Goal: Task Accomplishment & Management: Manage account settings

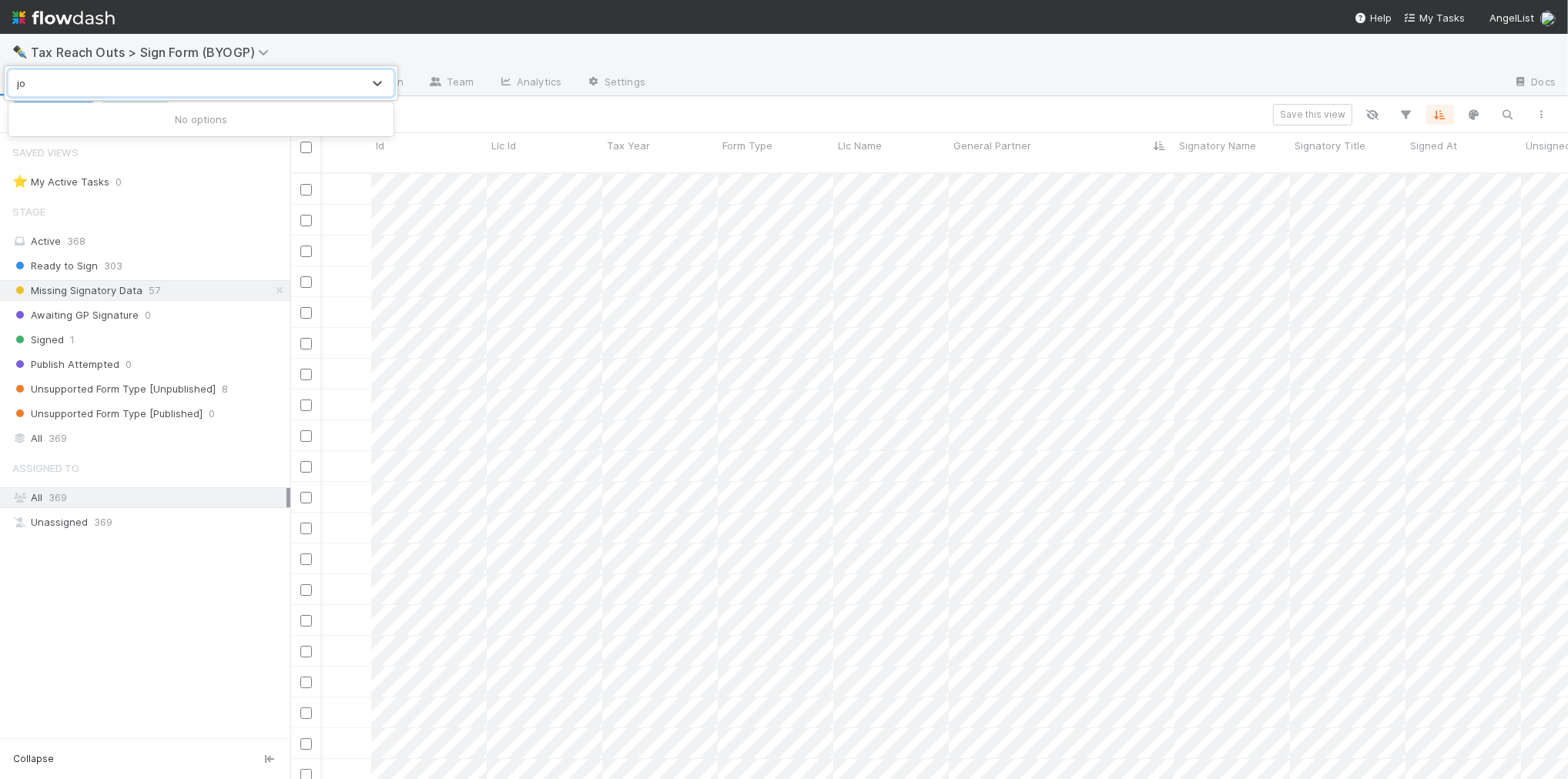
type input "j"
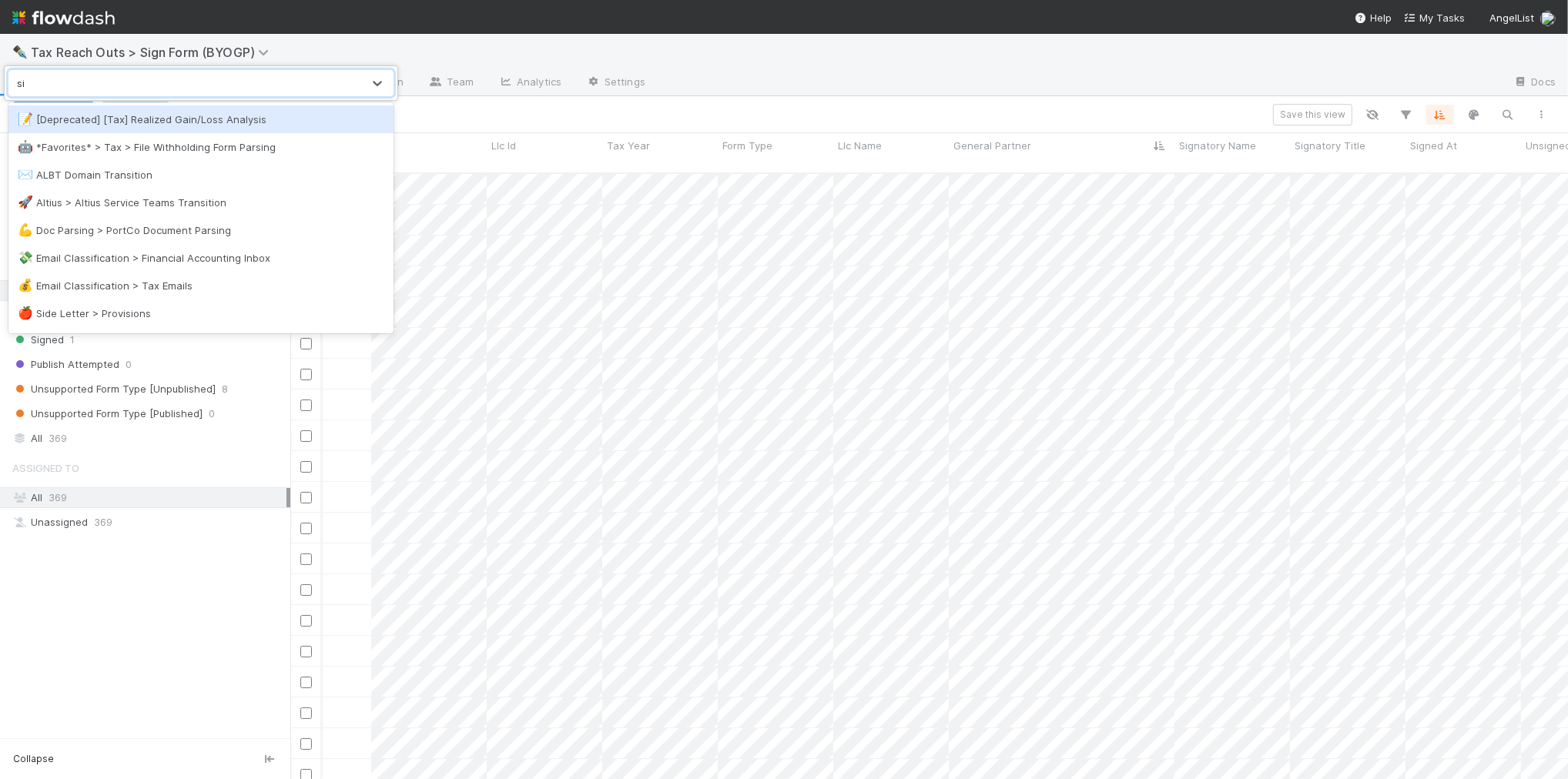
type input "sig"
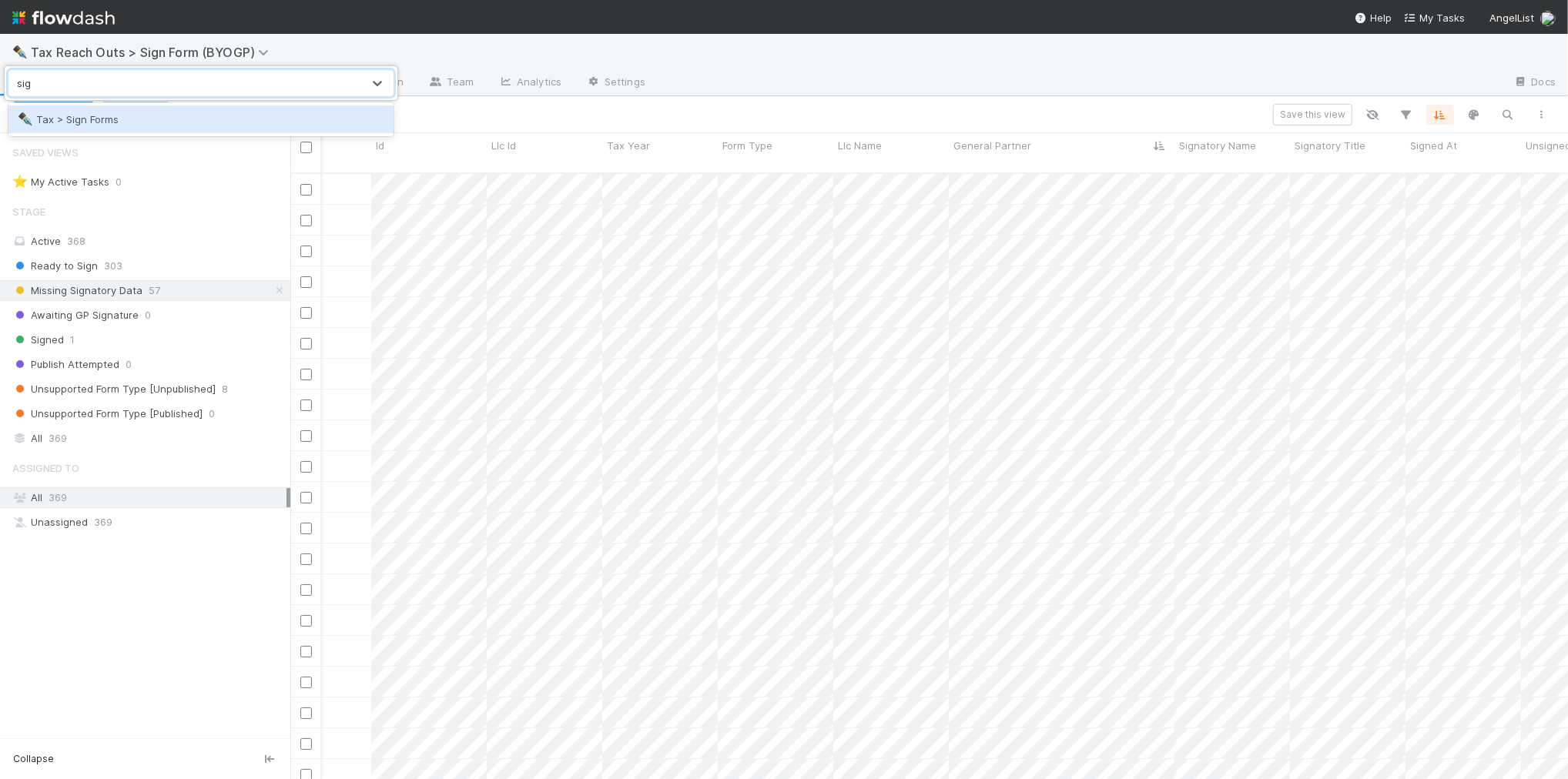
click at [178, 127] on div "✒️ Tax > Sign Forms" at bounding box center [201, 119] width 366 height 15
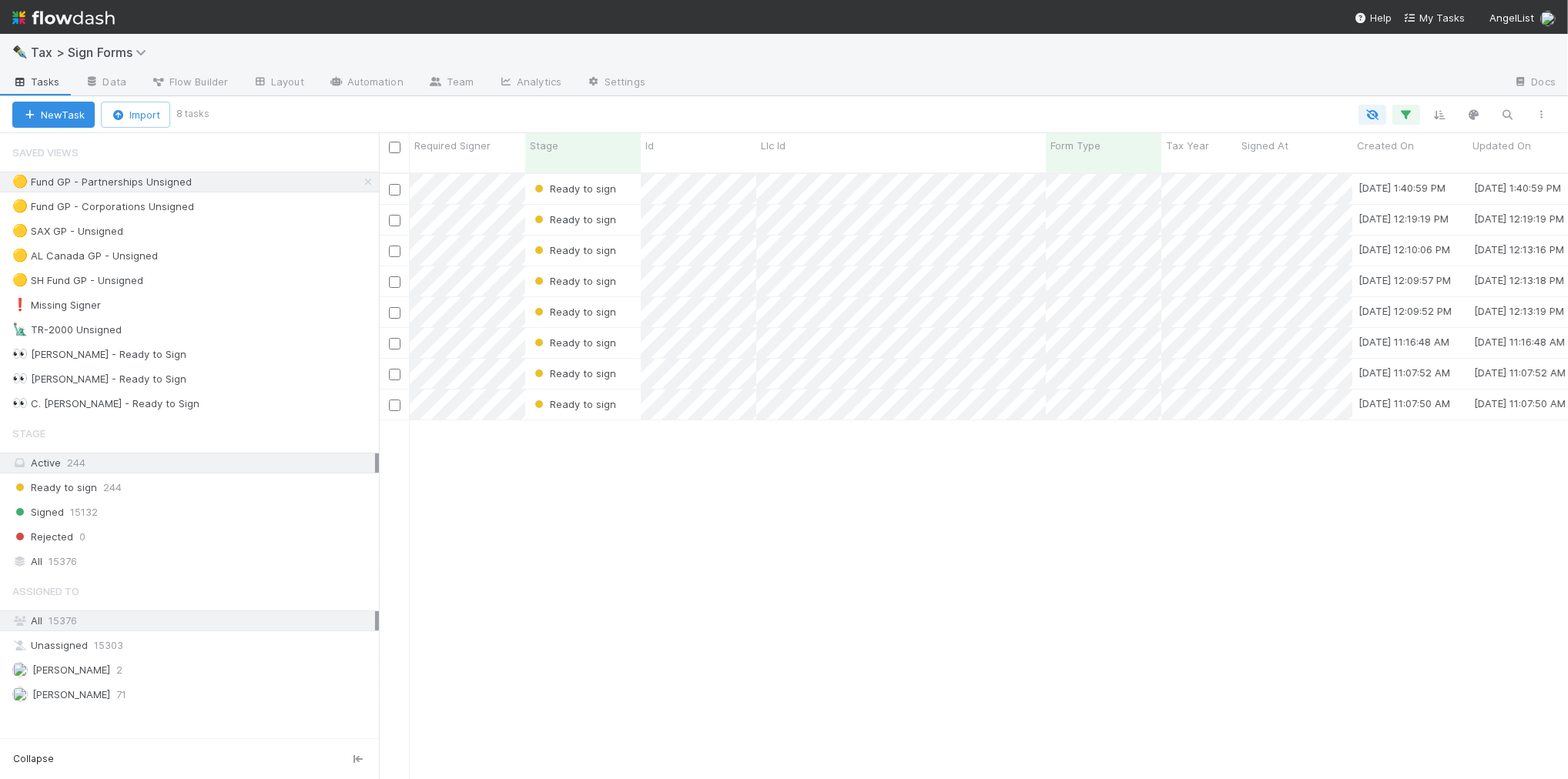
scroll to position [604, 1175]
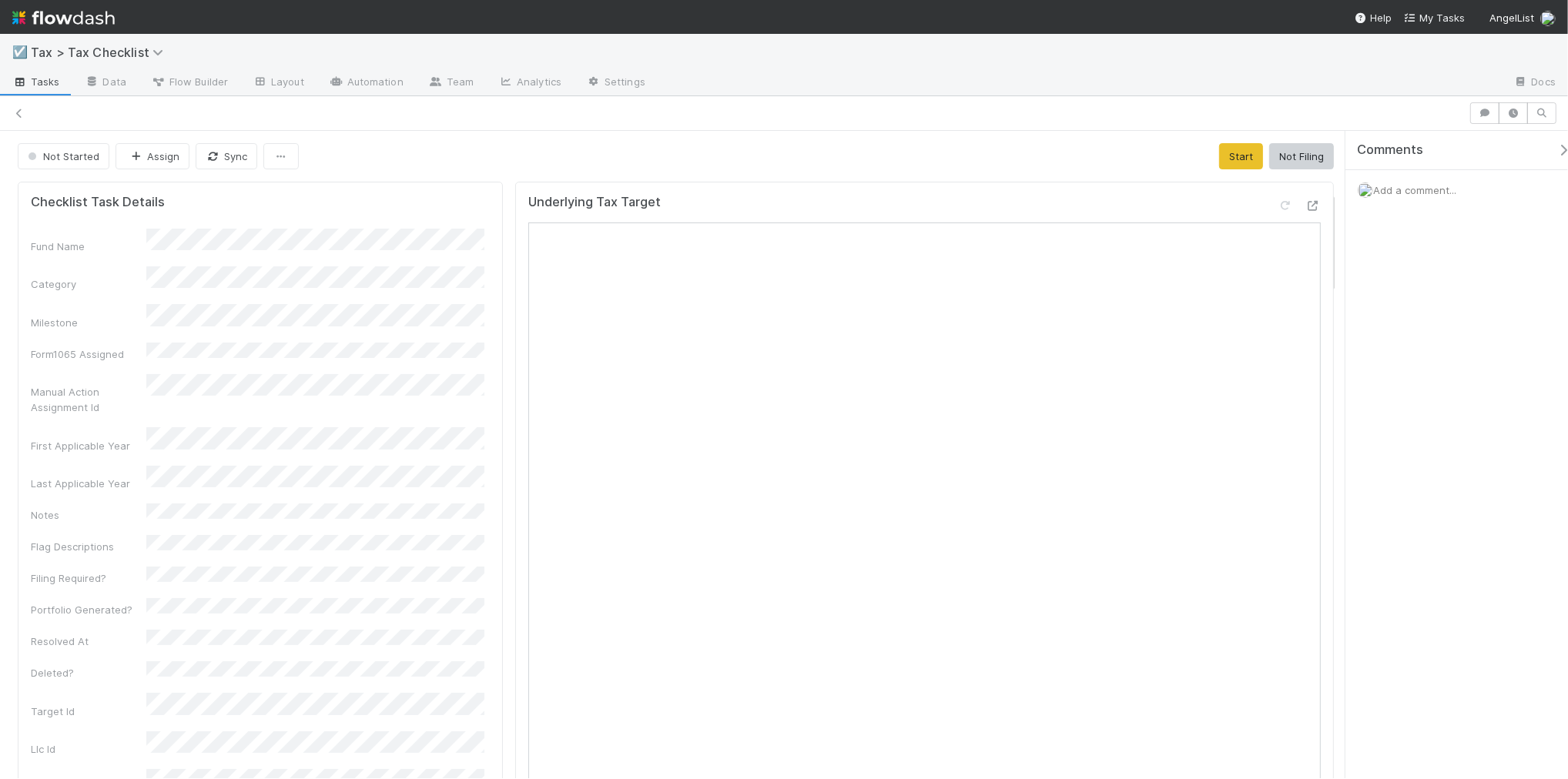
scroll to position [385, 0]
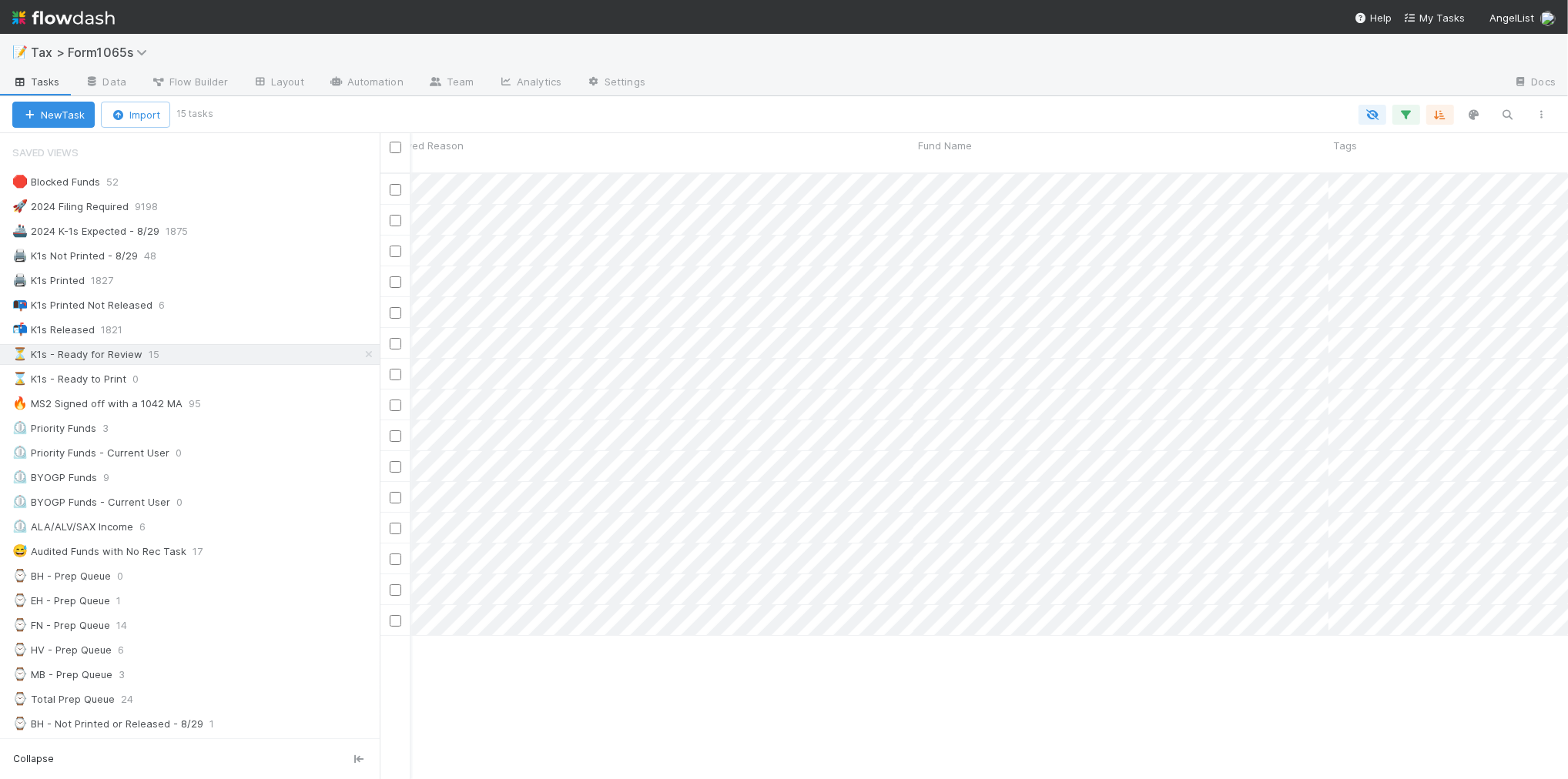
scroll to position [0, 848]
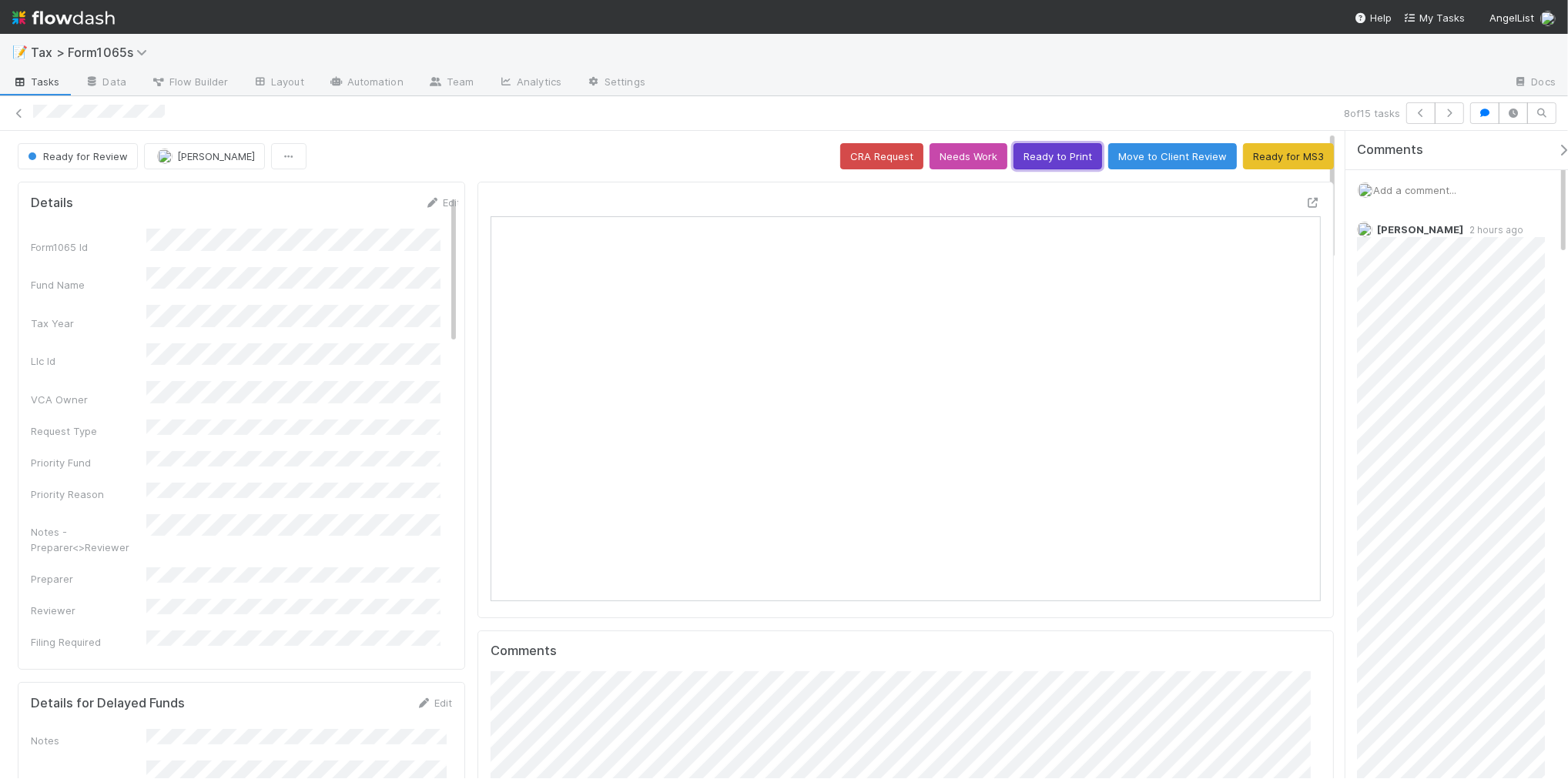
click at [1062, 162] on button "Ready to Print" at bounding box center [1057, 156] width 88 height 27
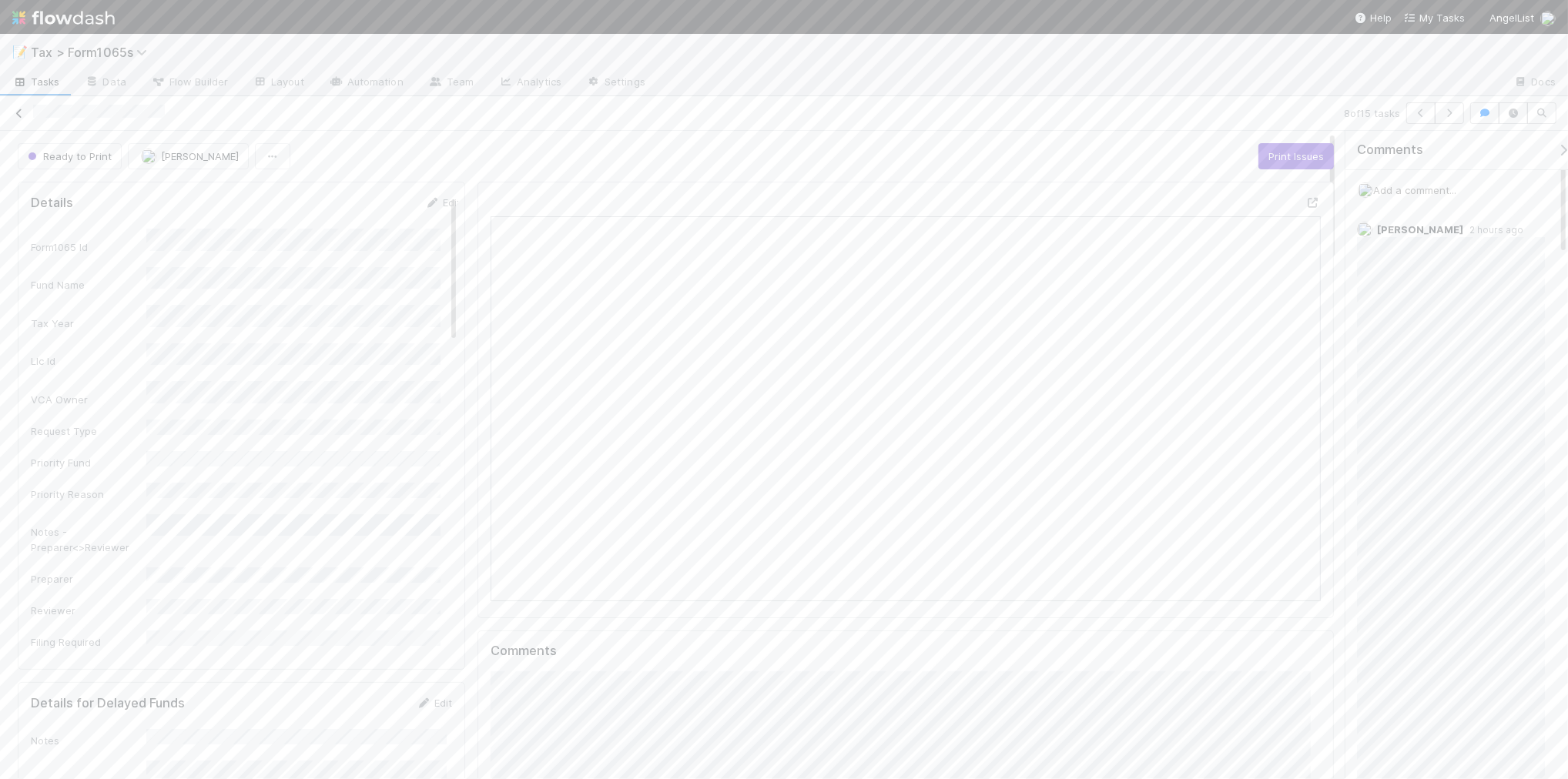
click at [17, 112] on icon at bounding box center [19, 114] width 15 height 10
click at [282, 526] on div "💡 8.29 Funds Blocked by Child Fund 5" at bounding box center [196, 516] width 367 height 19
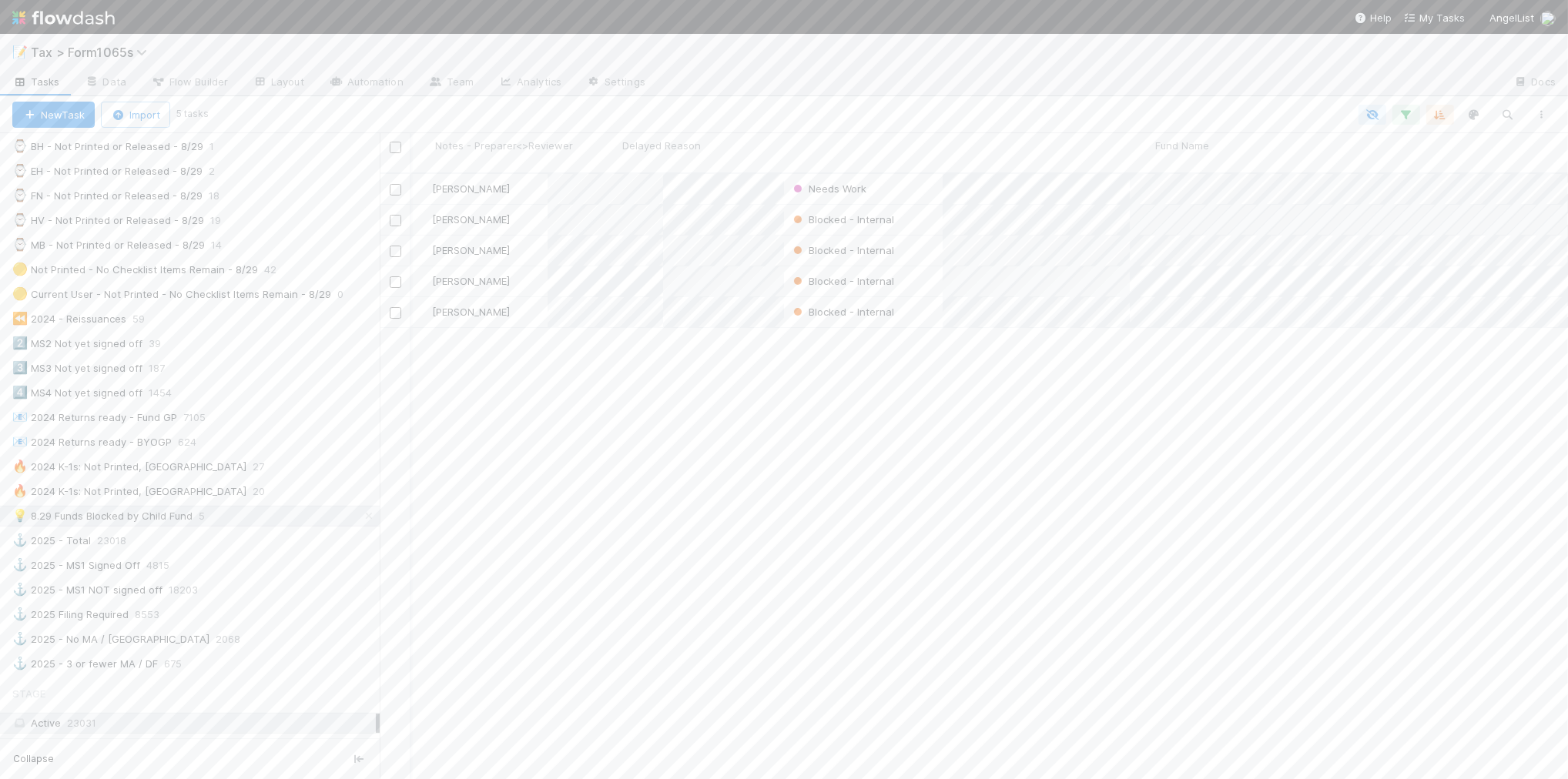
scroll to position [604, 1173]
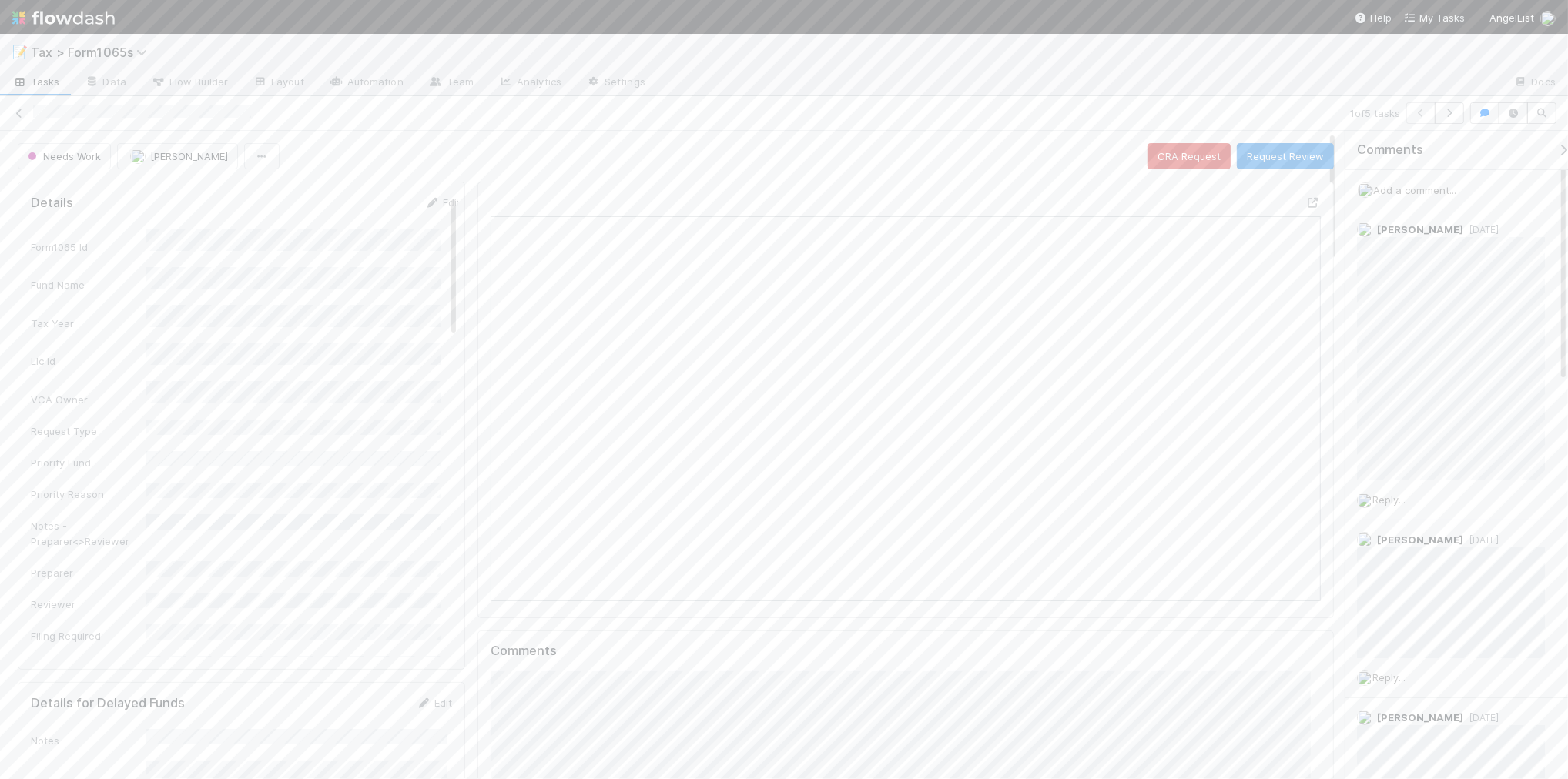
scroll to position [298, 805]
click at [83, 160] on span "Needs Work" at bounding box center [63, 156] width 76 height 12
click at [156, 324] on div "Ready for MS3" at bounding box center [120, 334] width 217 height 27
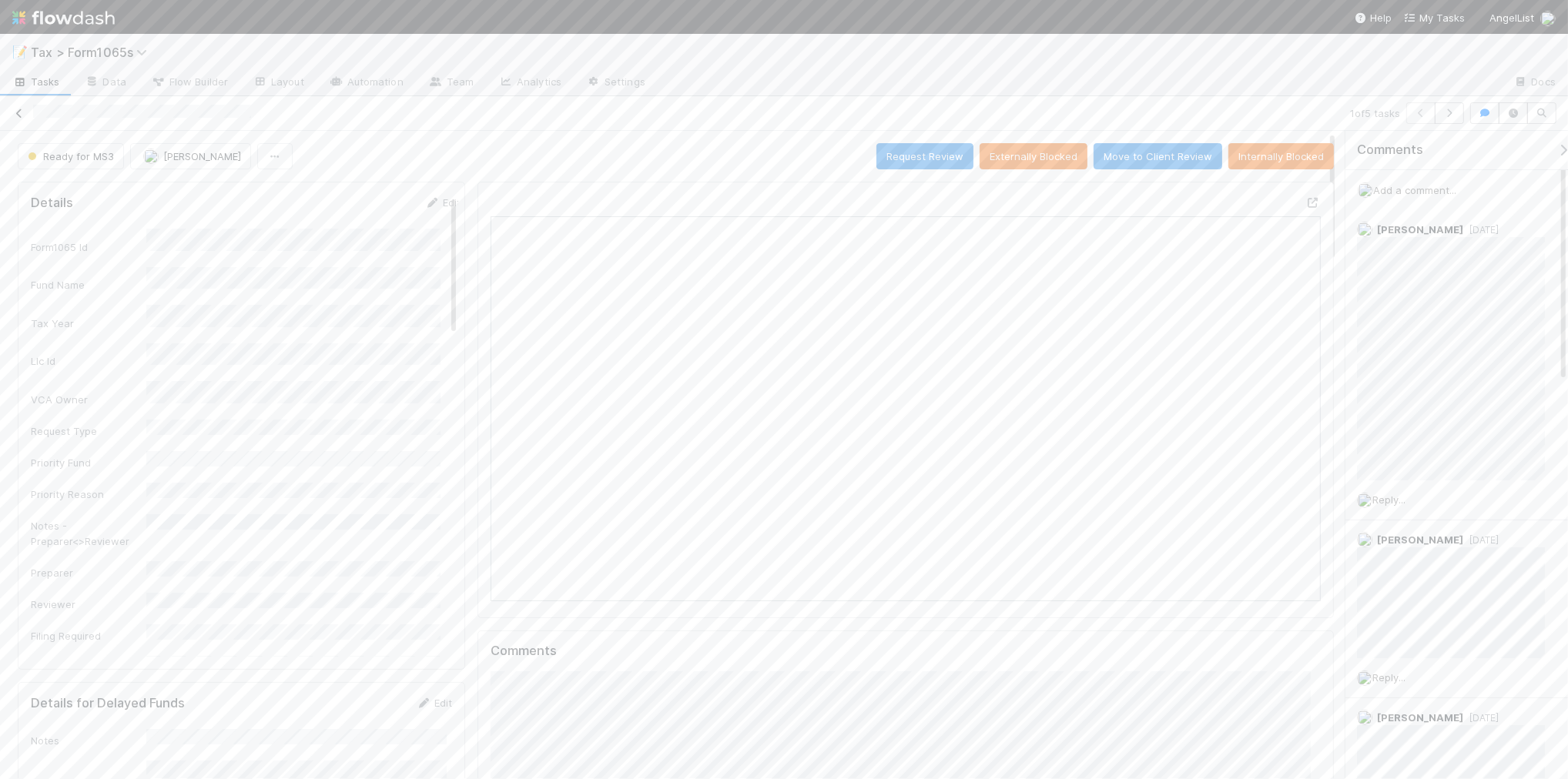
click at [19, 112] on icon at bounding box center [19, 114] width 15 height 10
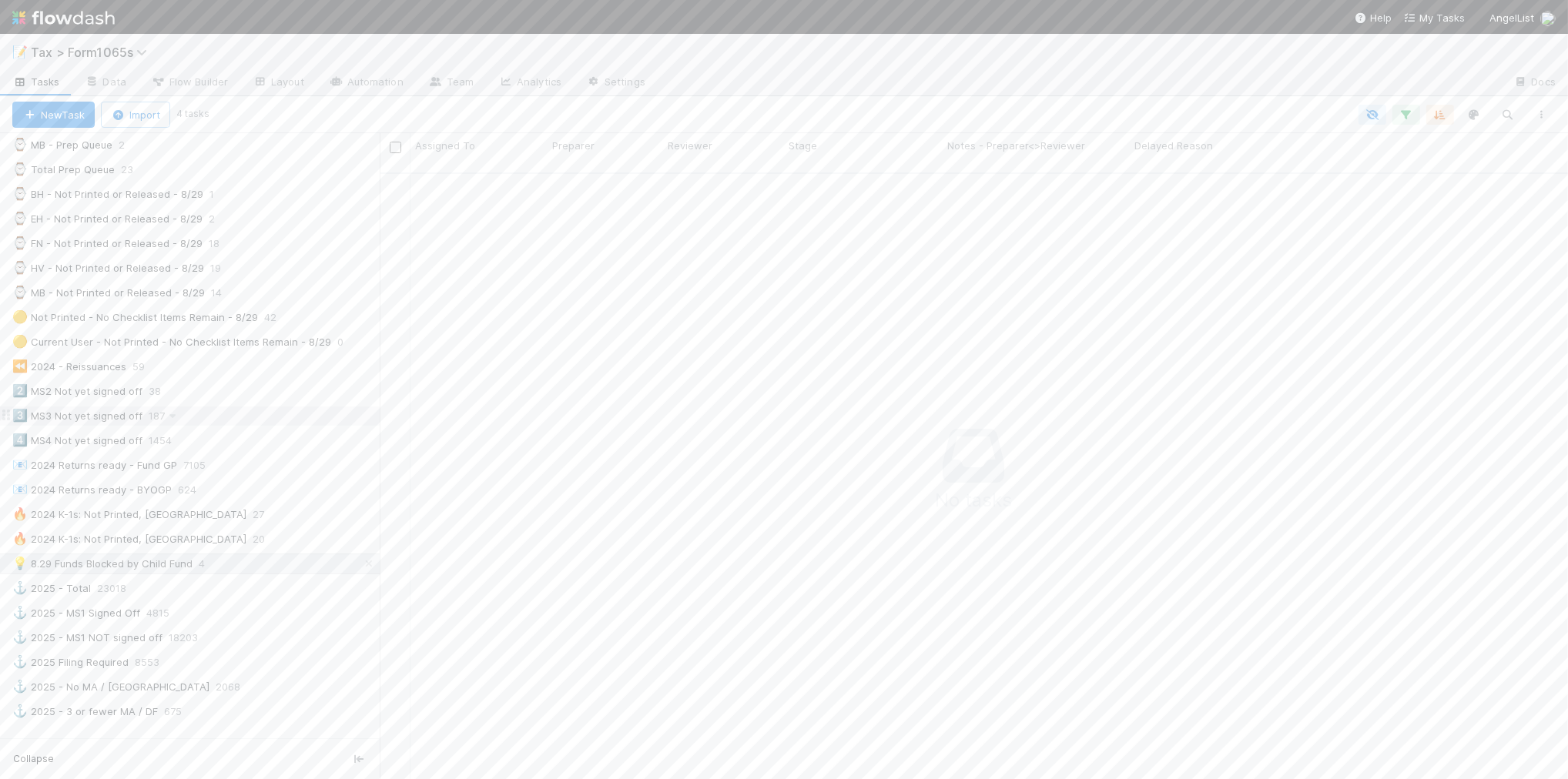
scroll to position [577, 0]
click at [255, 526] on div "💡 8.29 Funds Blocked by Child Fund 4" at bounding box center [196, 516] width 367 height 19
click at [248, 550] on div "All 45113" at bounding box center [194, 540] width 364 height 19
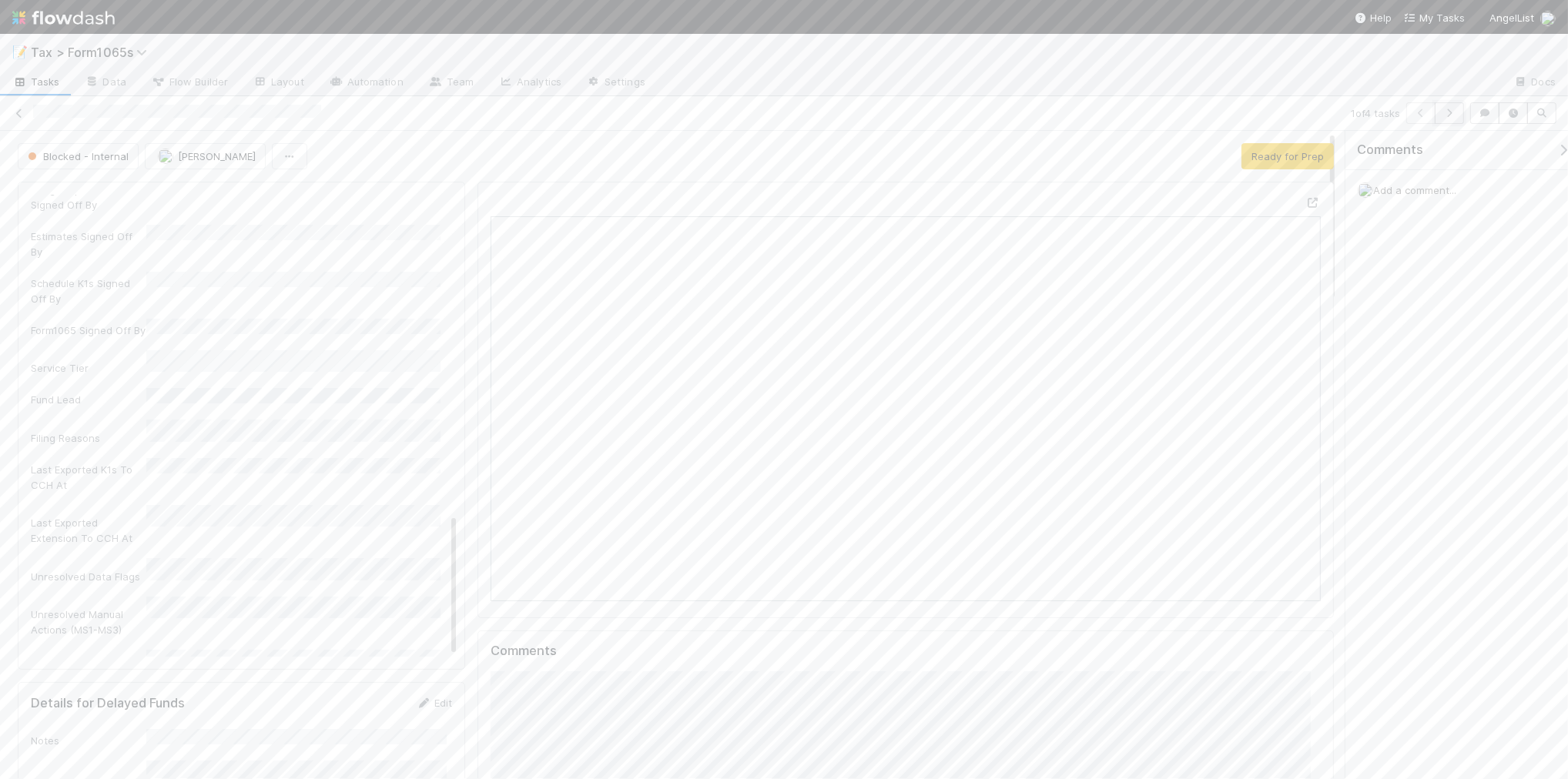
click at [1450, 114] on icon "button" at bounding box center [1450, 113] width 15 height 9
click at [536, 576] on button "Add Comment" at bounding box center [536, 578] width 89 height 27
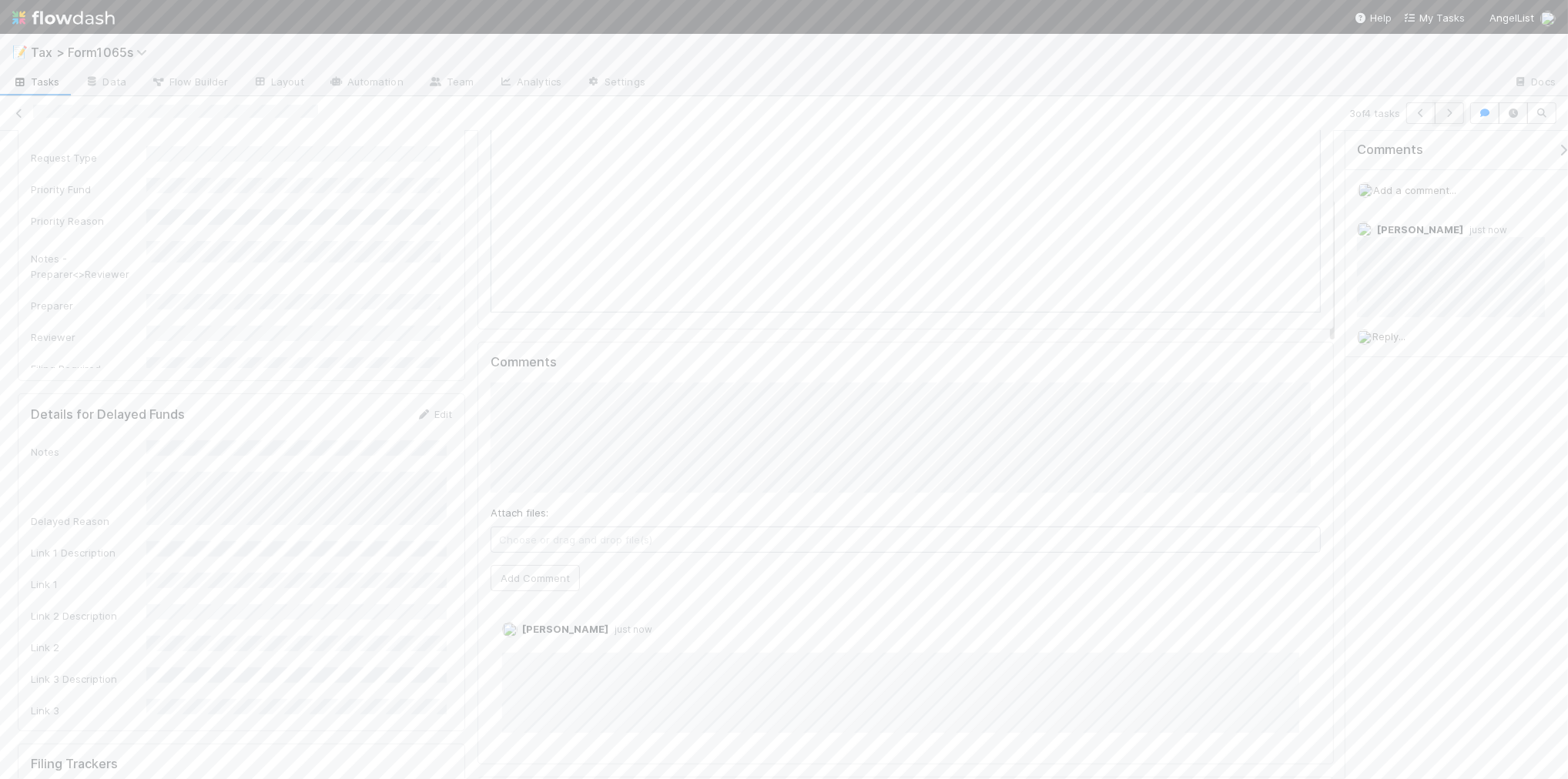
click at [1446, 118] on button "button" at bounding box center [1450, 112] width 29 height 21
click at [19, 114] on icon at bounding box center [19, 114] width 15 height 10
click at [227, 359] on div "⏳ K1s - Ready for Review 15" at bounding box center [196, 354] width 367 height 19
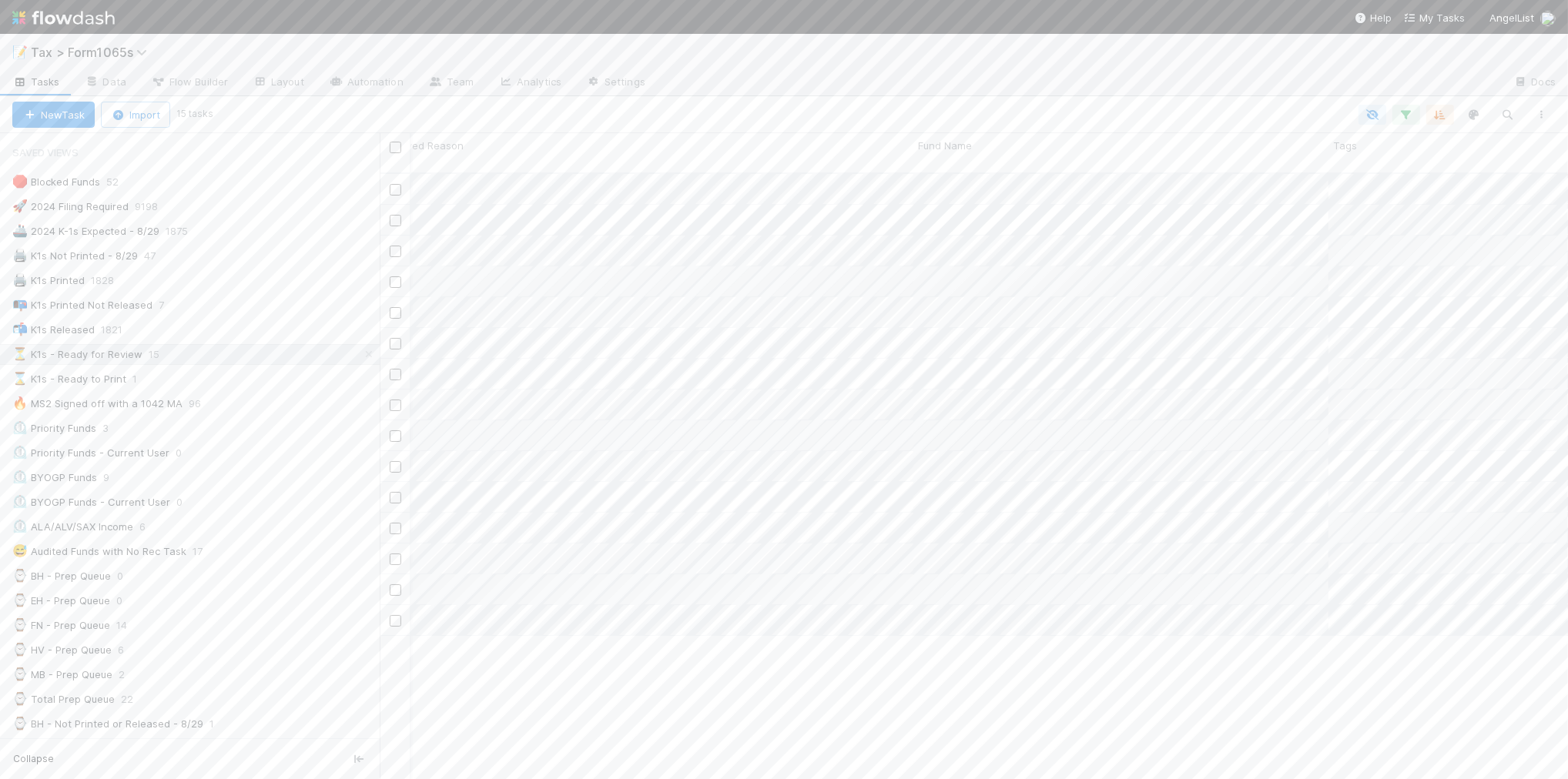
scroll to position [0, 749]
click at [537, 679] on button "Add Comment" at bounding box center [536, 674] width 89 height 27
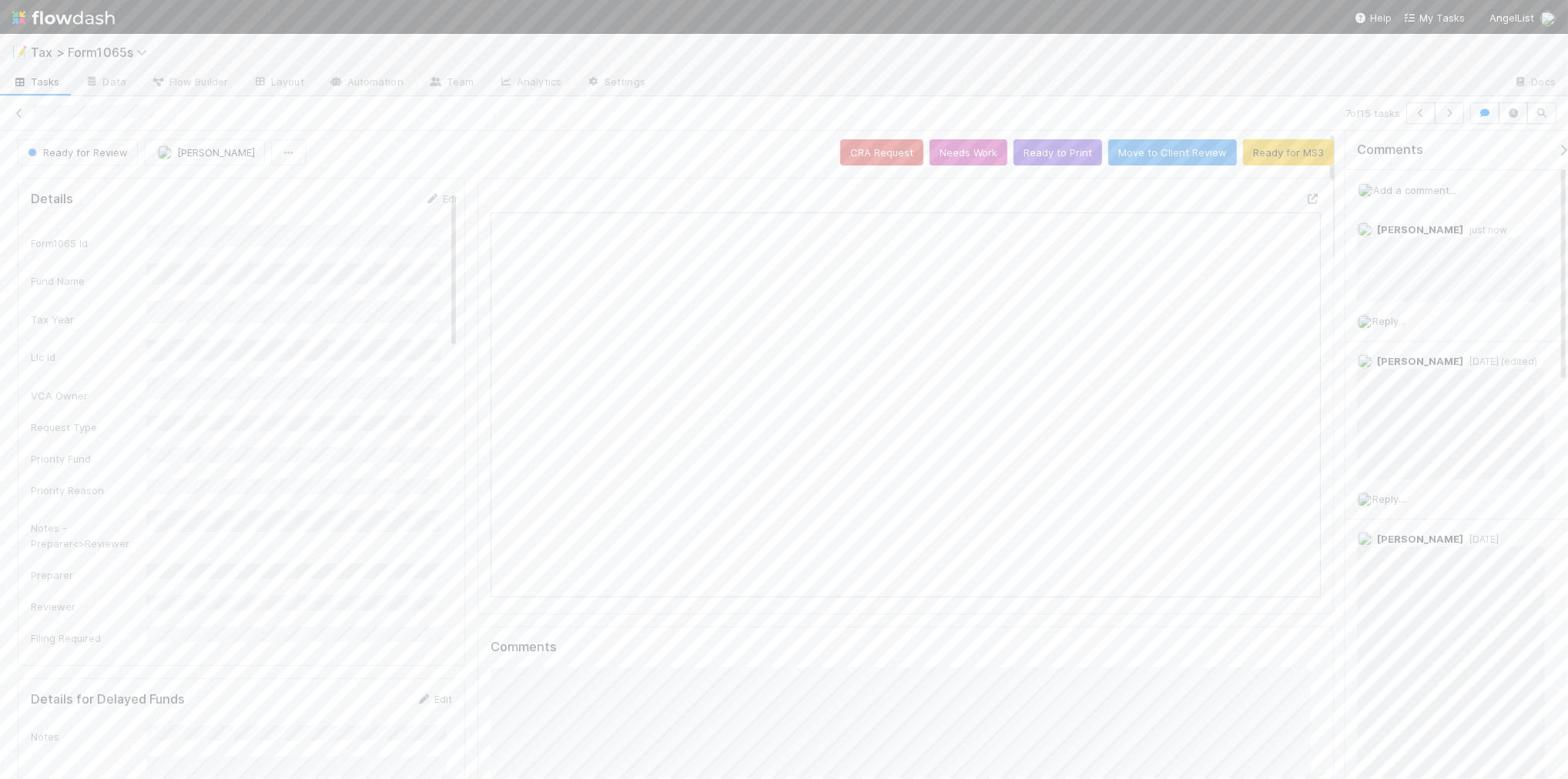
scroll to position [0, 0]
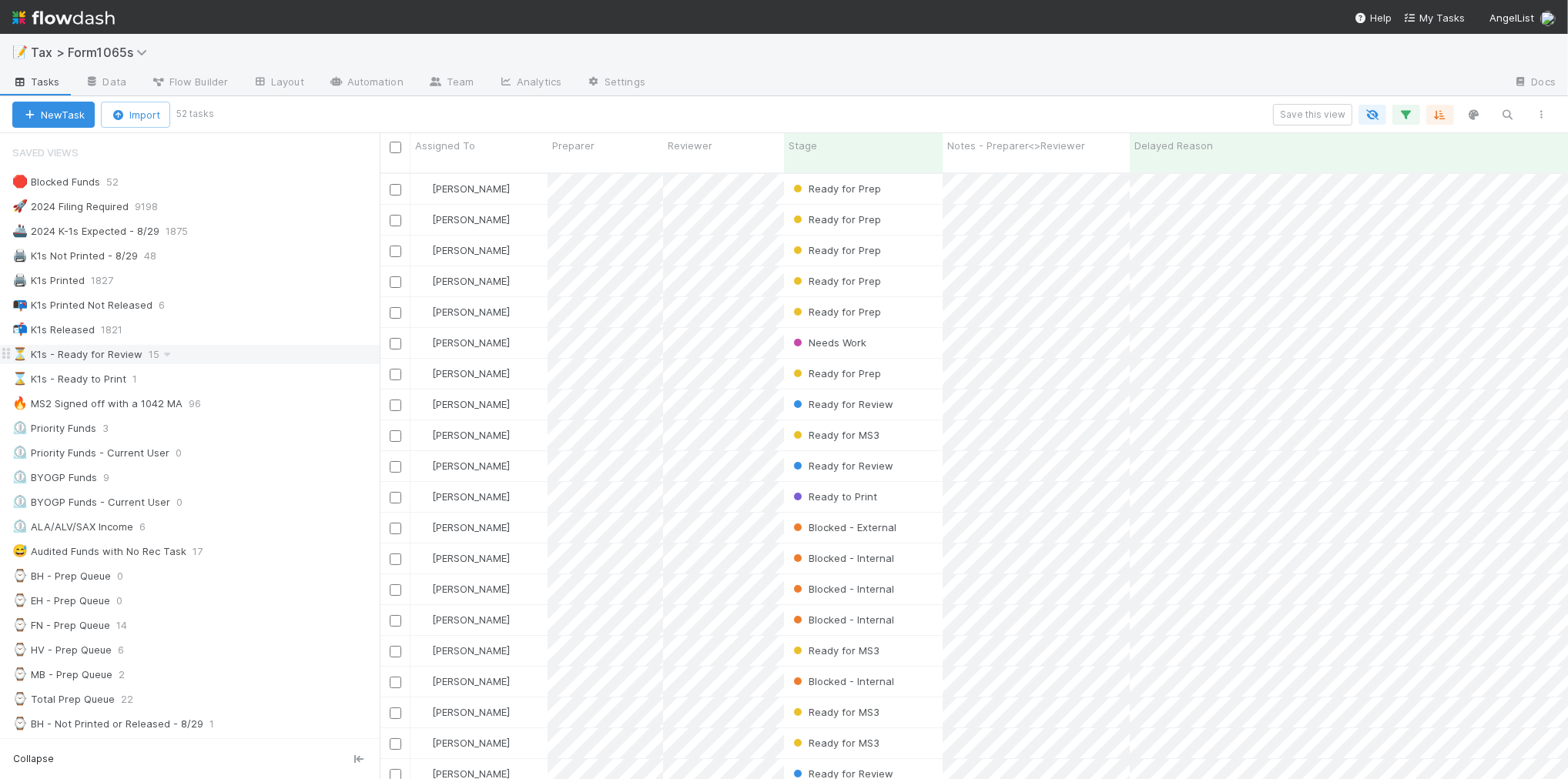
click at [262, 362] on div "⏳ K1s - Ready for Review 15" at bounding box center [196, 354] width 367 height 19
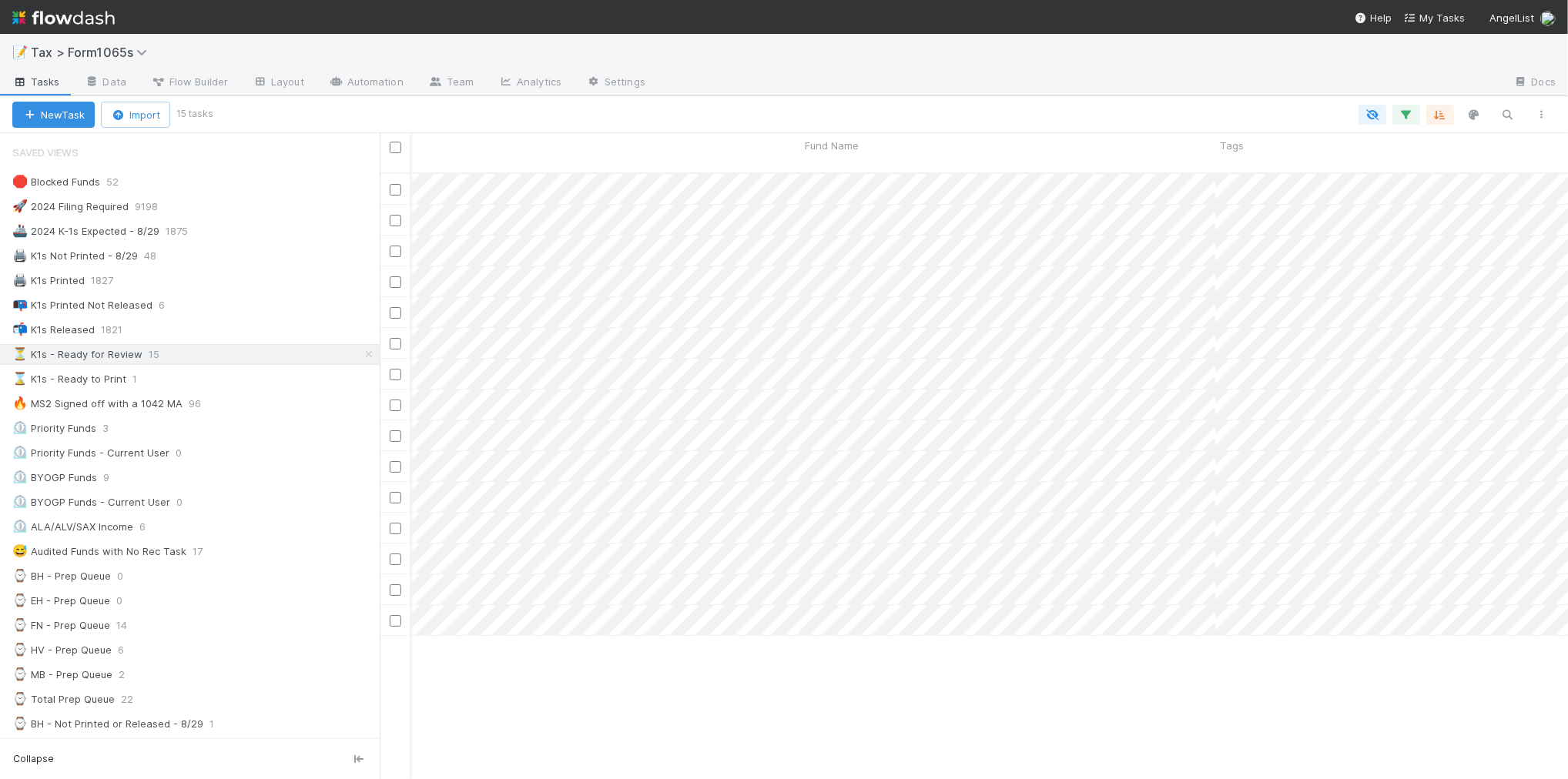
scroll to position [0, 980]
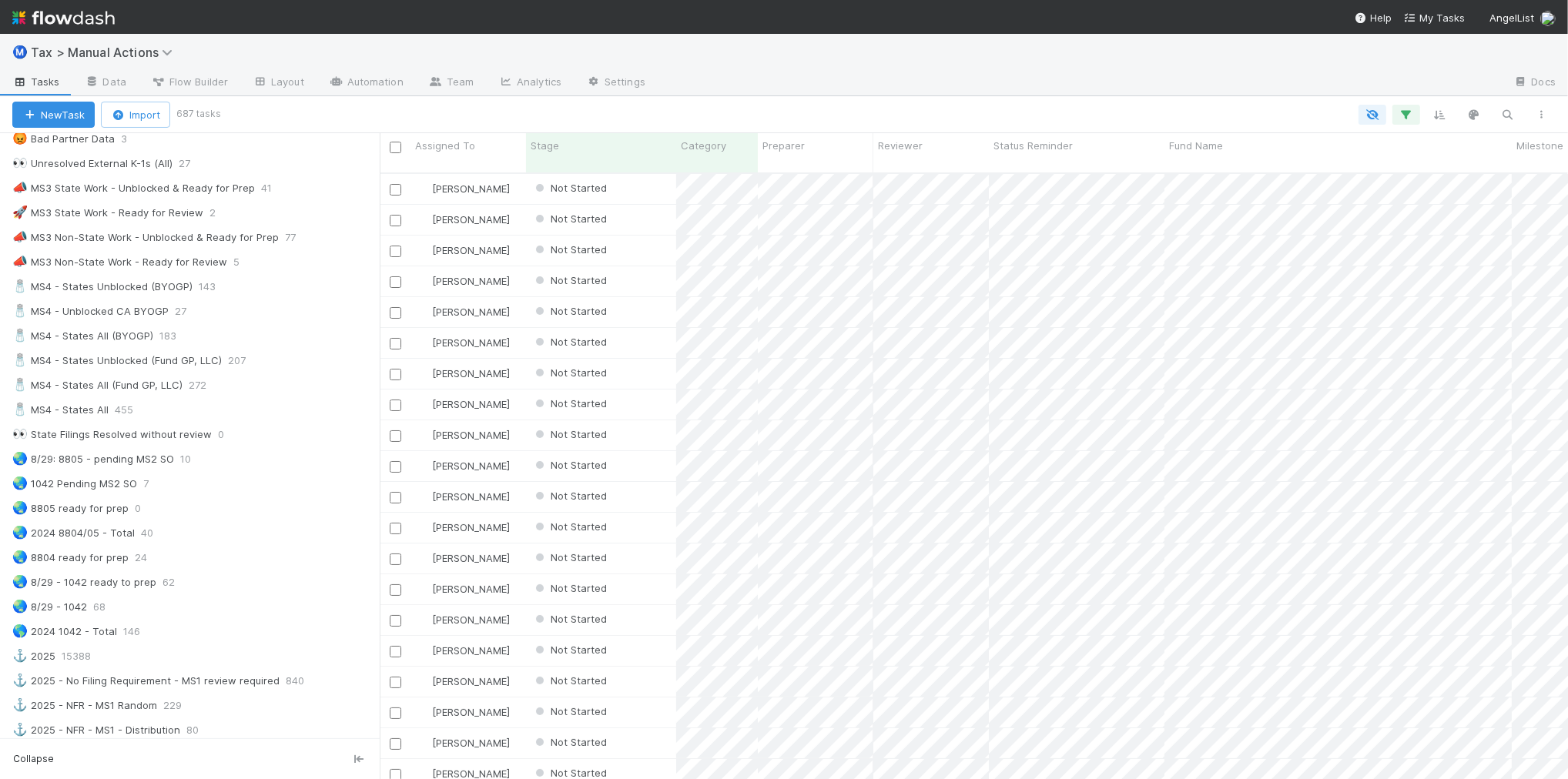
scroll to position [963, 0]
click at [252, 462] on div "🌏 8/29: 8805 - pending MS2 SO 10" at bounding box center [196, 451] width 367 height 19
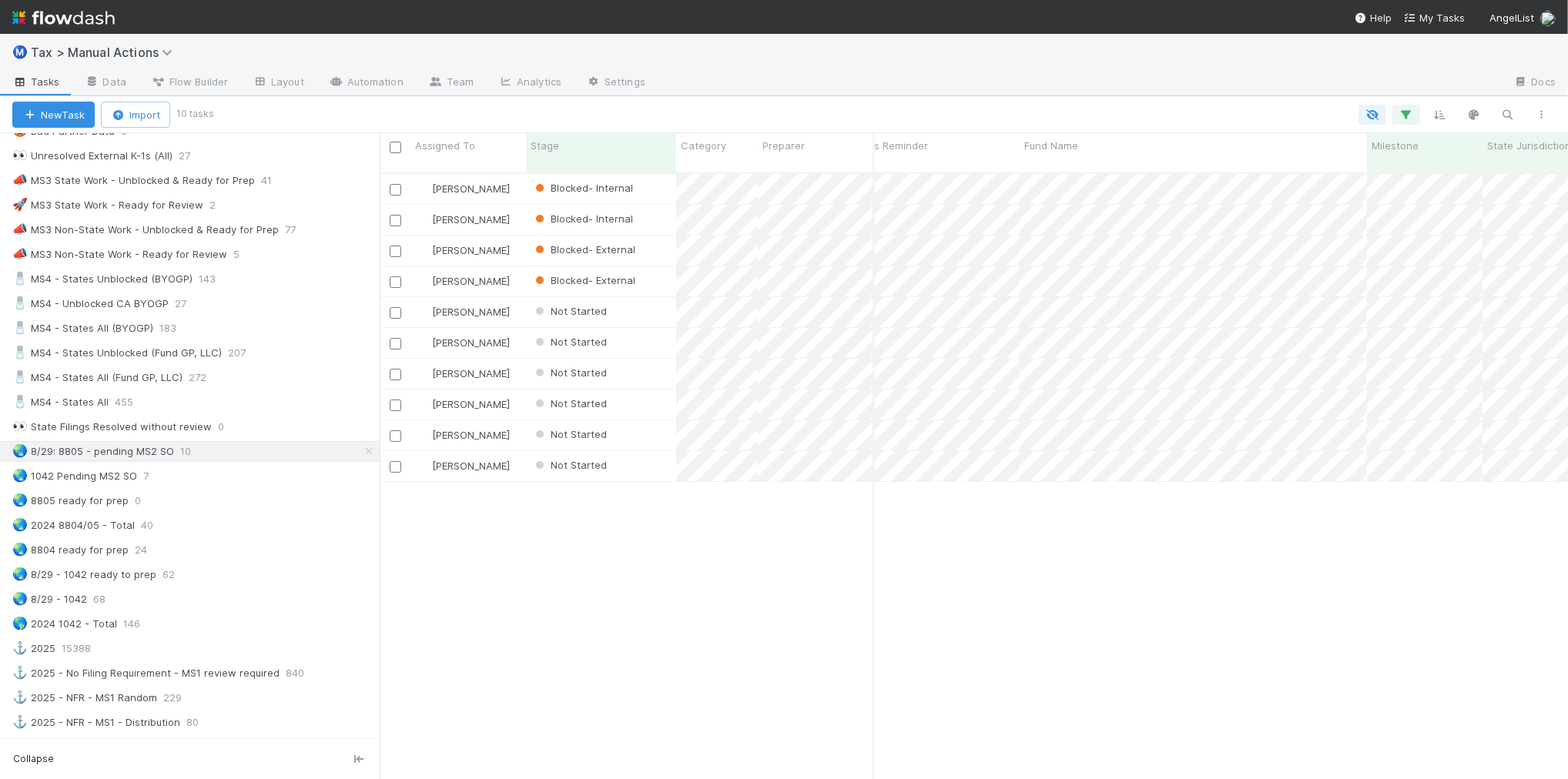
scroll to position [0, 166]
click at [194, 486] on div "🌏 1042 Pending MS2 SO 7" at bounding box center [196, 476] width 367 height 19
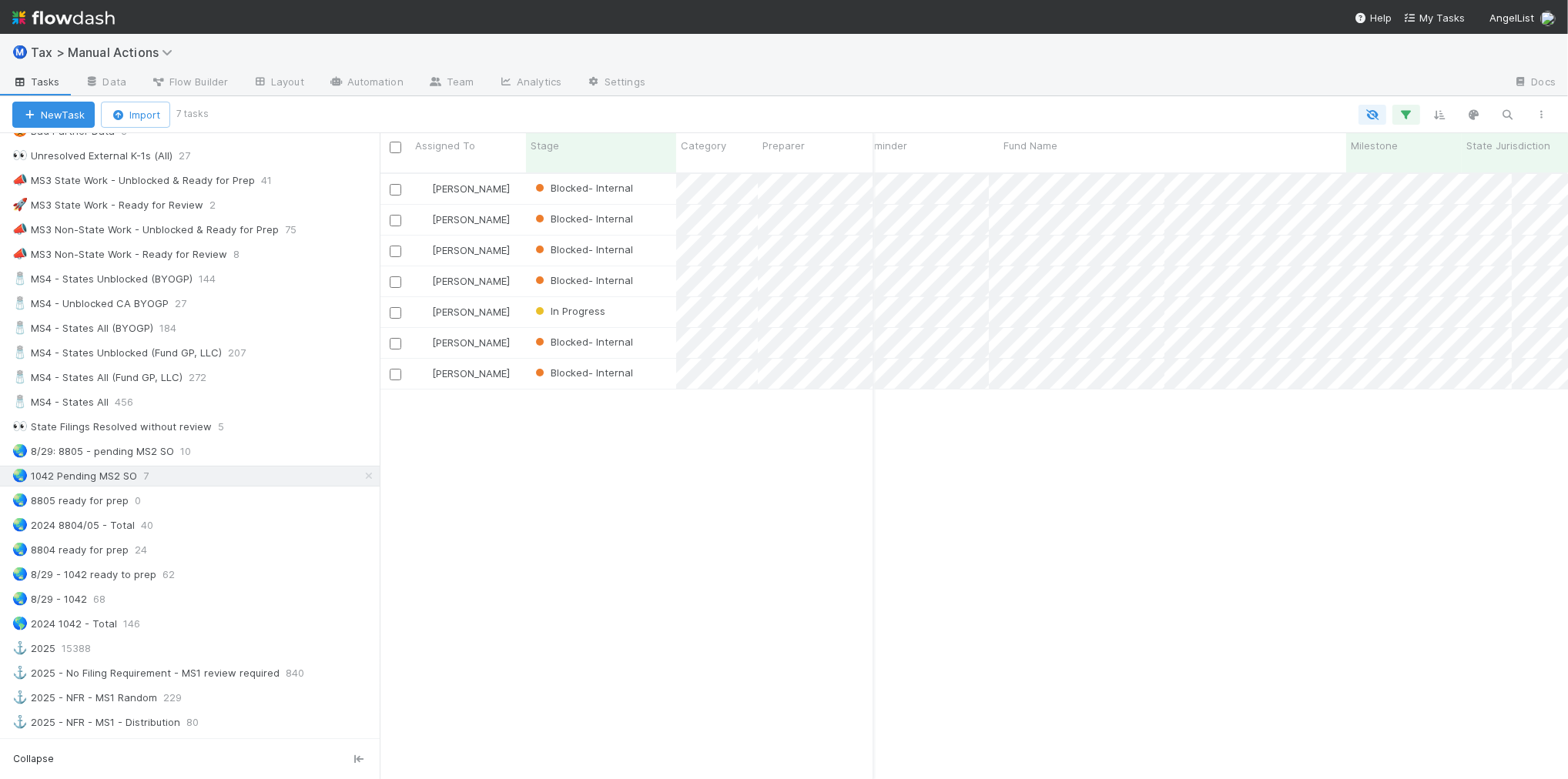
scroll to position [604, 1173]
click at [280, 462] on div "🌏 8/29: 8805 - pending MS2 SO 10" at bounding box center [196, 451] width 367 height 19
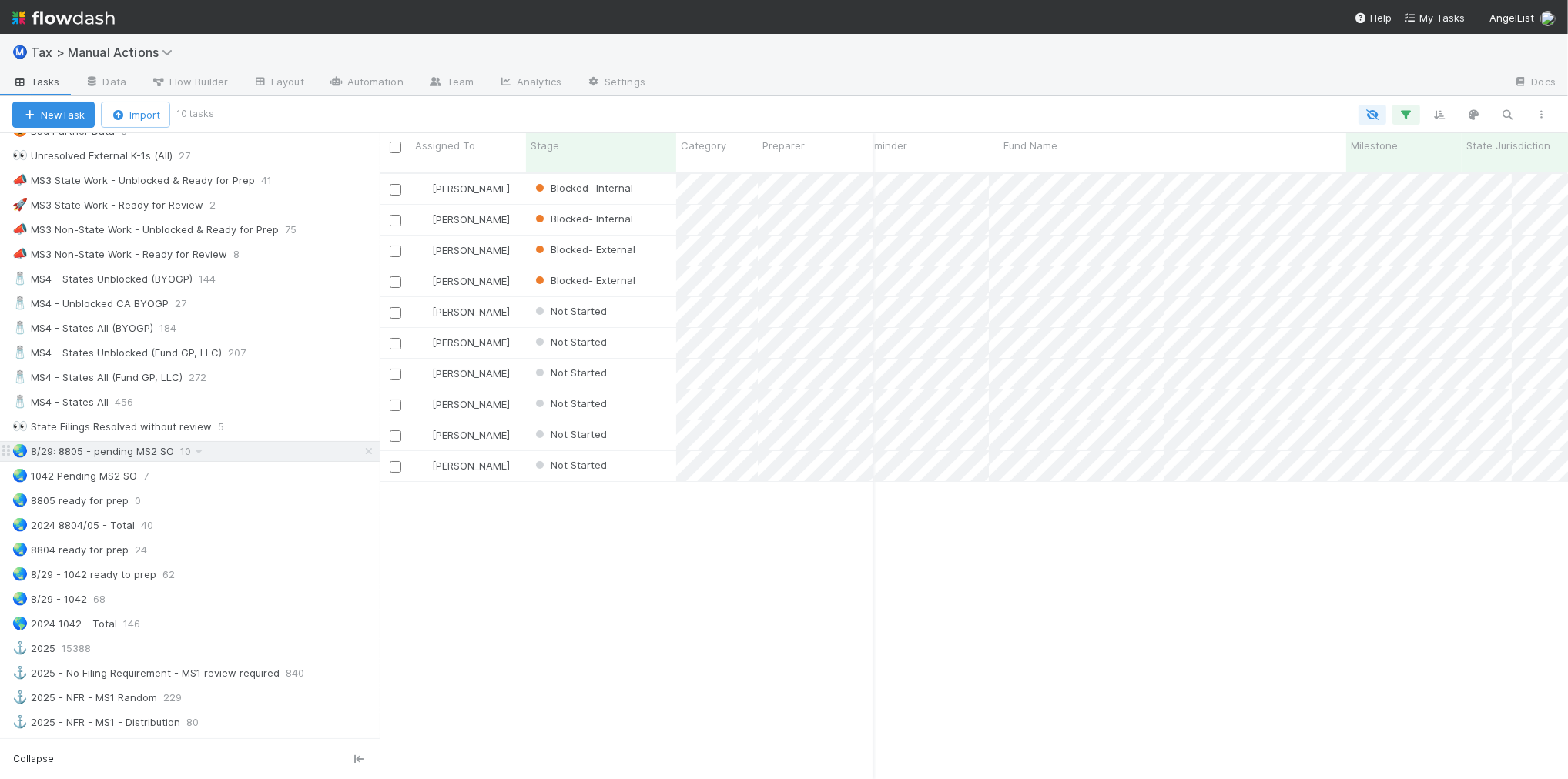
scroll to position [604, 1173]
click at [288, 486] on div "🌏 1042 Pending MS2 SO 6" at bounding box center [196, 476] width 367 height 19
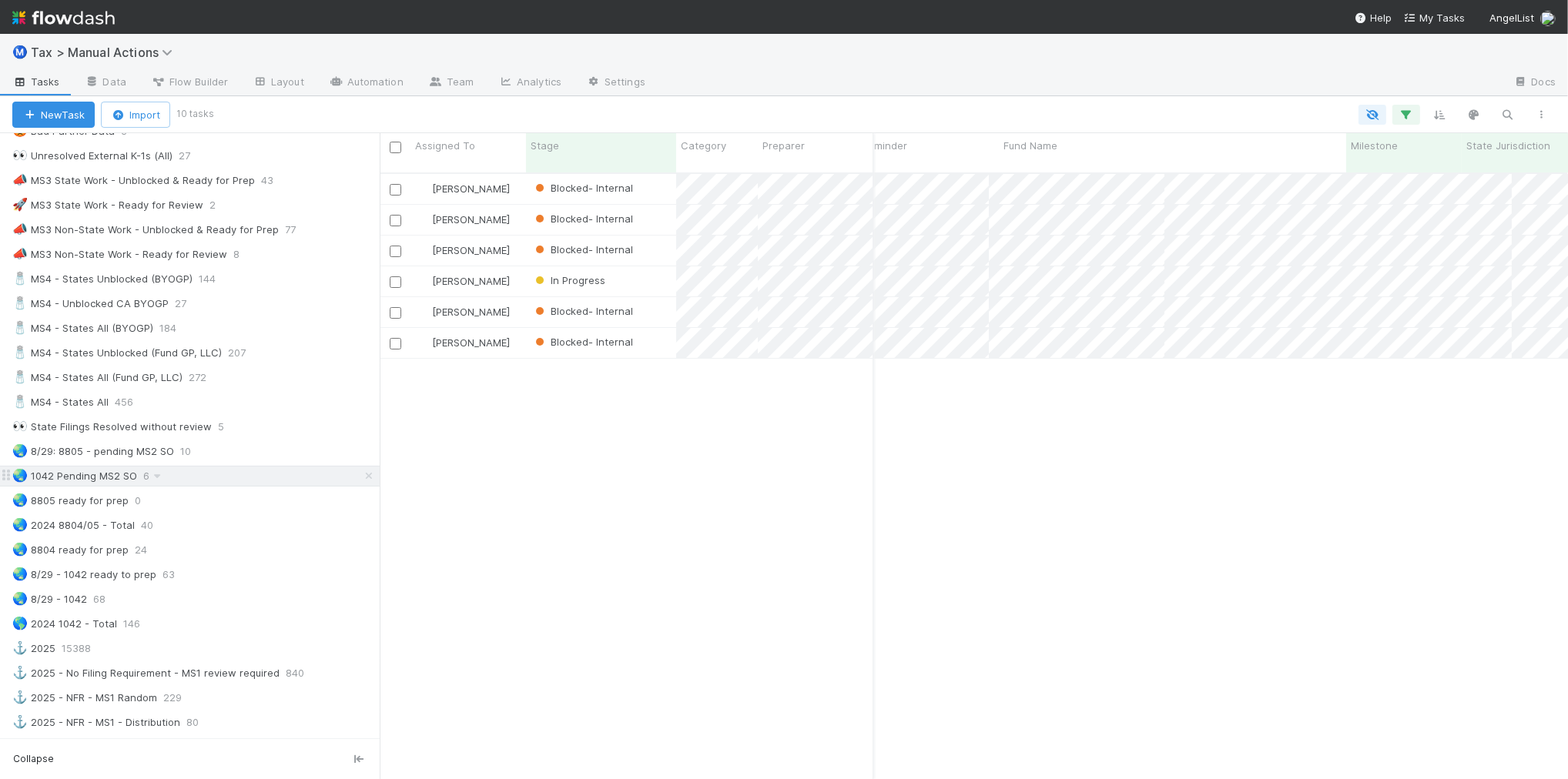
scroll to position [604, 1173]
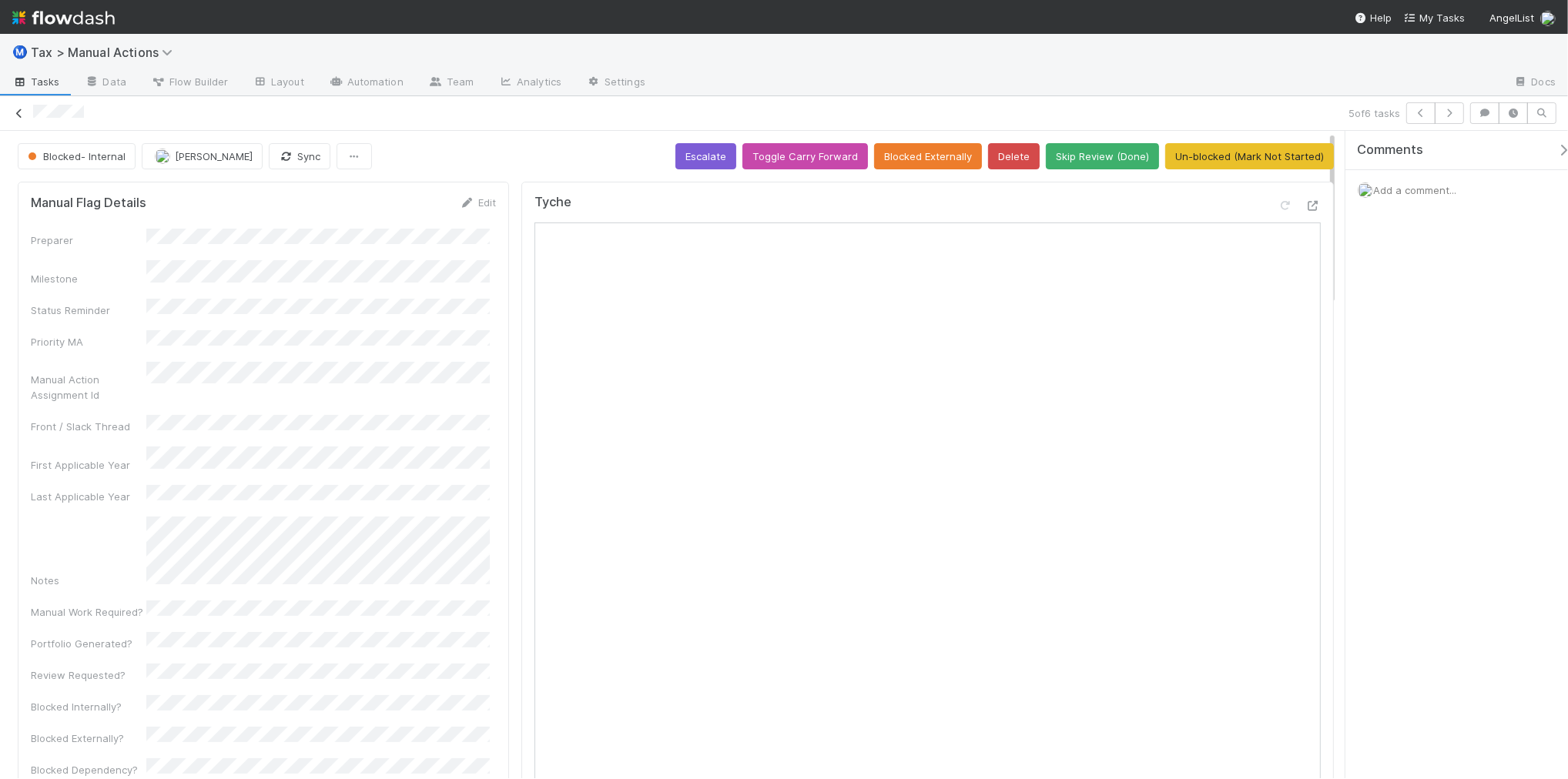
click at [17, 109] on icon at bounding box center [19, 114] width 15 height 10
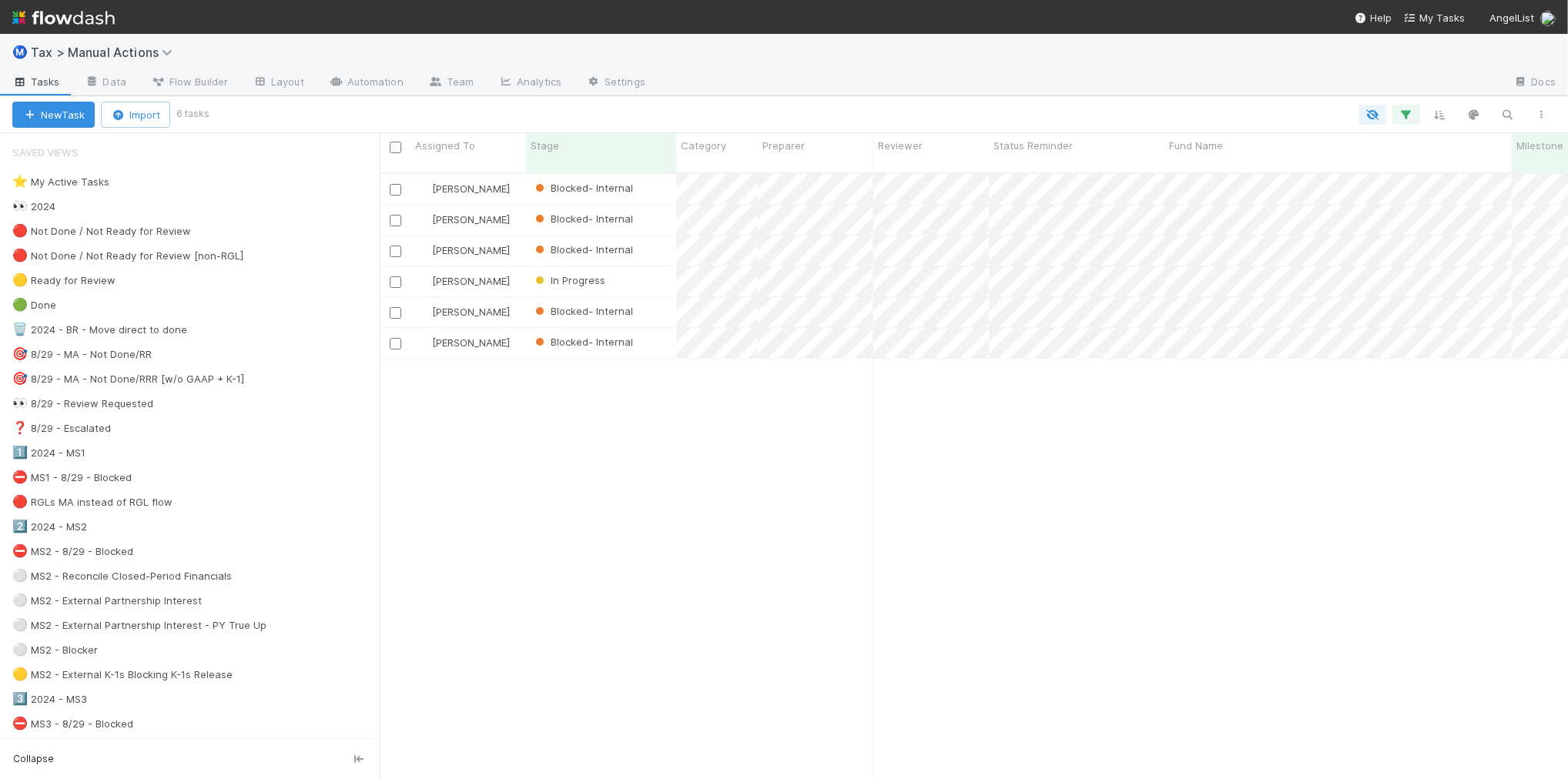
scroll to position [604, 1173]
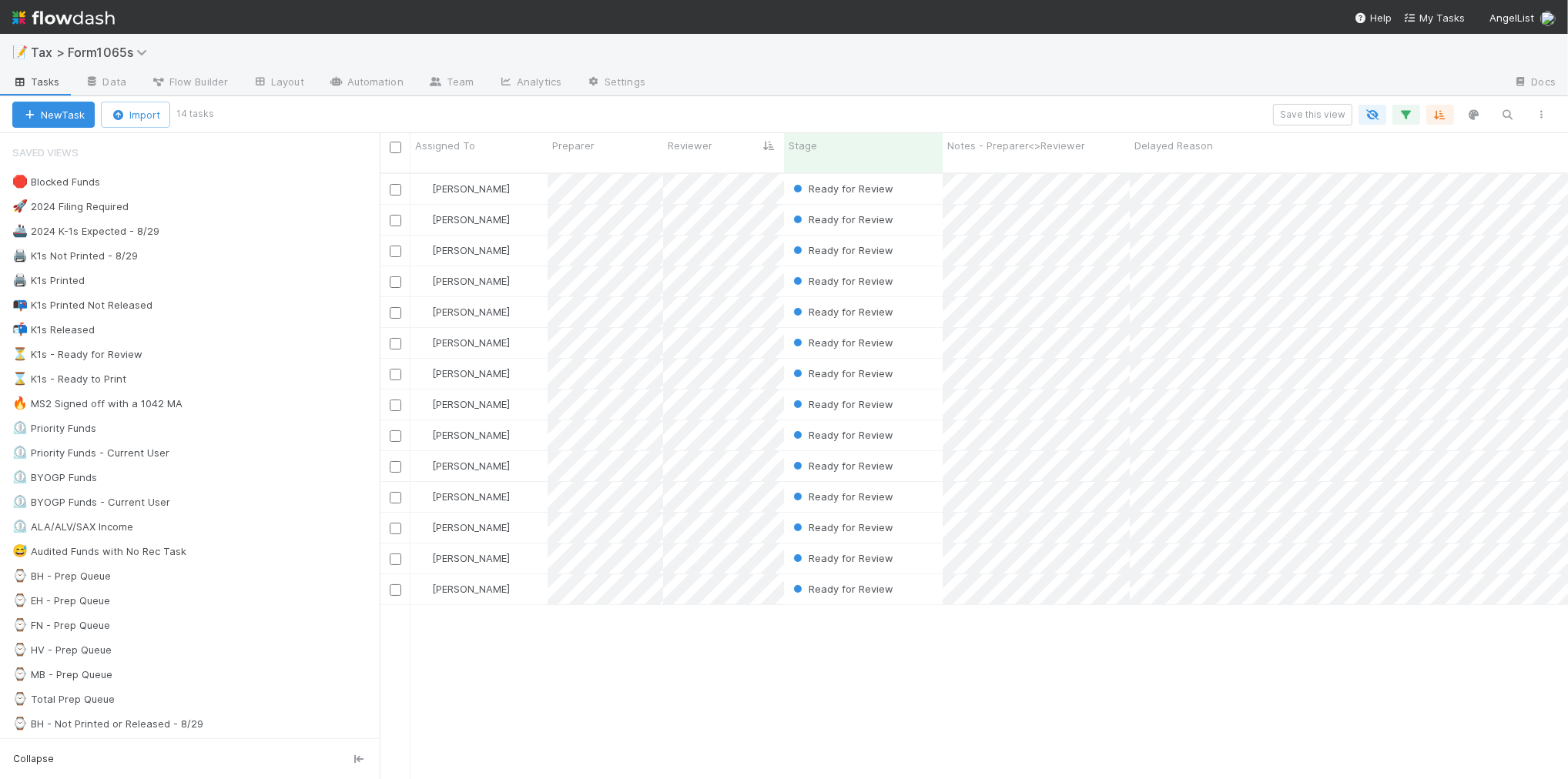
scroll to position [604, 1173]
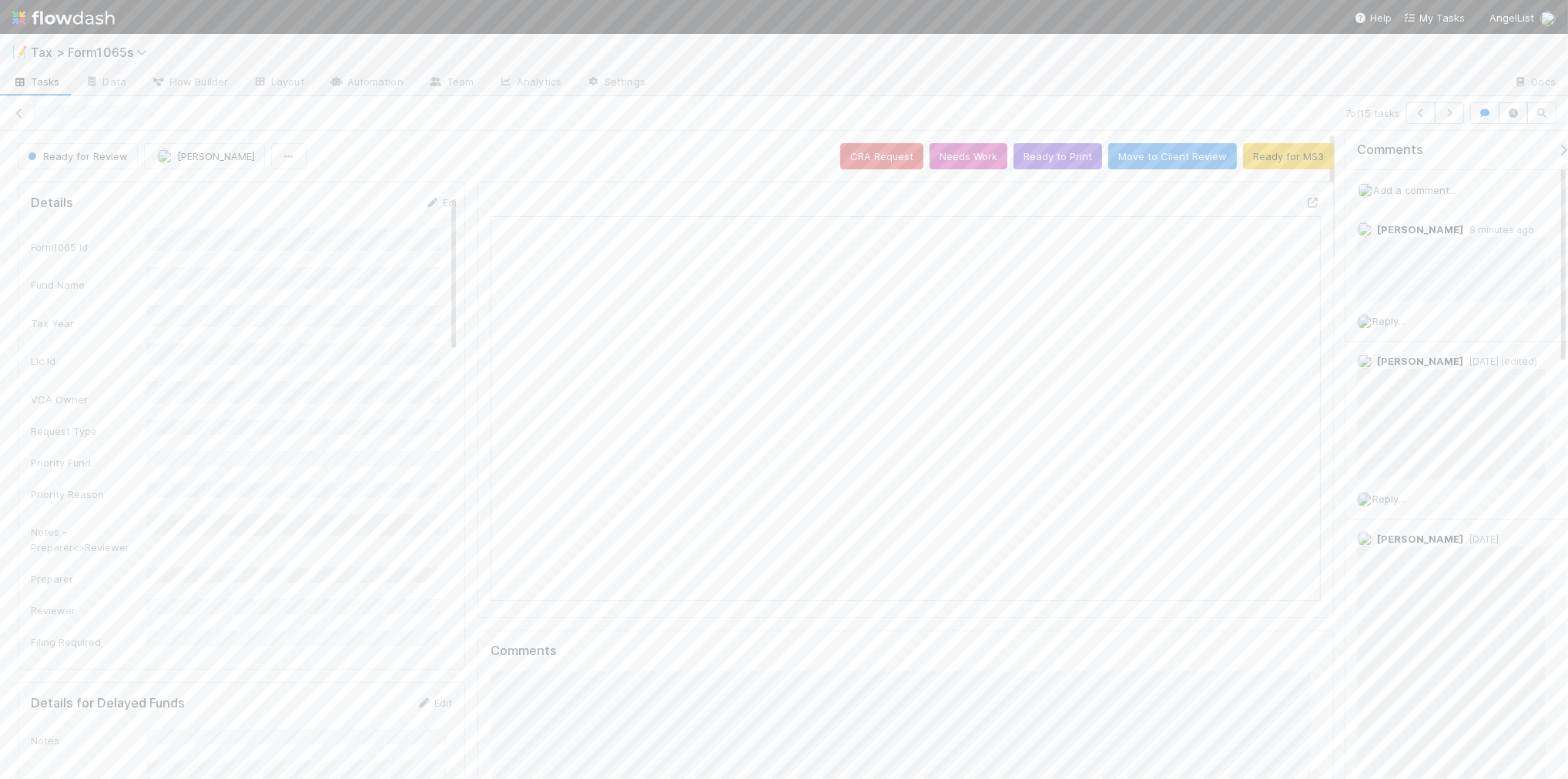
scroll to position [298, 805]
click at [432, 204] on link "Edit" at bounding box center [442, 202] width 36 height 12
click at [357, 201] on button "Save" at bounding box center [378, 208] width 44 height 27
click at [1445, 112] on icon "button" at bounding box center [1450, 113] width 15 height 9
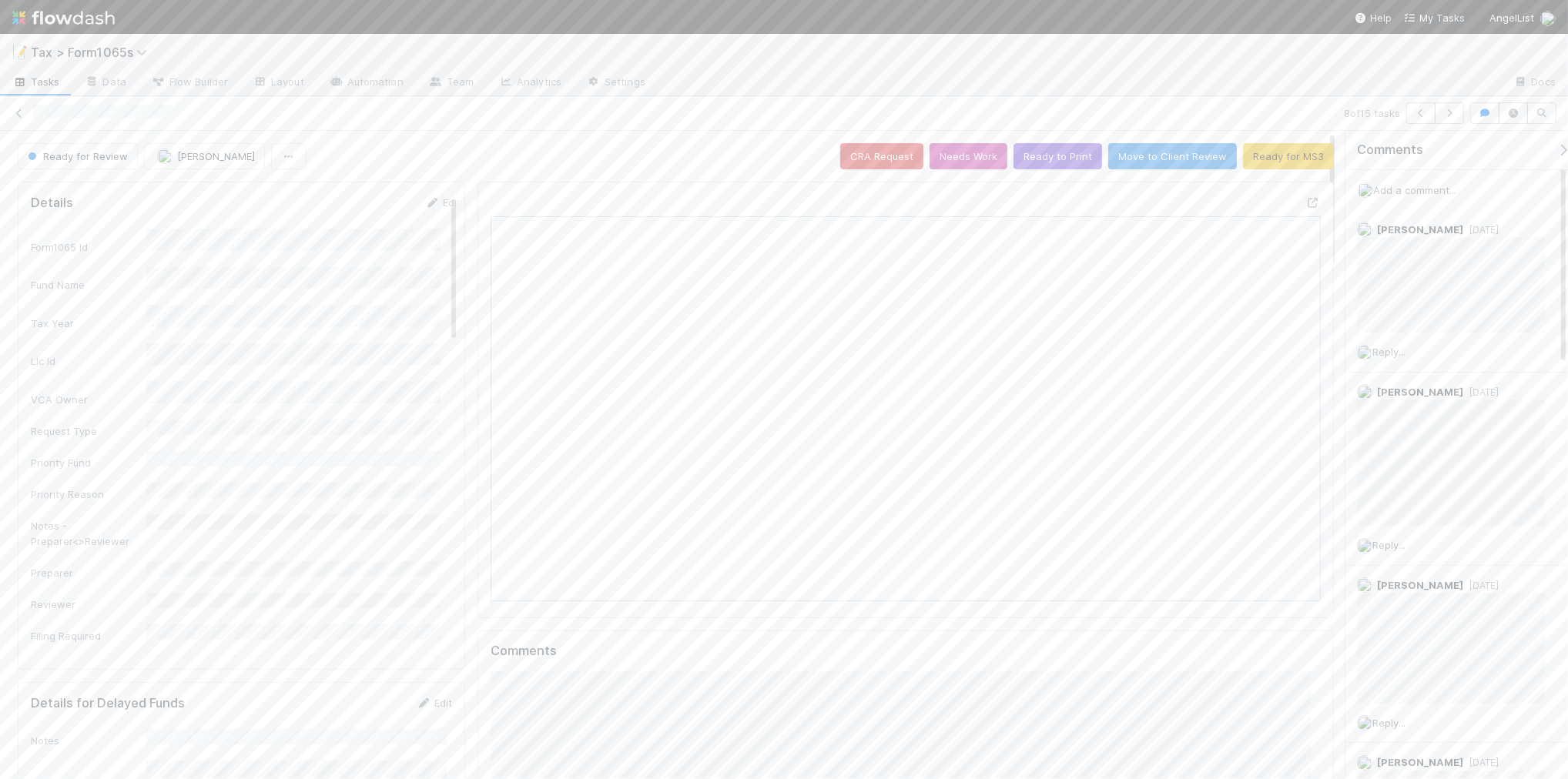
scroll to position [298, 402]
click at [1442, 118] on button "button" at bounding box center [1450, 112] width 29 height 21
click at [1445, 119] on button "button" at bounding box center [1450, 112] width 29 height 21
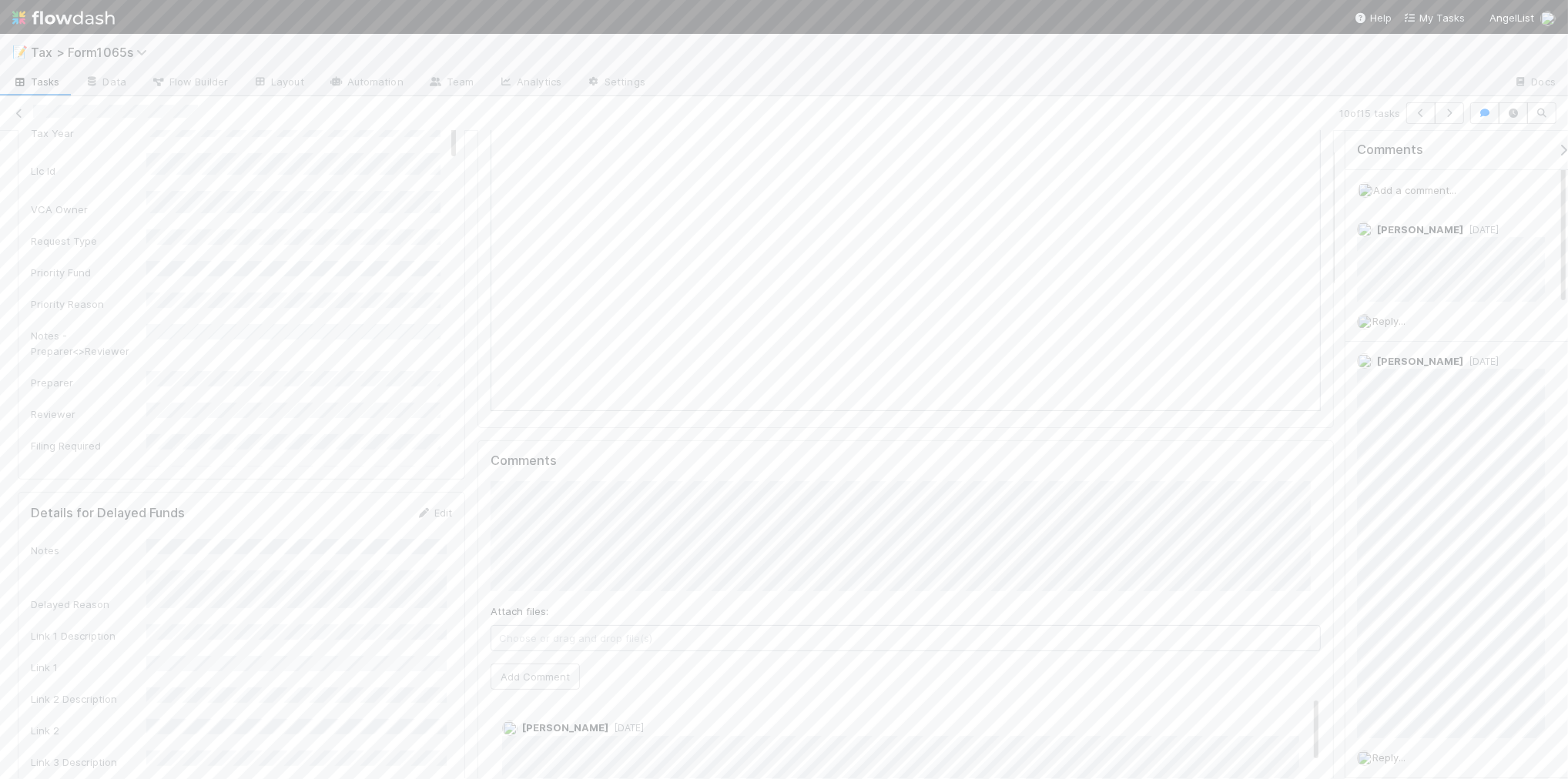
scroll to position [192, 0]
click at [539, 679] on button "Add Comment" at bounding box center [536, 674] width 89 height 27
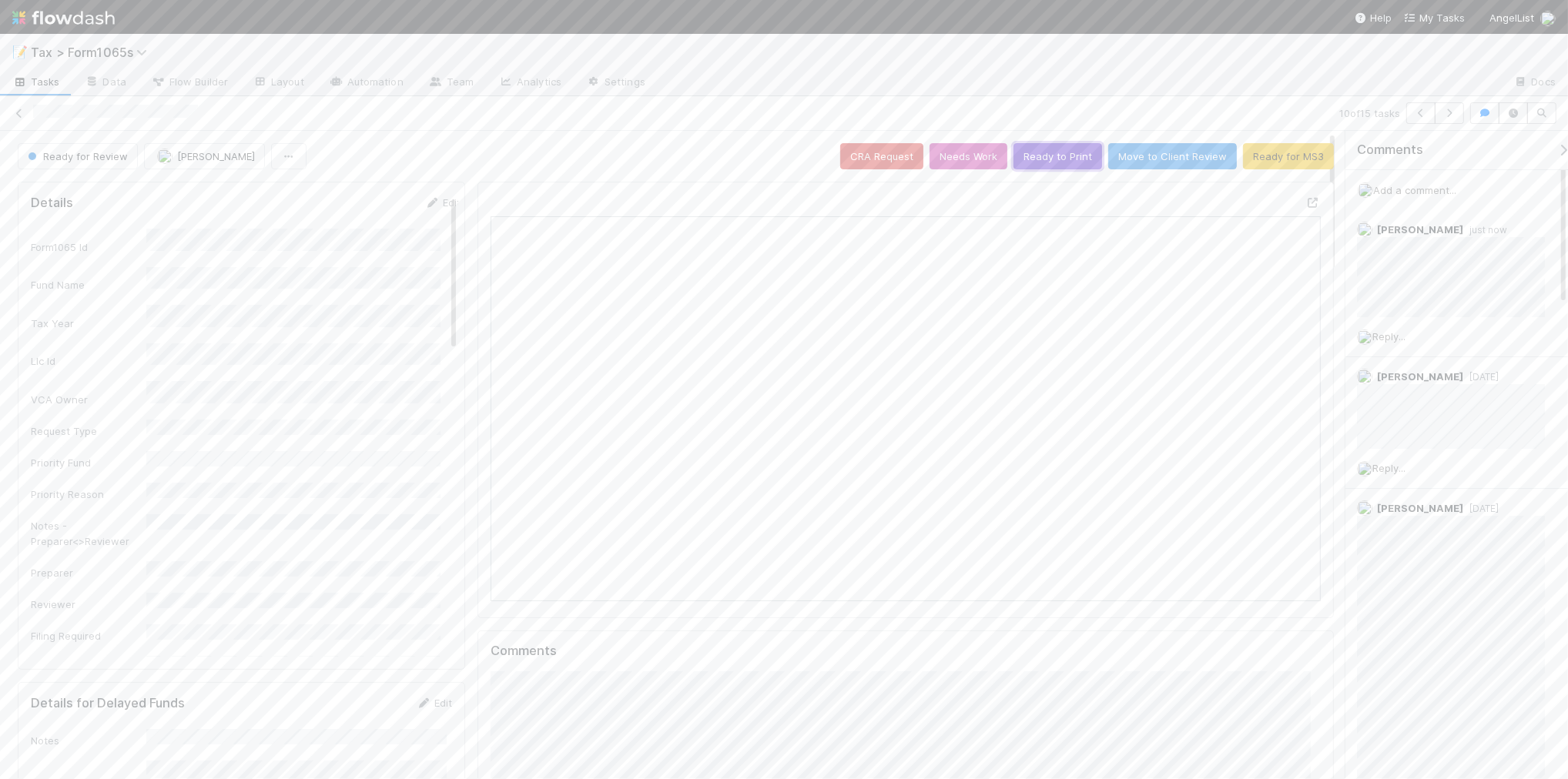
click at [1048, 159] on button "Ready to Print" at bounding box center [1057, 156] width 88 height 27
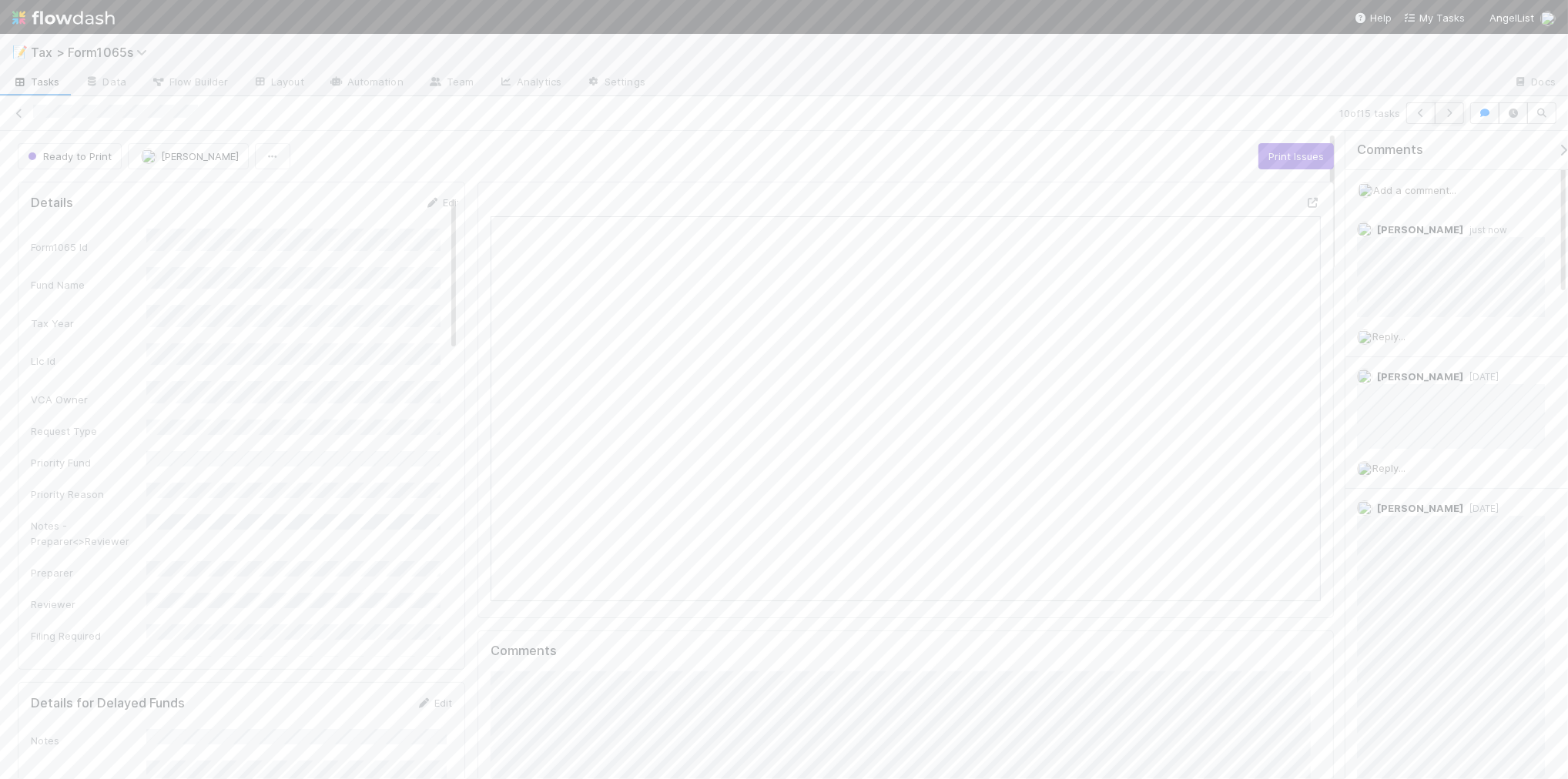
click at [1445, 112] on icon "button" at bounding box center [1450, 113] width 15 height 9
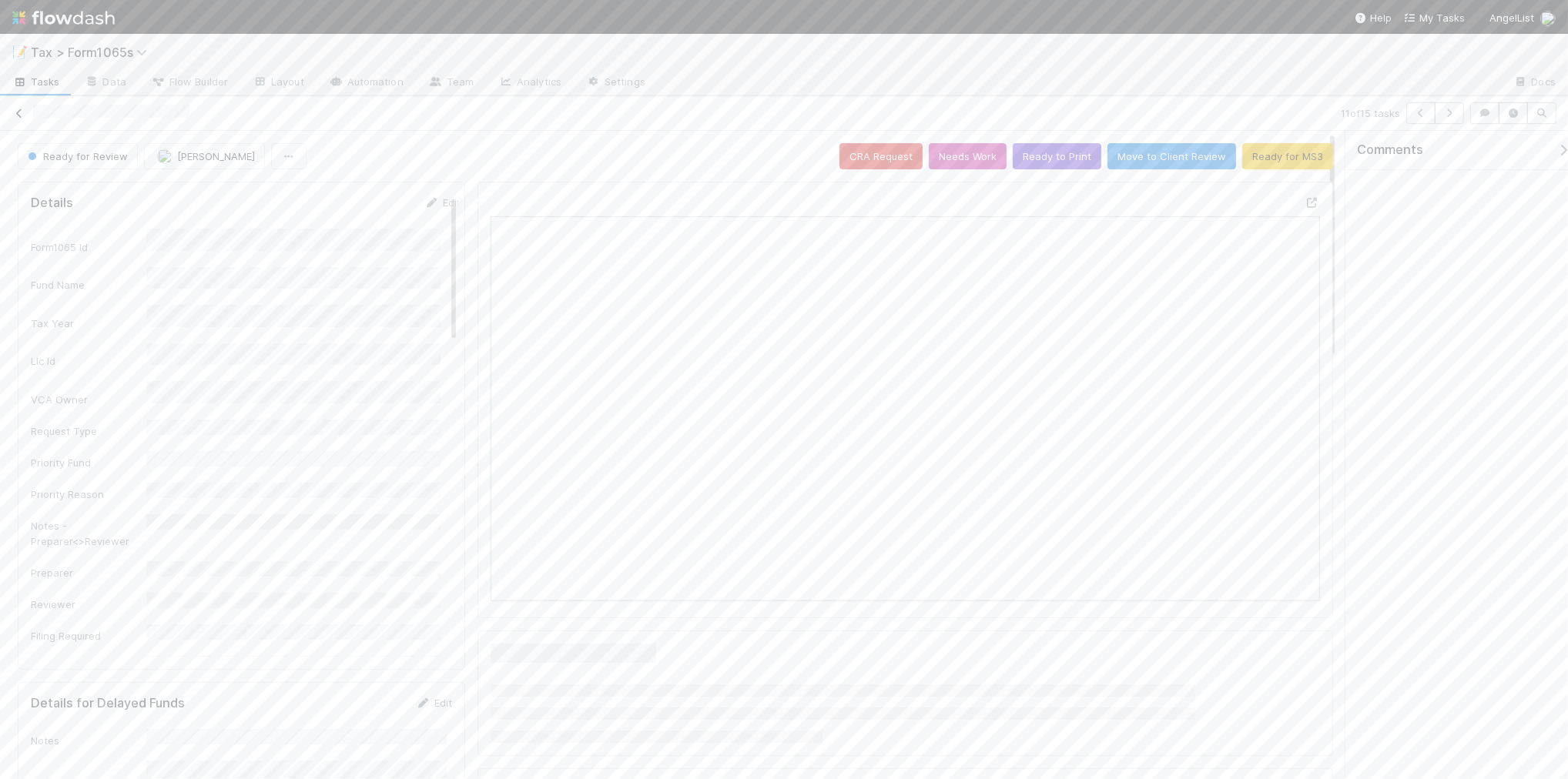
click at [21, 112] on icon at bounding box center [19, 114] width 15 height 10
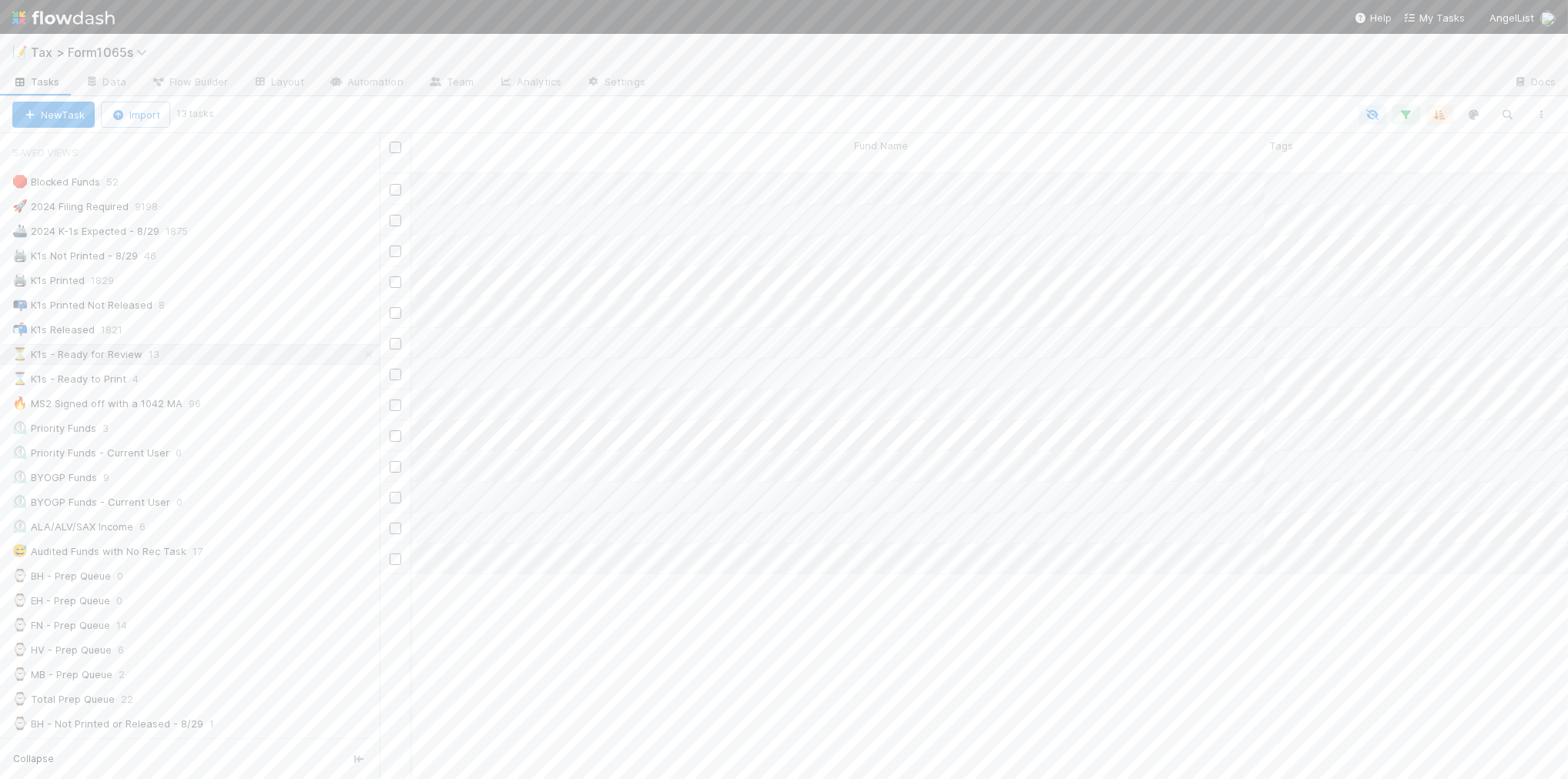
scroll to position [0, 946]
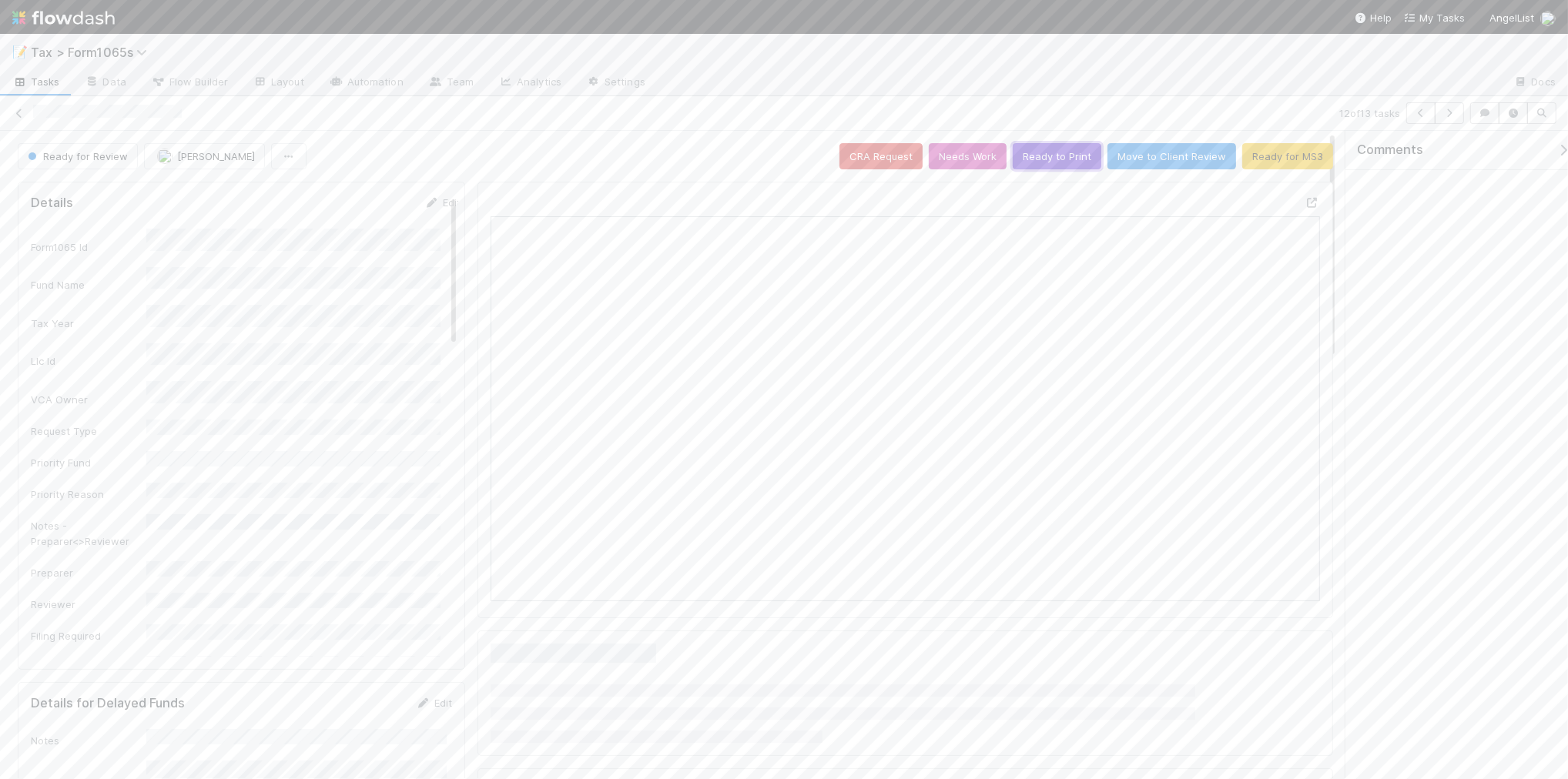
click at [1049, 155] on button "Ready to Print" at bounding box center [1056, 156] width 88 height 27
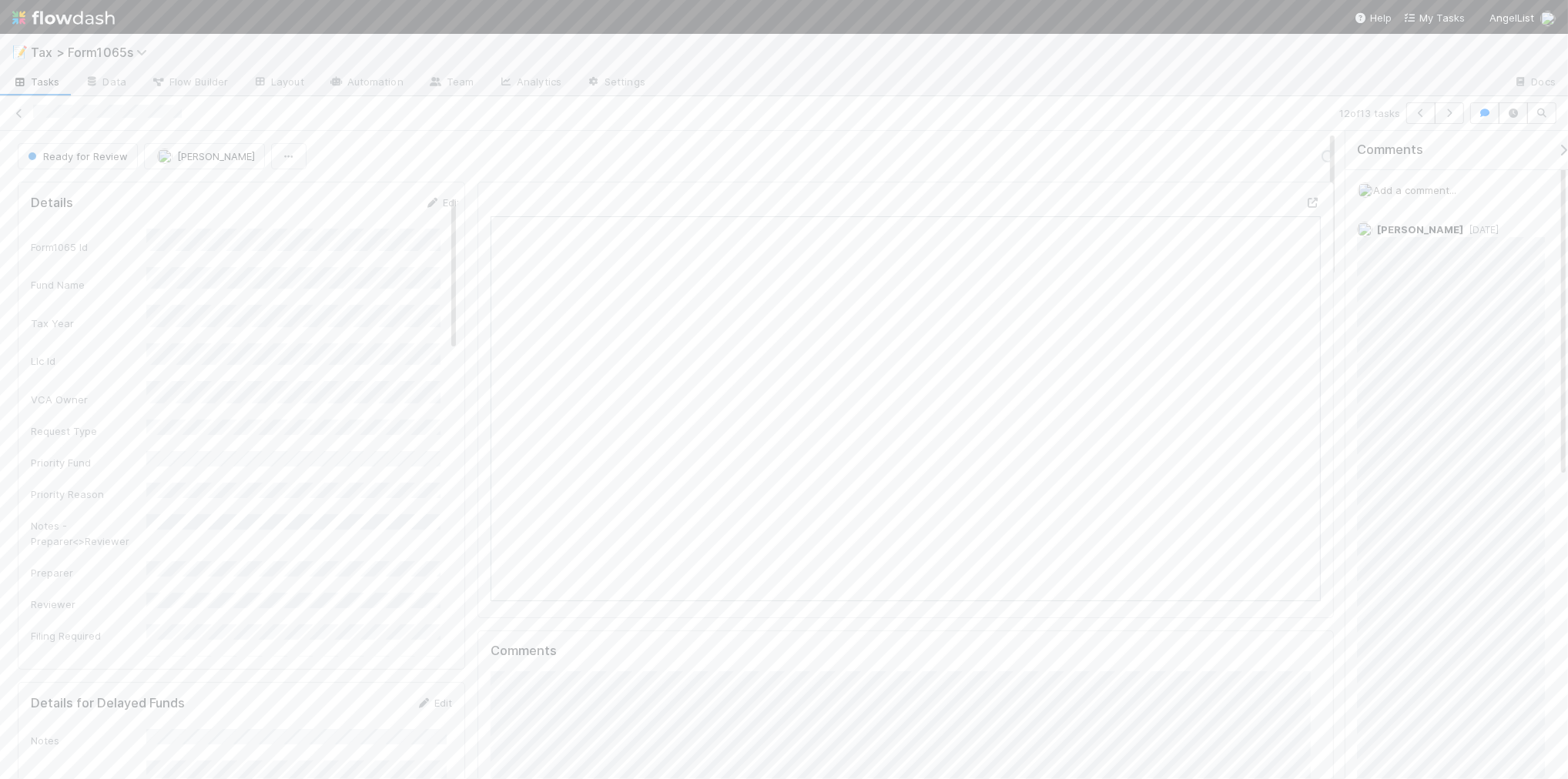
scroll to position [298, 805]
click at [15, 110] on icon at bounding box center [19, 114] width 15 height 10
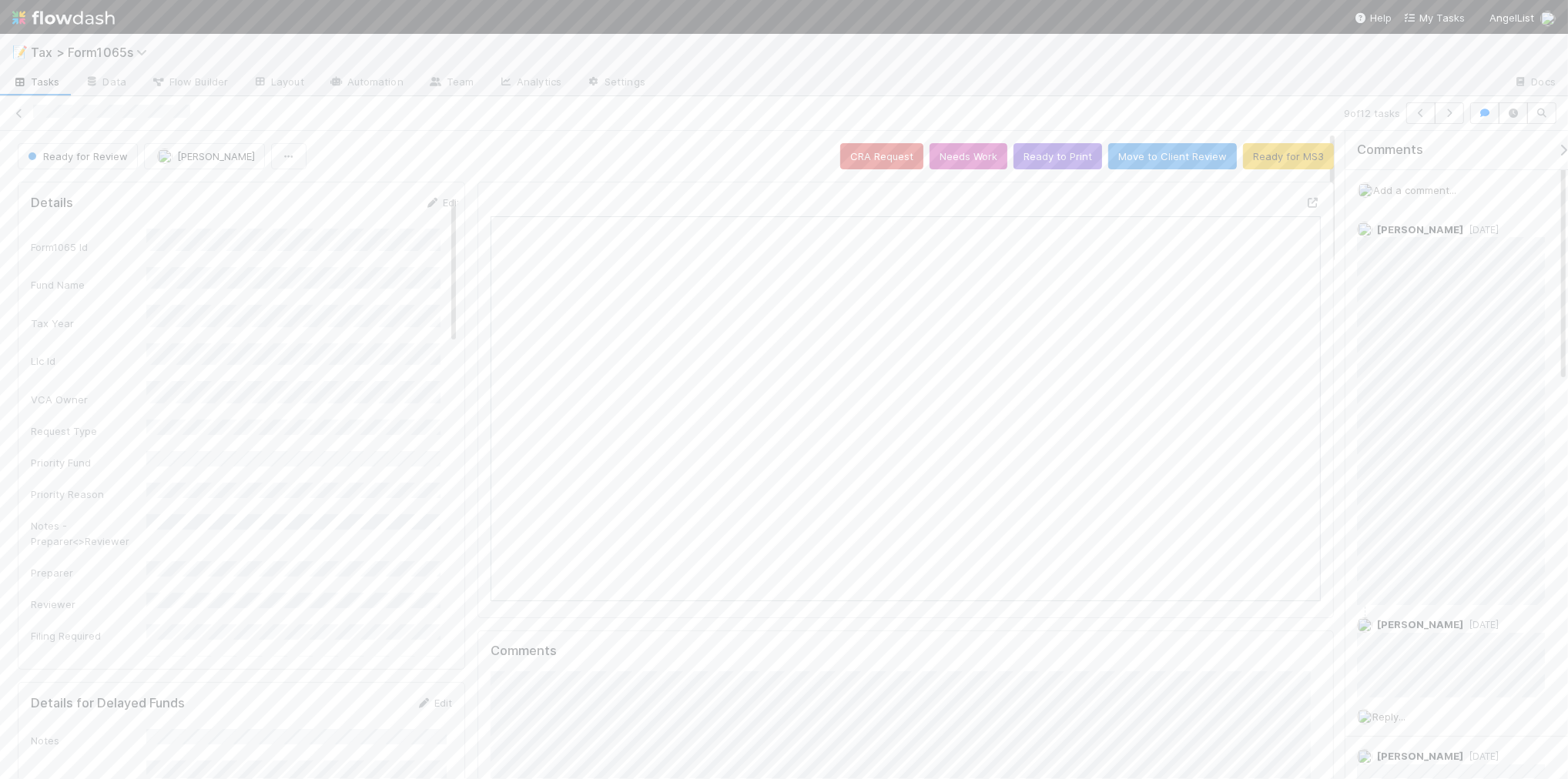
scroll to position [298, 402]
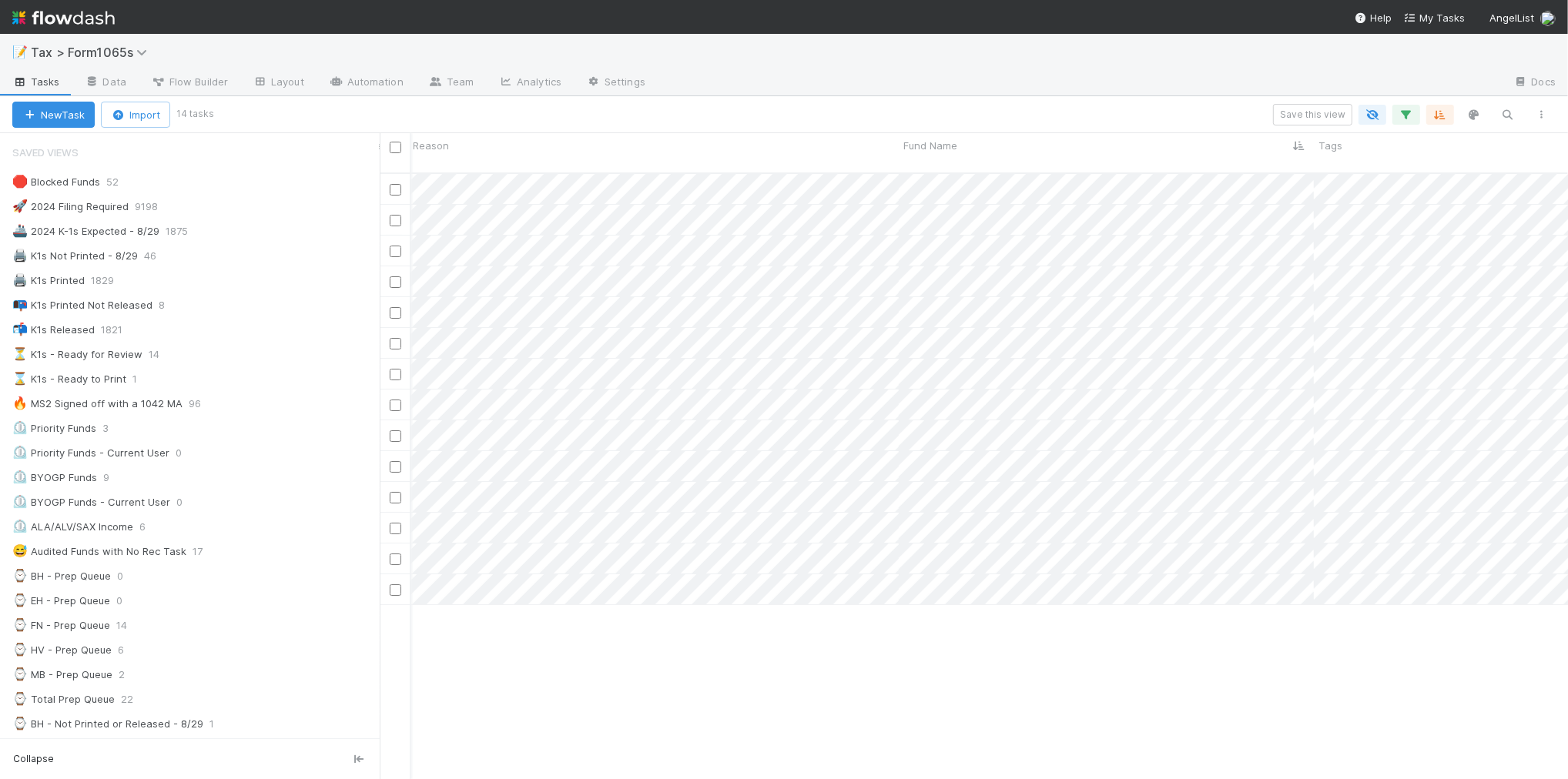
scroll to position [0, 848]
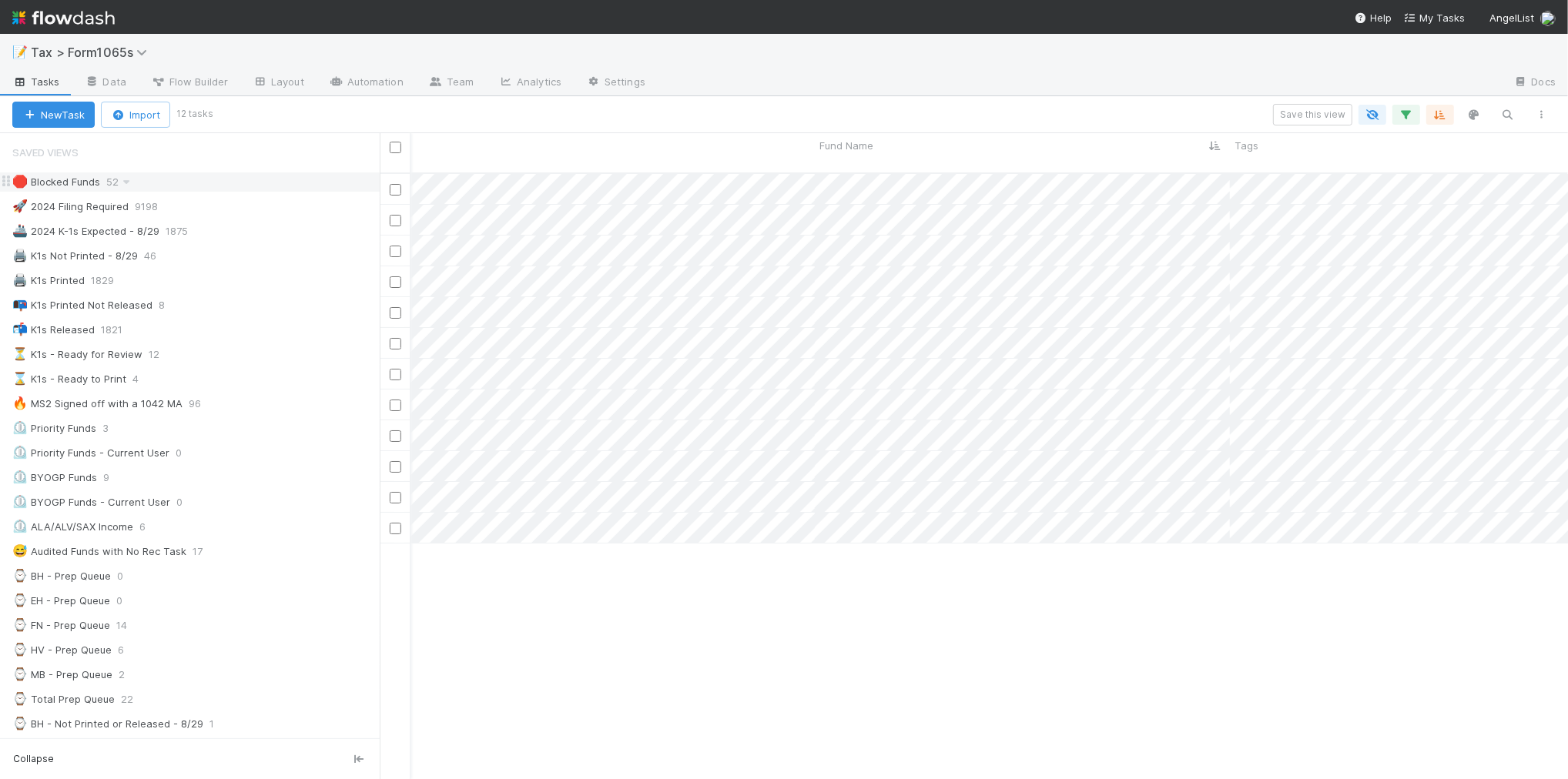
click at [268, 186] on div "🛑 Blocked Funds 52" at bounding box center [196, 182] width 367 height 19
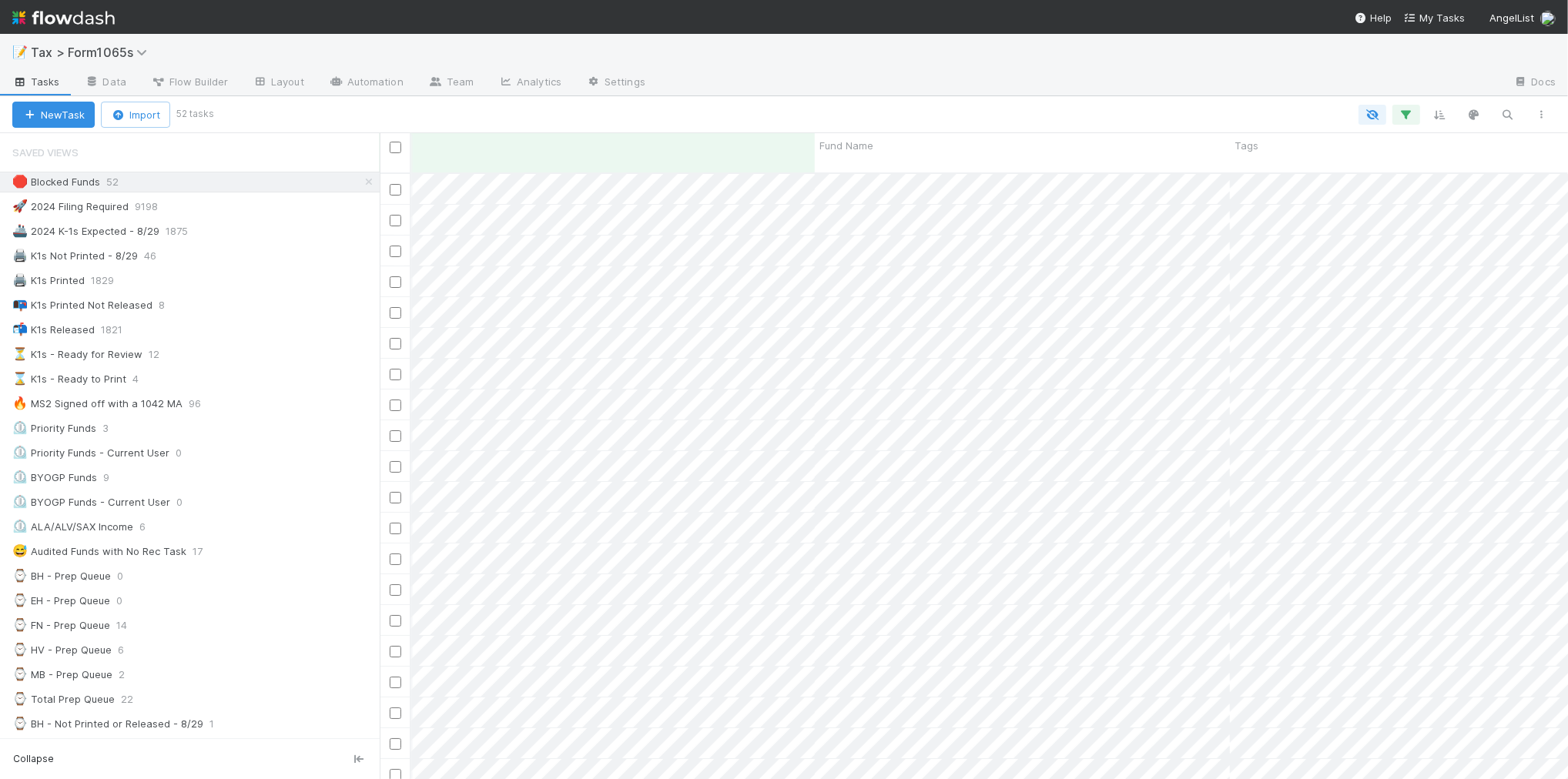
scroll to position [15, 14]
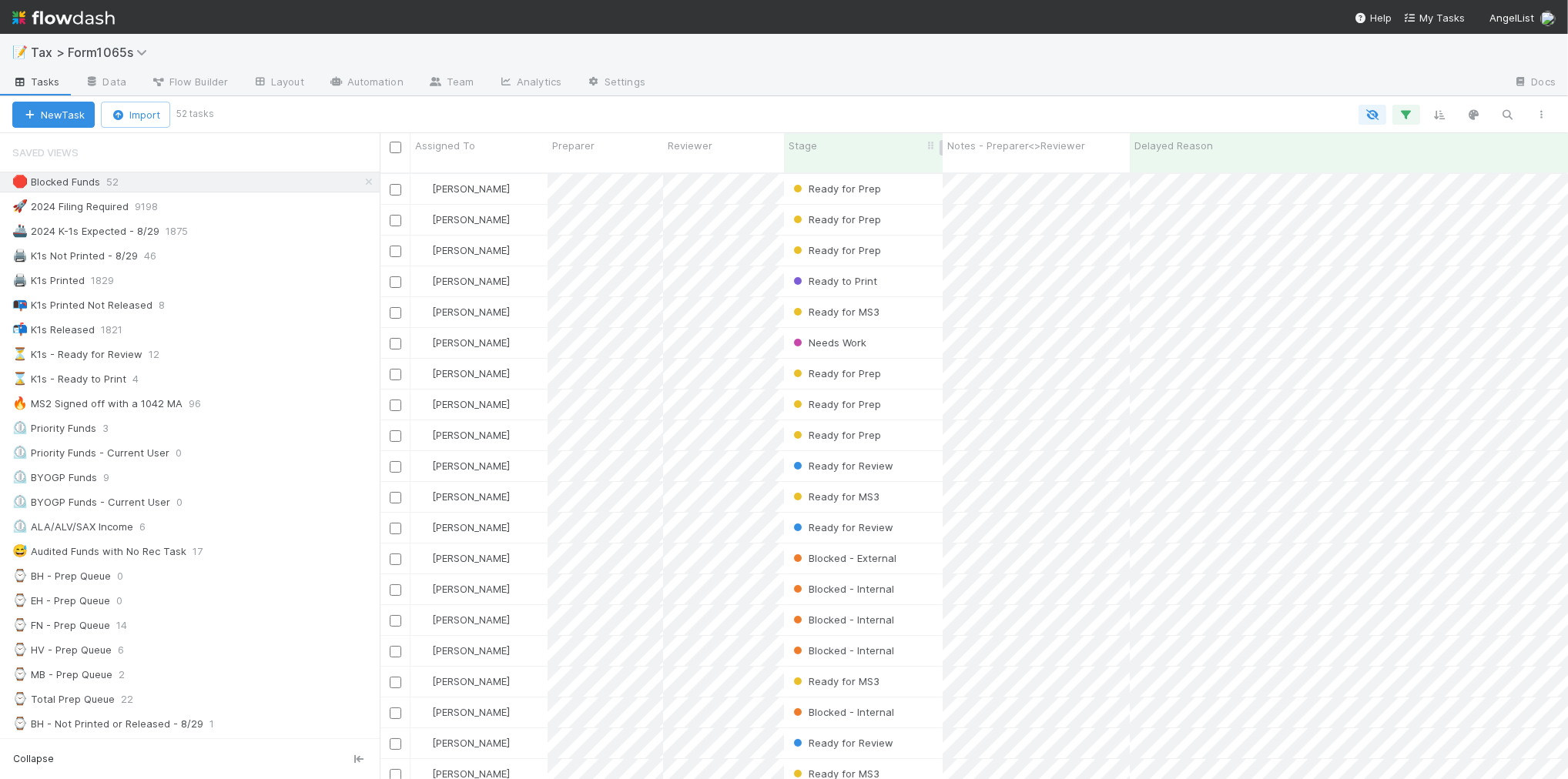
click at [837, 147] on div "Stage" at bounding box center [863, 146] width 150 height 15
click at [839, 173] on div "Sort First → Last" at bounding box center [877, 174] width 176 height 23
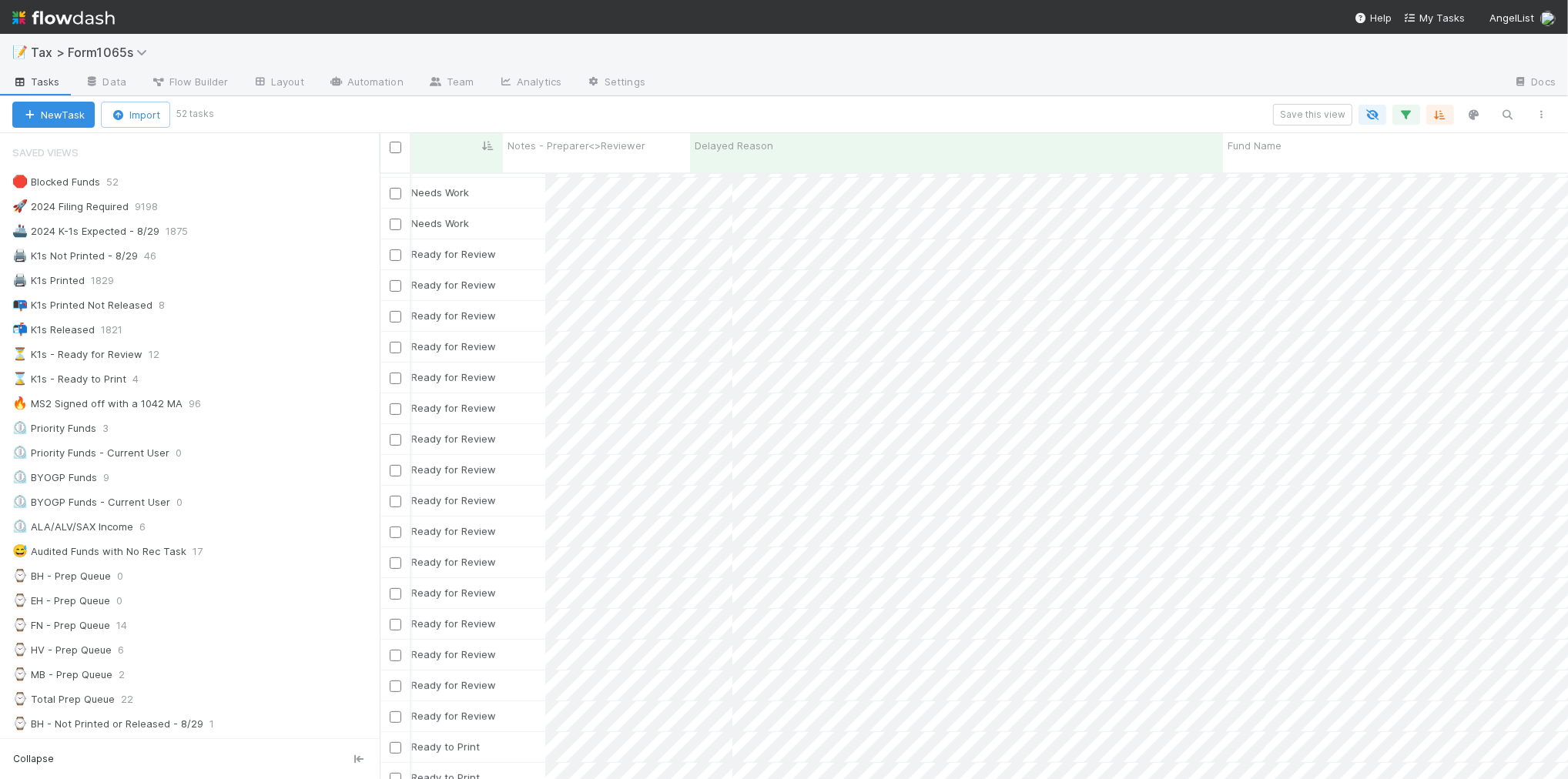
scroll to position [673, 475]
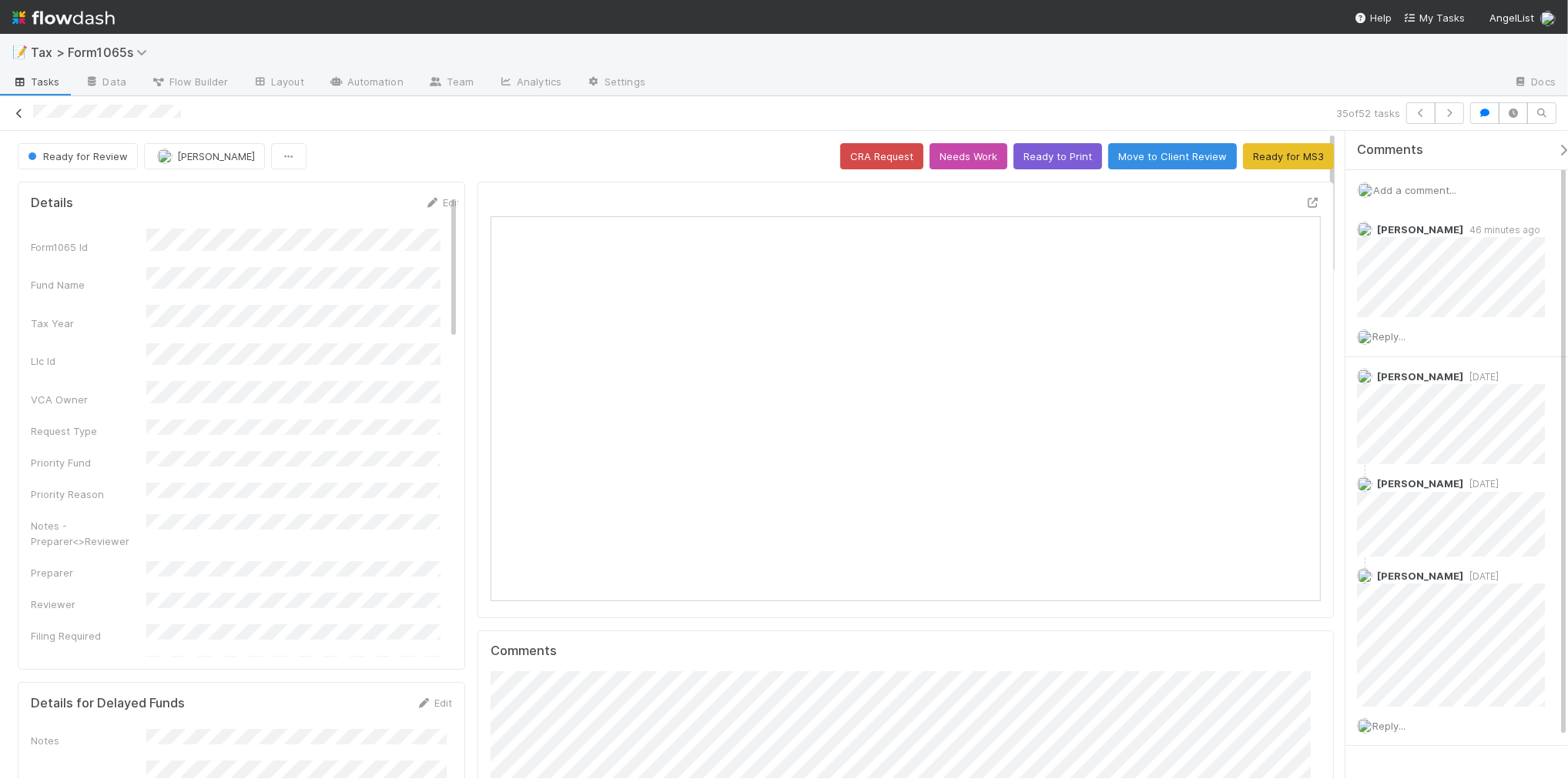
click at [20, 113] on icon at bounding box center [19, 114] width 15 height 10
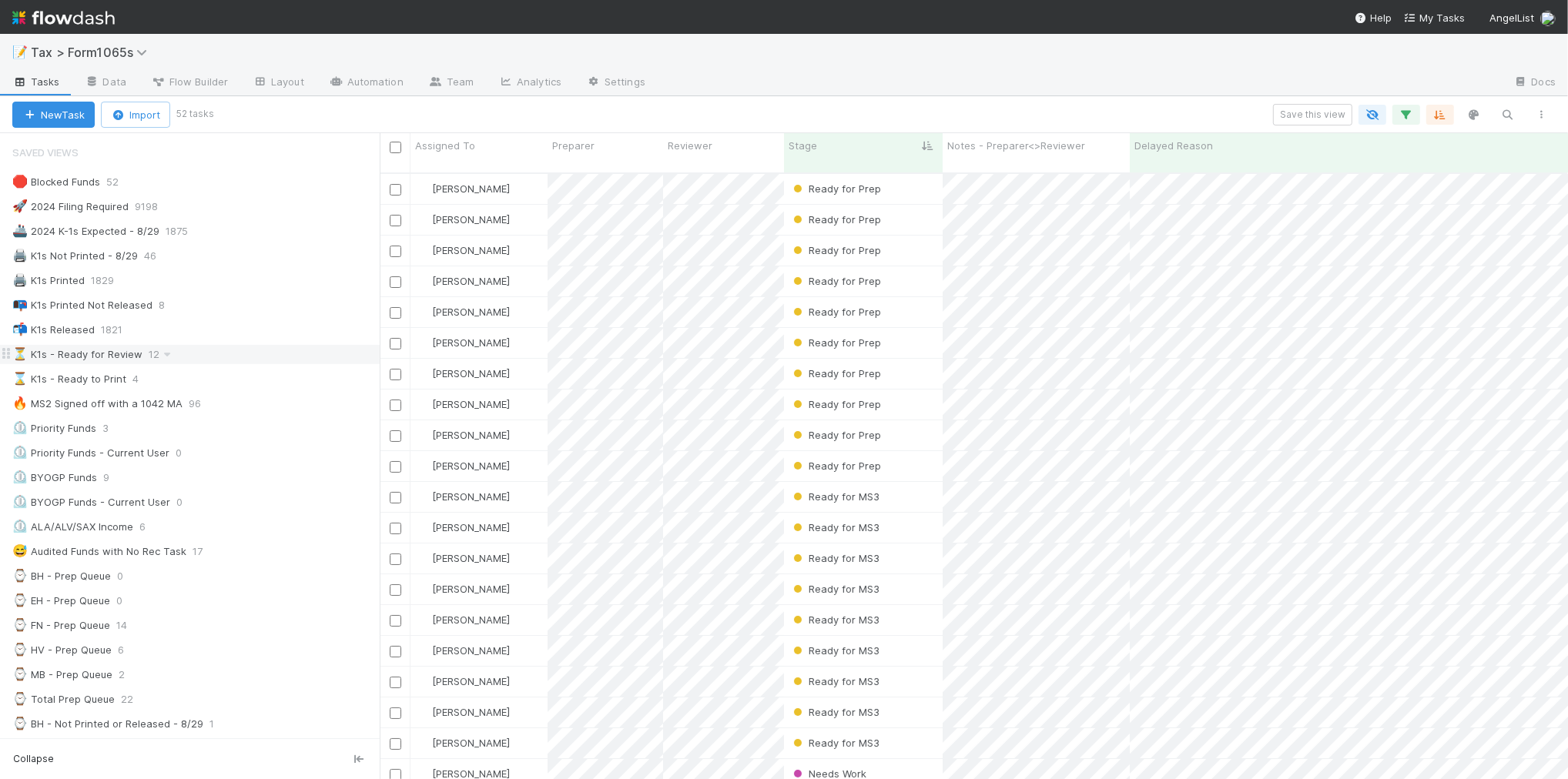
click at [237, 364] on div "⏳ K1s - Ready for Review 12" at bounding box center [196, 354] width 367 height 19
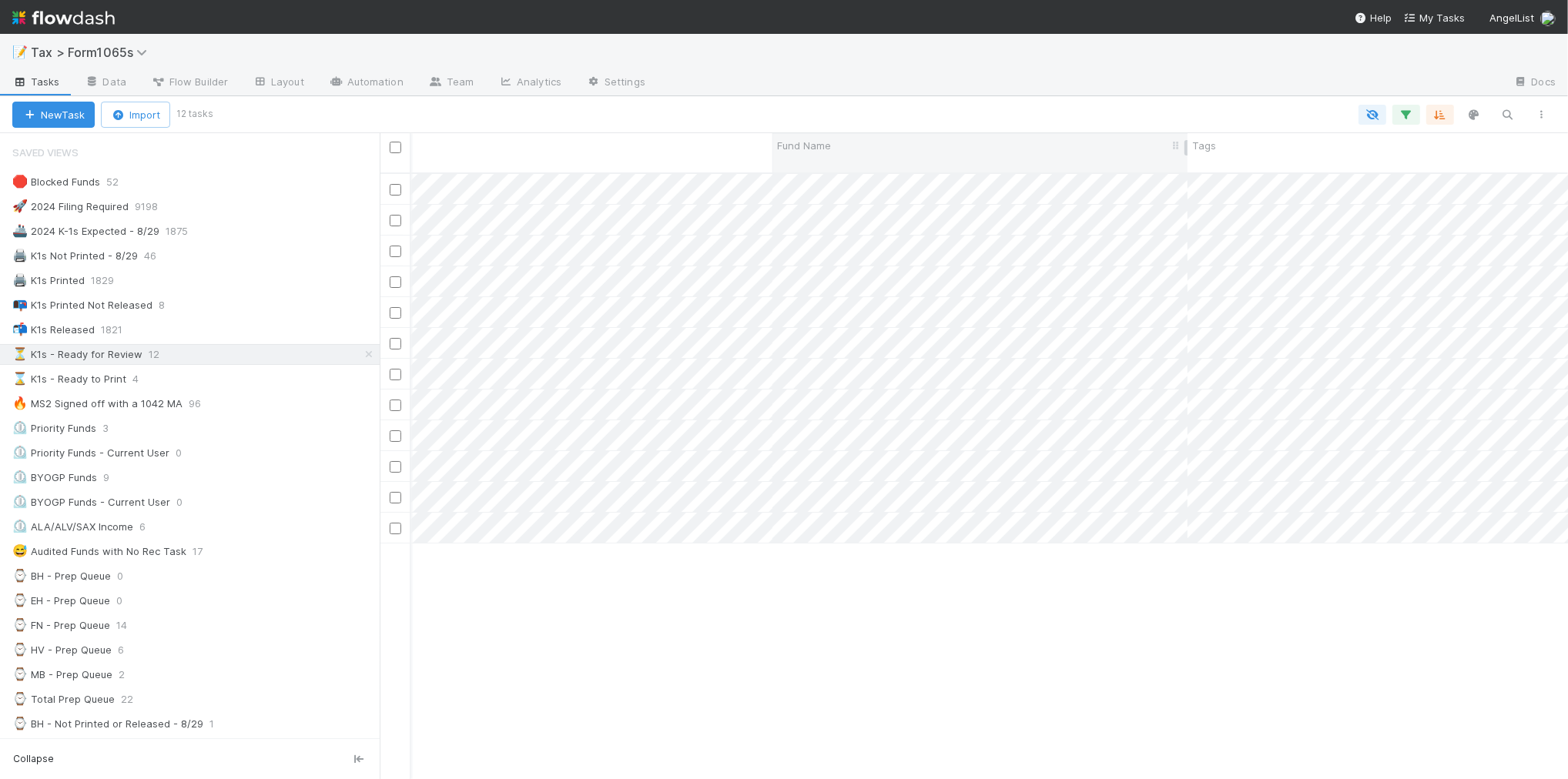
click at [798, 148] on span "Fund Name" at bounding box center [803, 146] width 54 height 15
click at [809, 174] on div "Sort A → Z" at bounding box center [865, 174] width 176 height 23
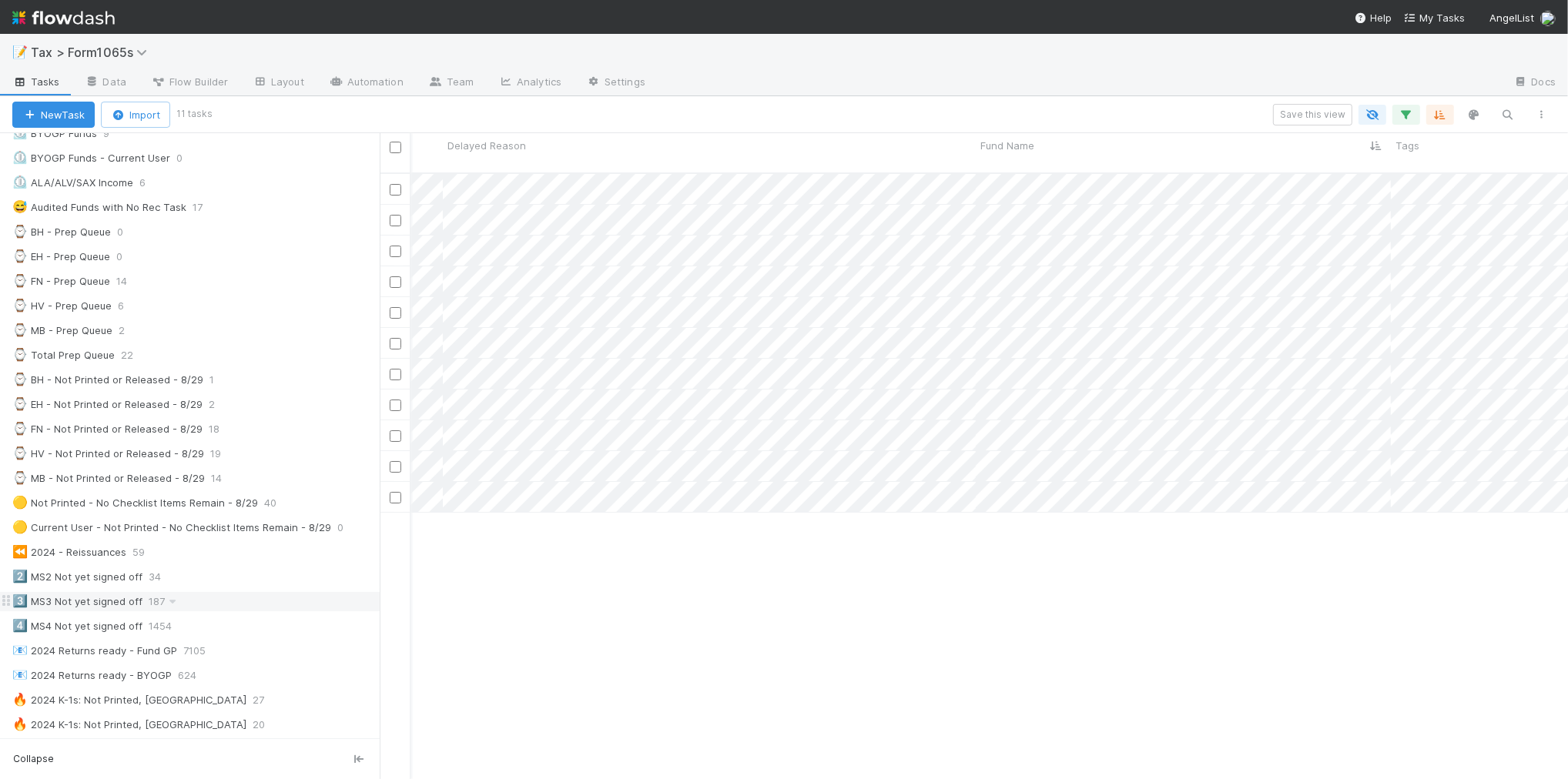
scroll to position [5, 0]
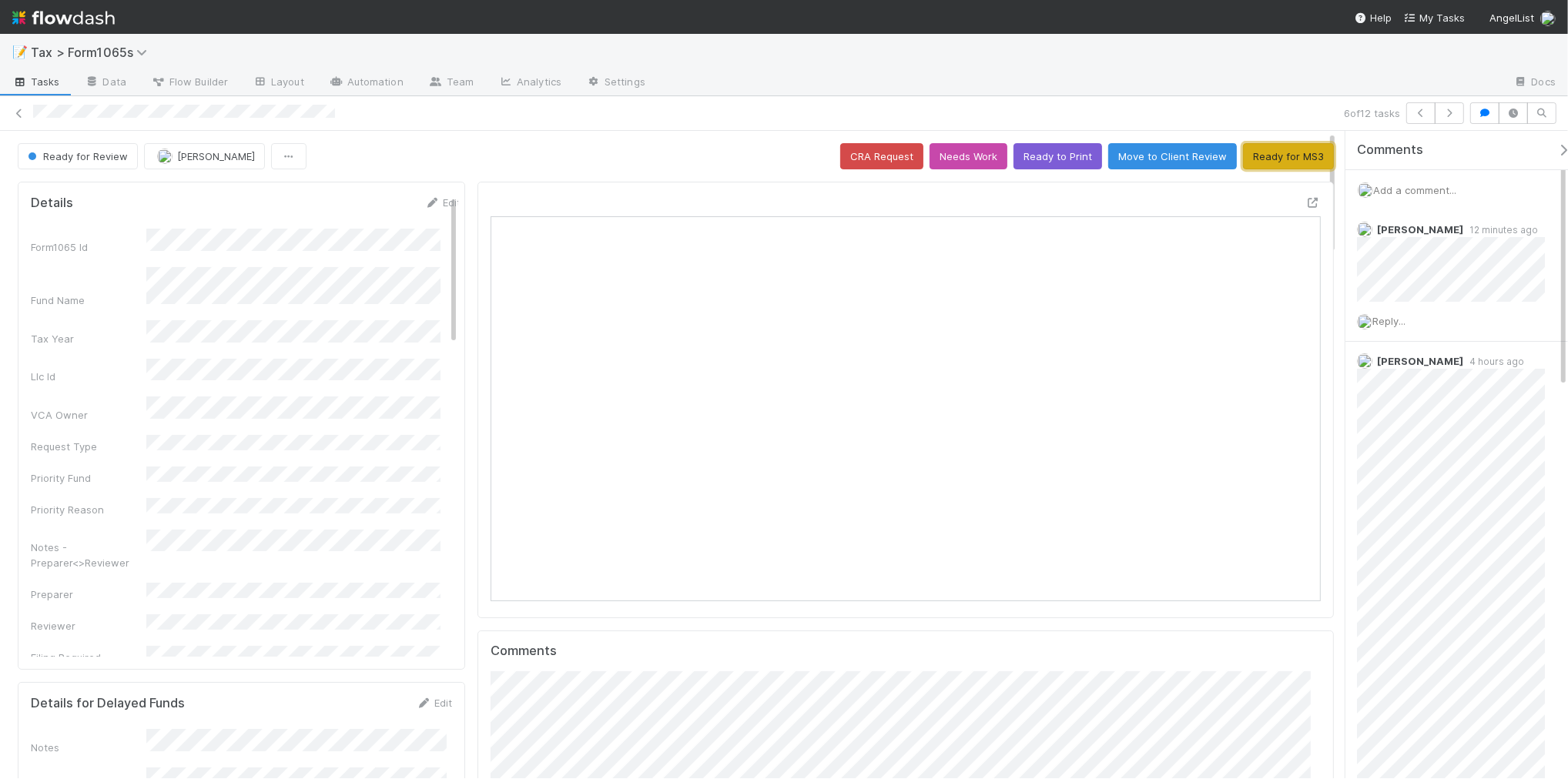
click at [1260, 163] on button "Ready for MS3" at bounding box center [1288, 156] width 91 height 27
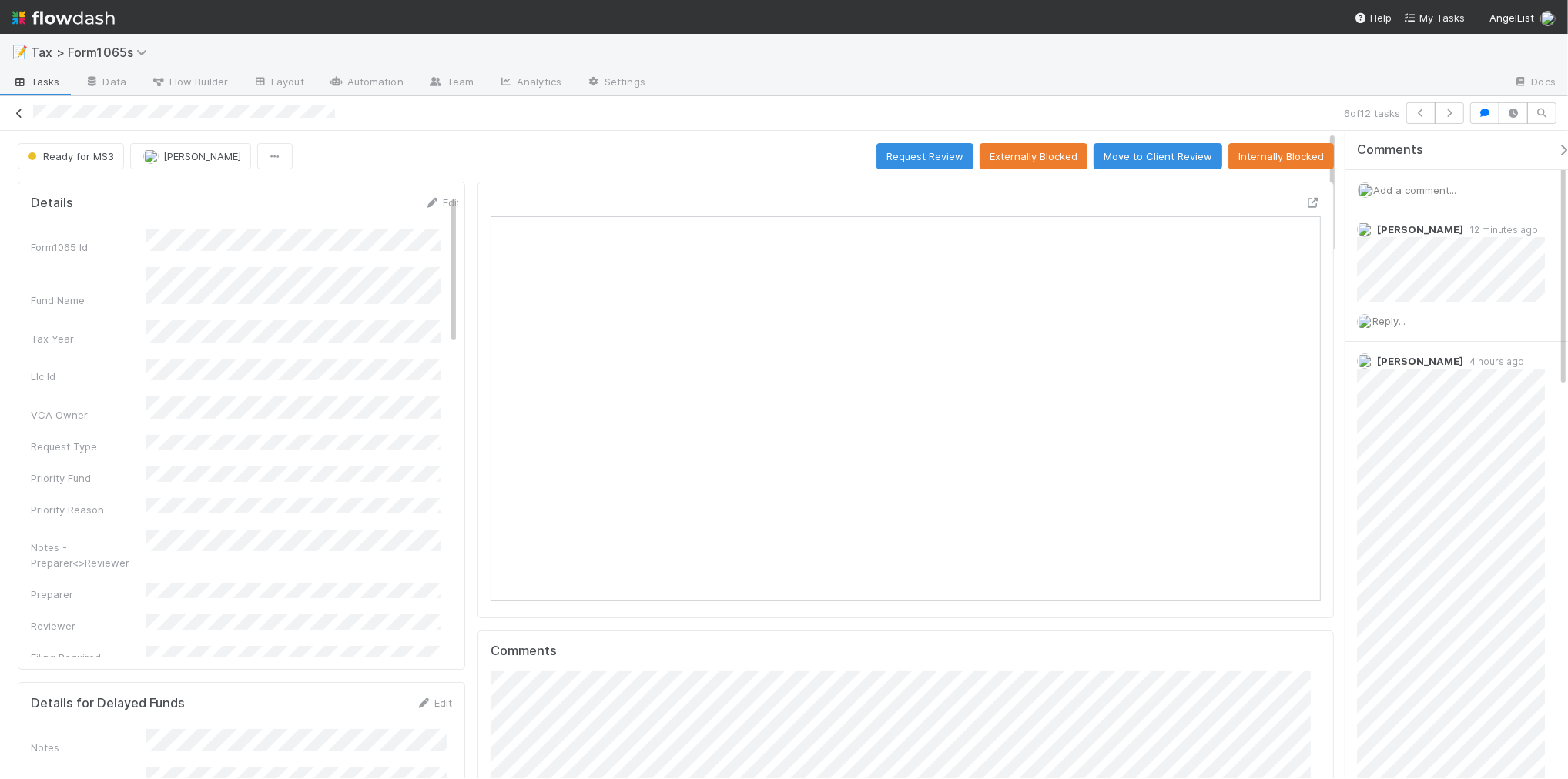
click at [16, 109] on icon at bounding box center [19, 114] width 15 height 10
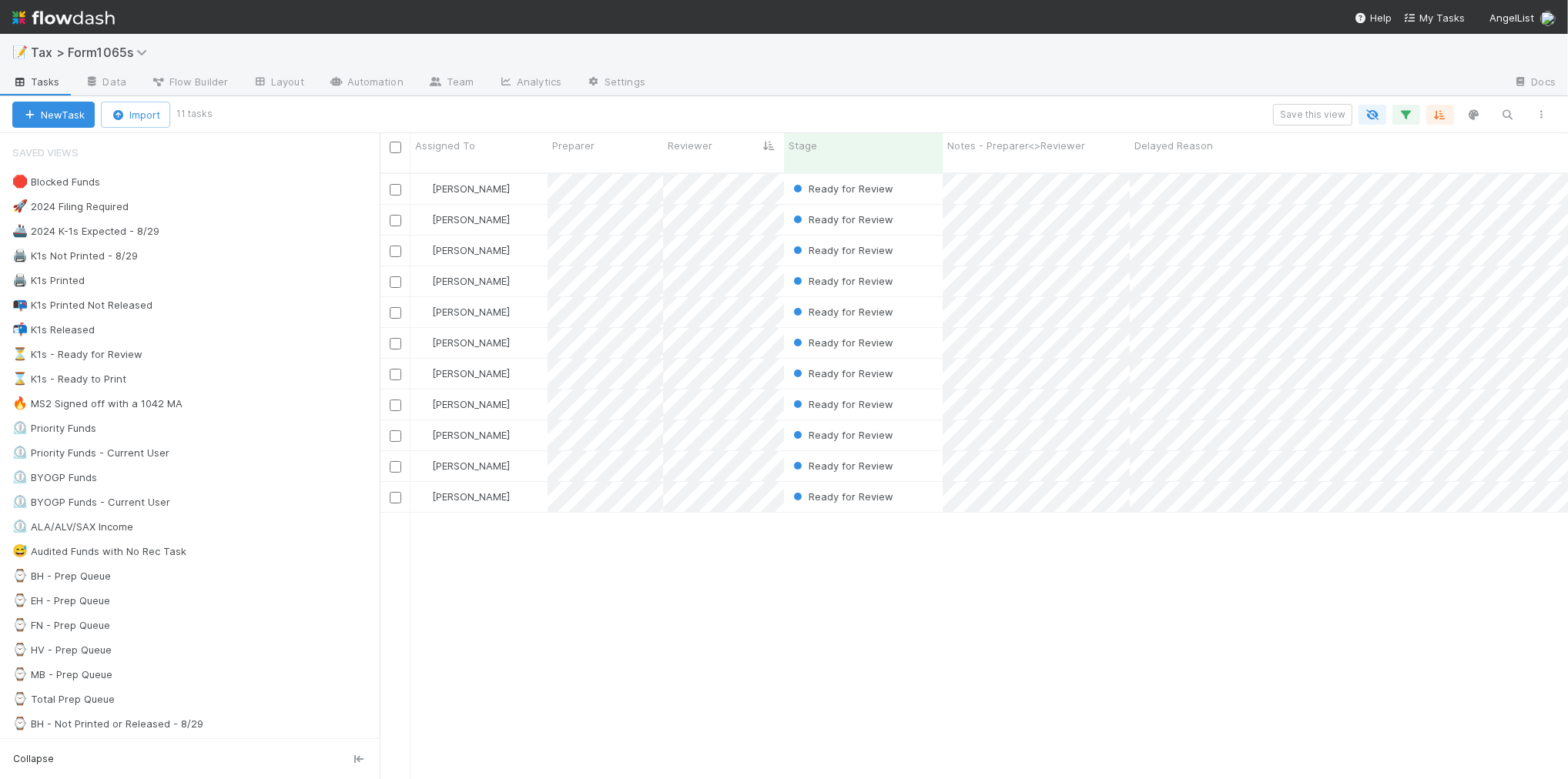
scroll to position [604, 1173]
click at [298, 311] on div "📭 K1s Printed Not Released 9" at bounding box center [196, 305] width 367 height 19
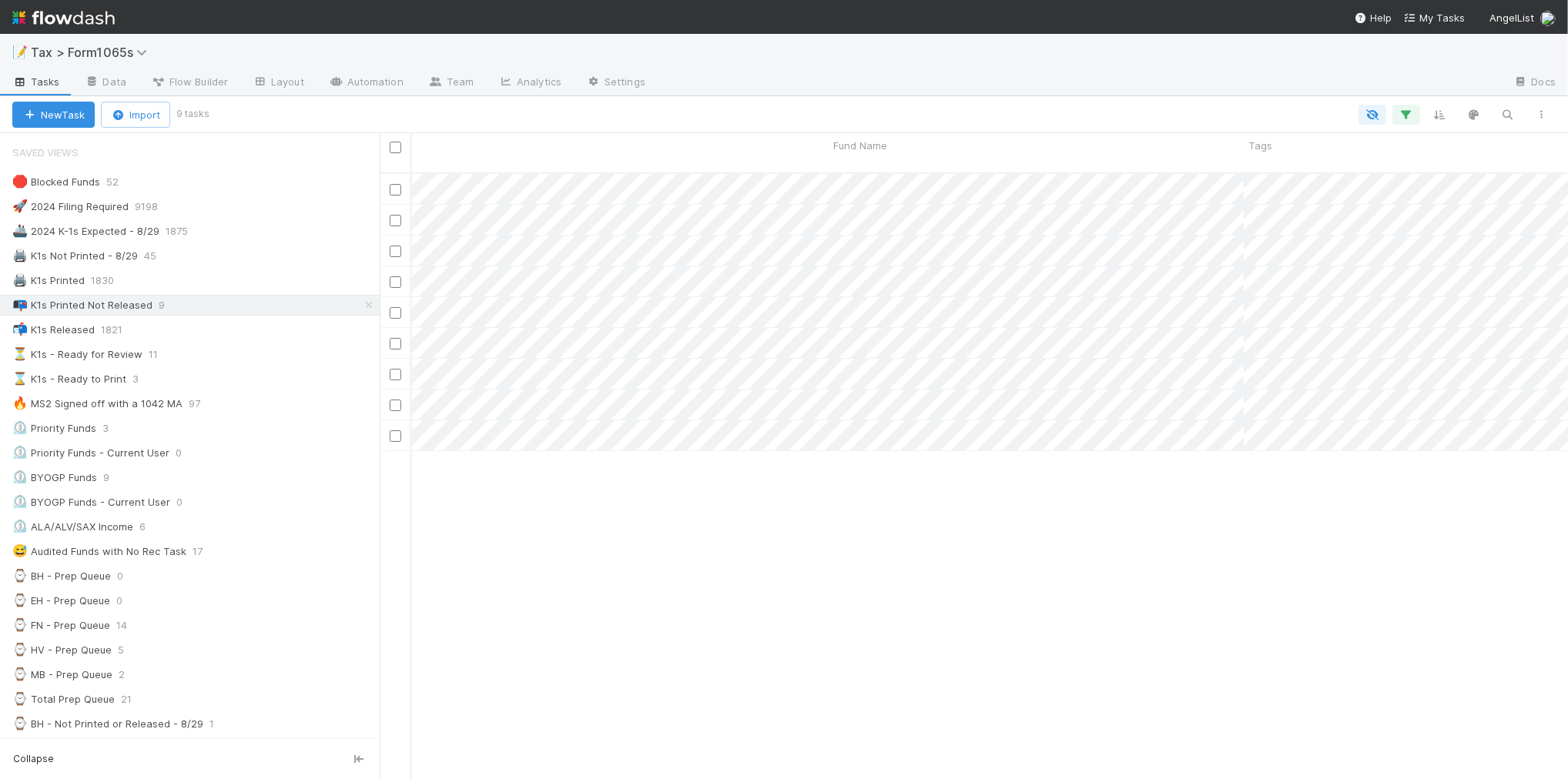
scroll to position [0, 406]
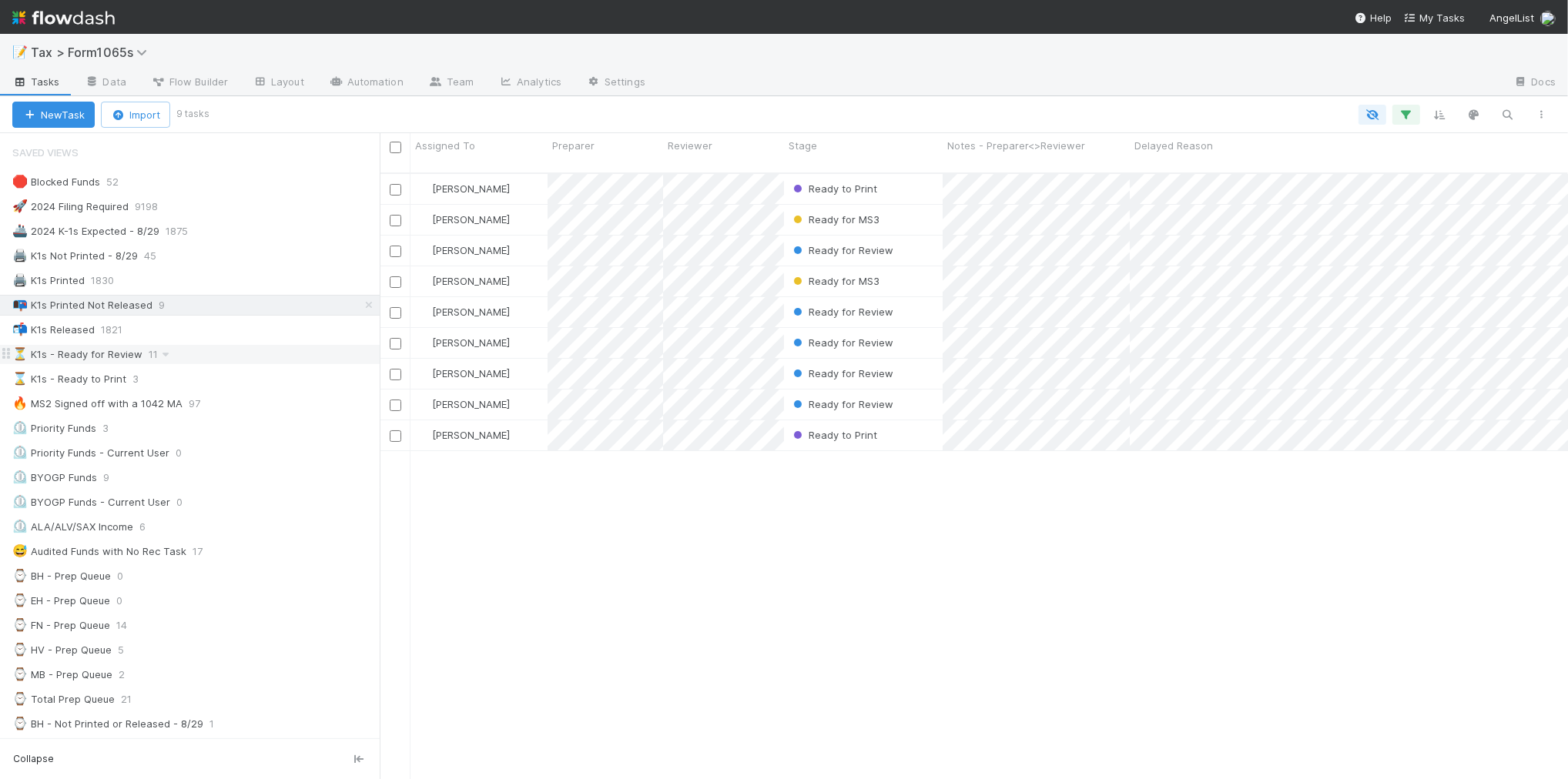
click at [282, 359] on div "⏳ K1s - Ready for Review 11" at bounding box center [196, 354] width 367 height 19
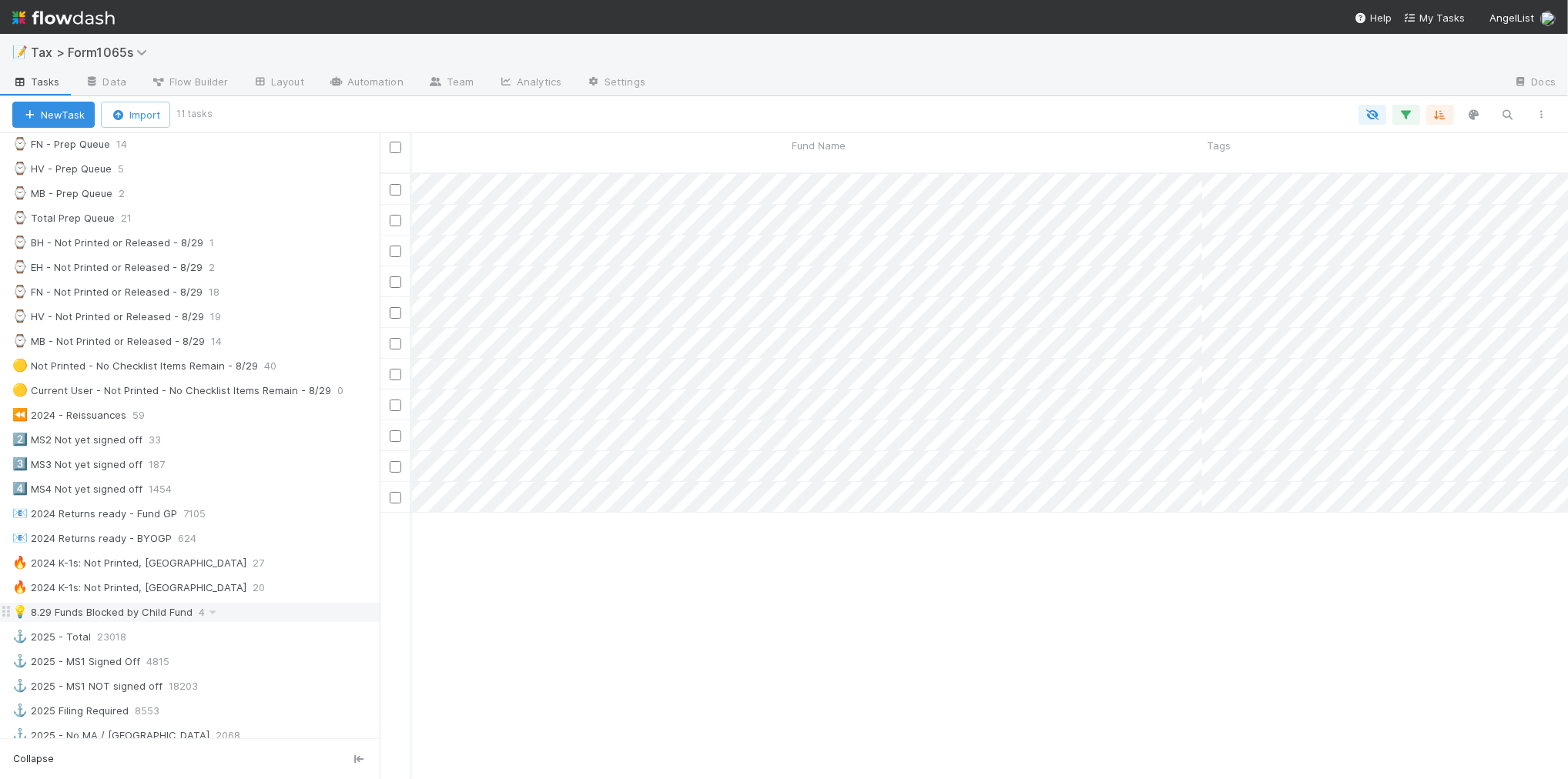
click at [262, 622] on div "💡 8.29 Funds Blocked by Child Fund 4" at bounding box center [196, 613] width 367 height 19
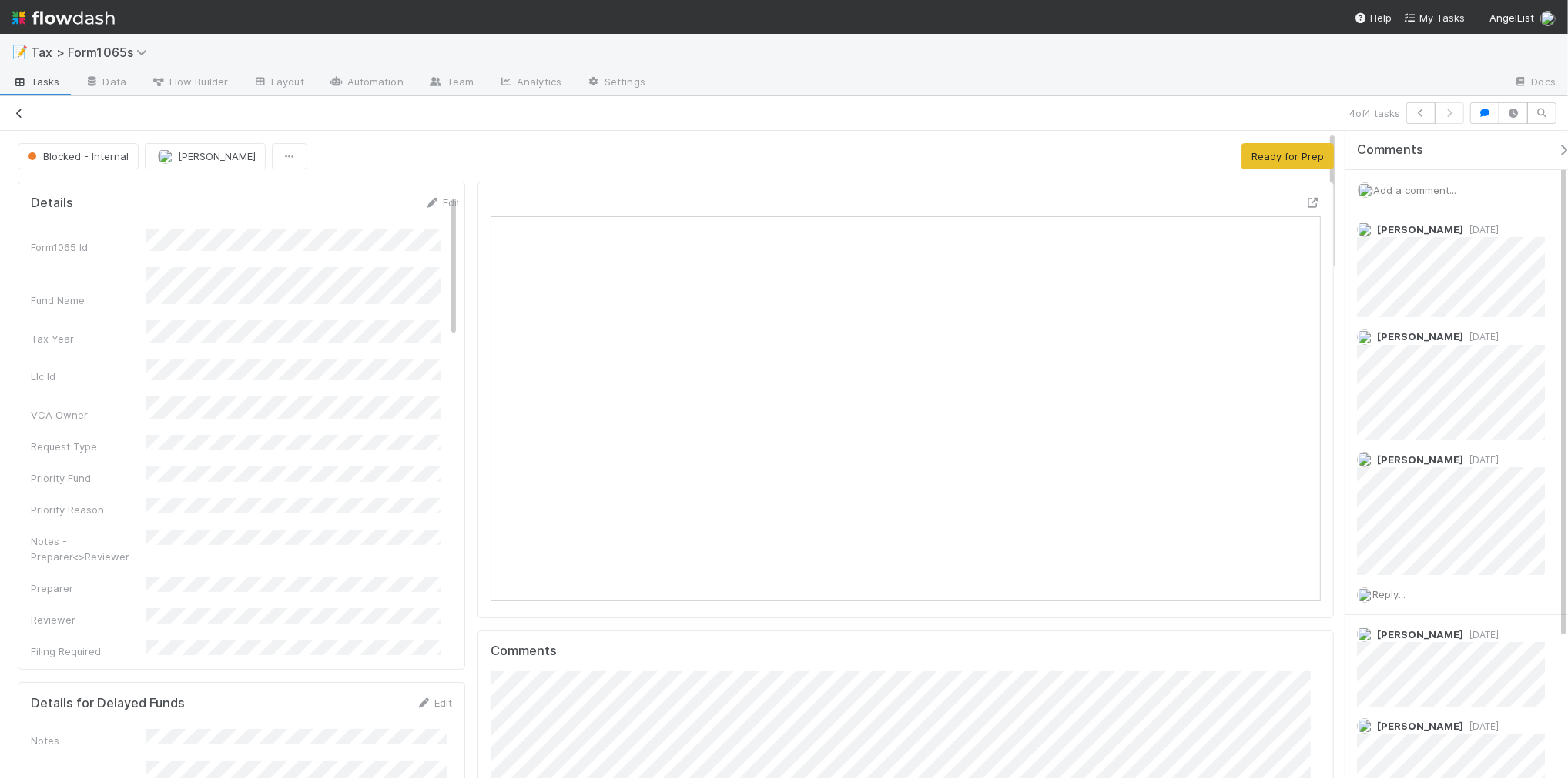
scroll to position [14, 15]
click at [19, 112] on icon at bounding box center [19, 114] width 15 height 10
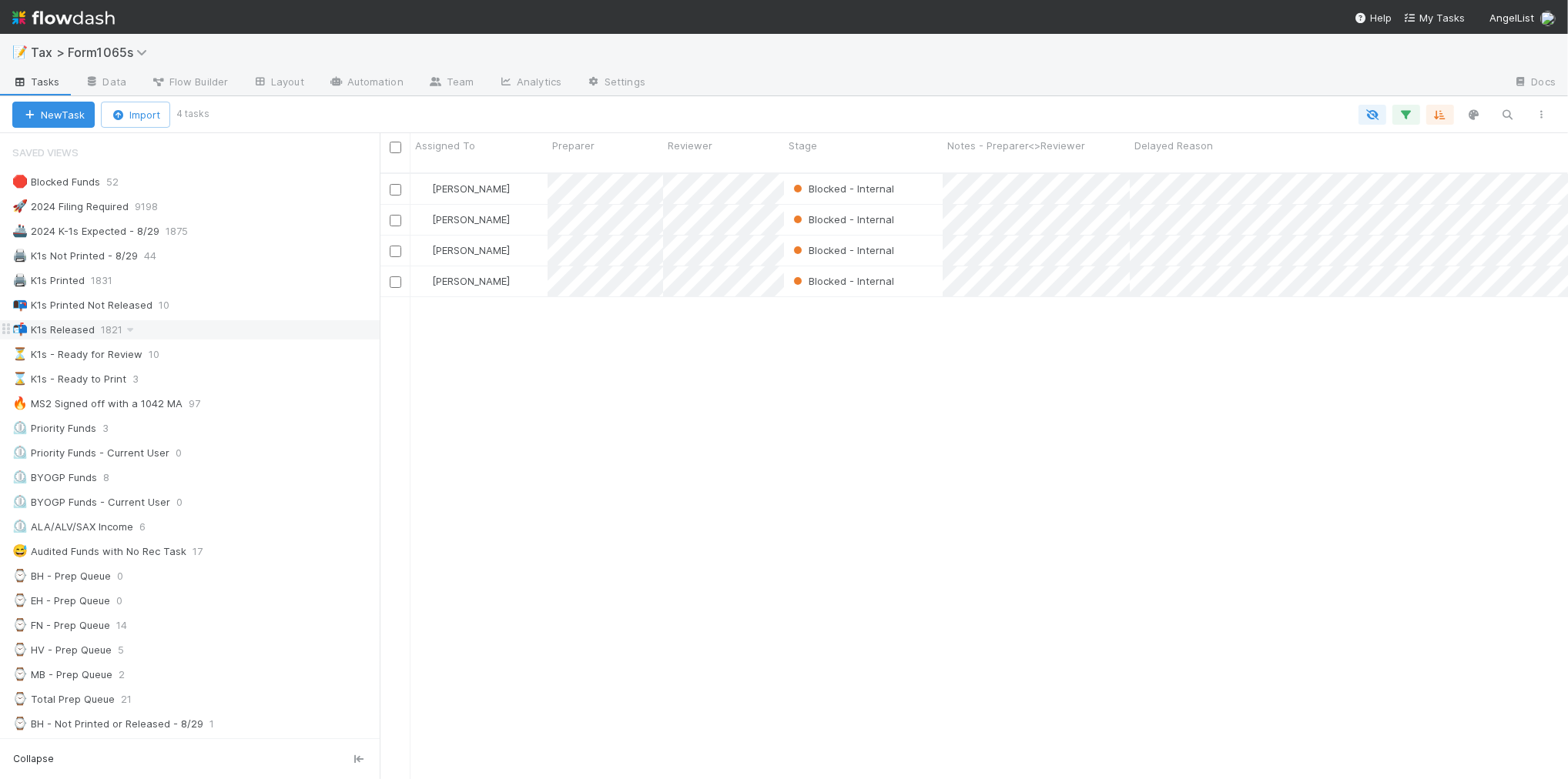
scroll to position [96, 0]
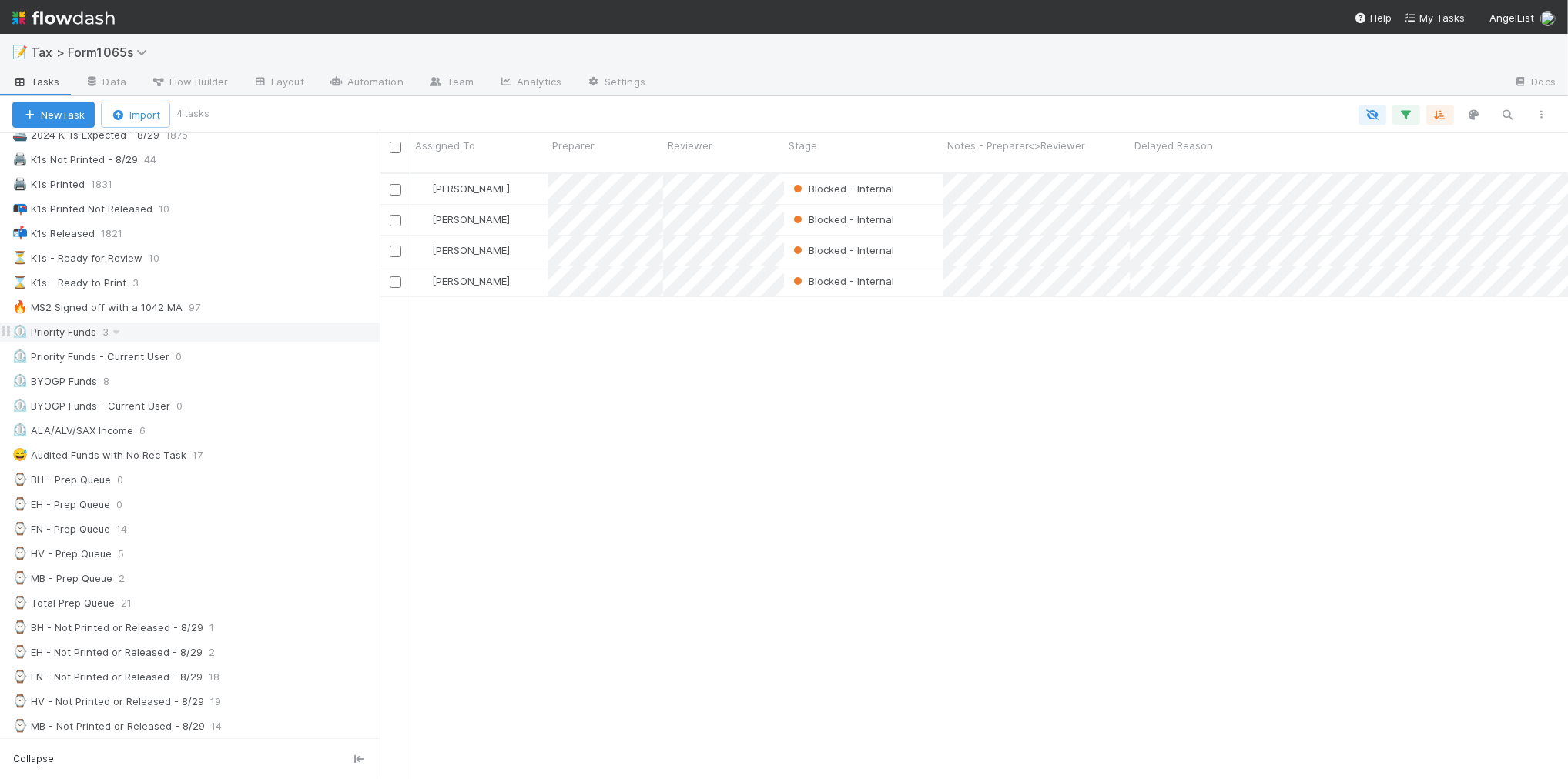
click at [257, 341] on div "⏲️ Priority Funds 3" at bounding box center [196, 332] width 367 height 19
click at [246, 391] on div "⏲️ BYOGP Funds 8" at bounding box center [196, 381] width 367 height 19
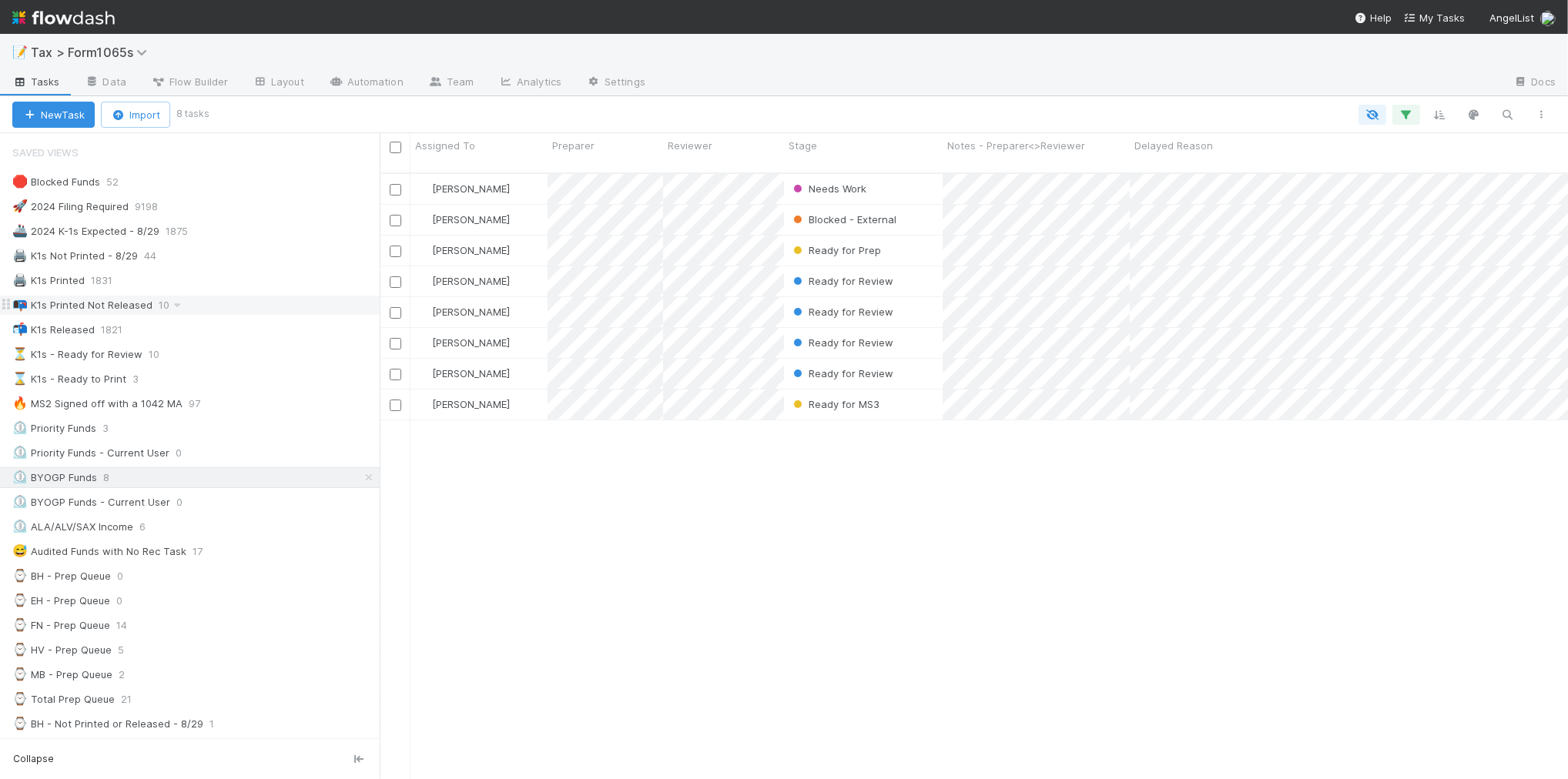
click at [282, 309] on div "📭 K1s Printed Not Released 10" at bounding box center [196, 305] width 367 height 19
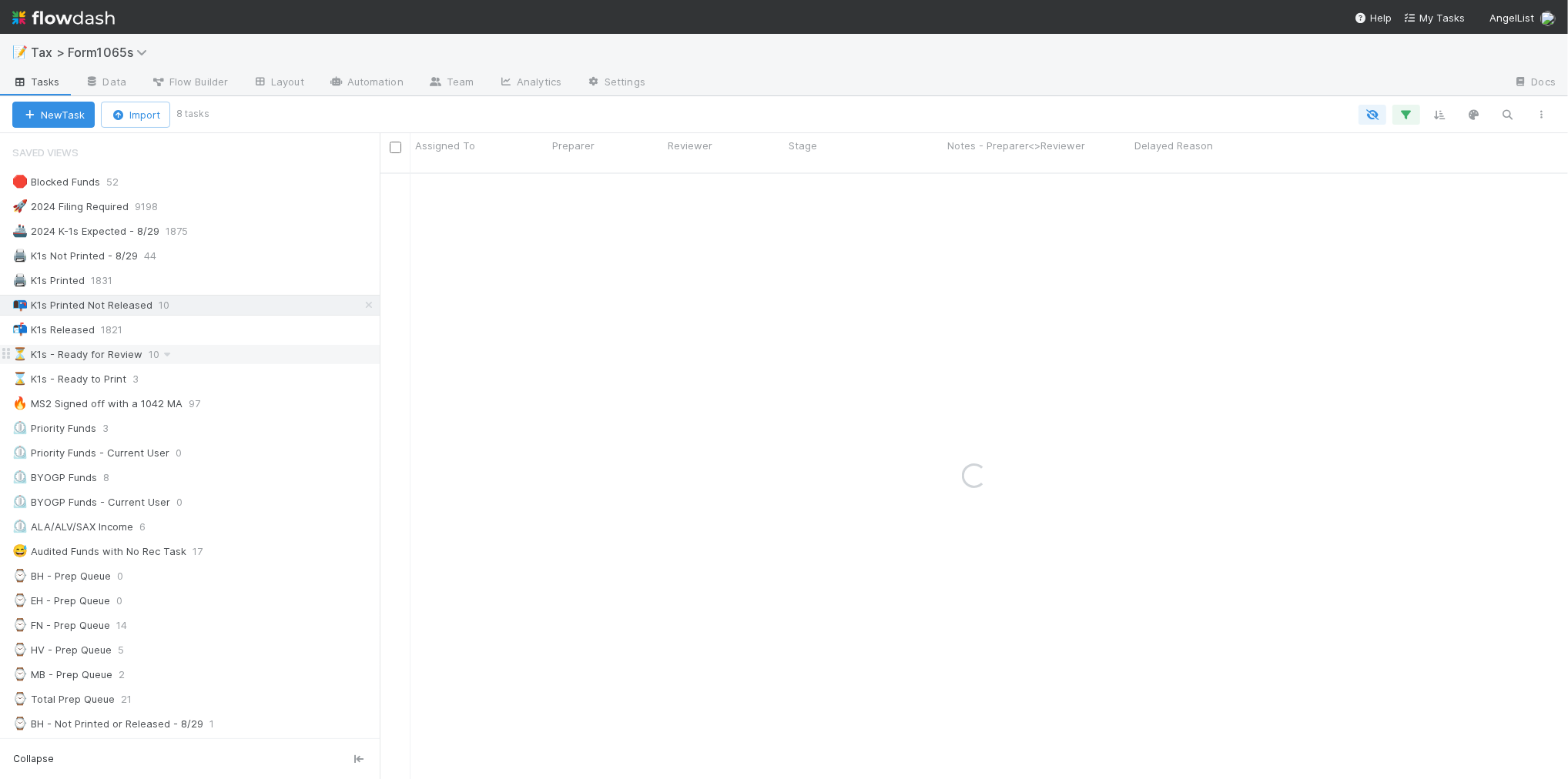
click at [260, 349] on div "⏳ K1s - Ready for Review 10" at bounding box center [196, 354] width 367 height 19
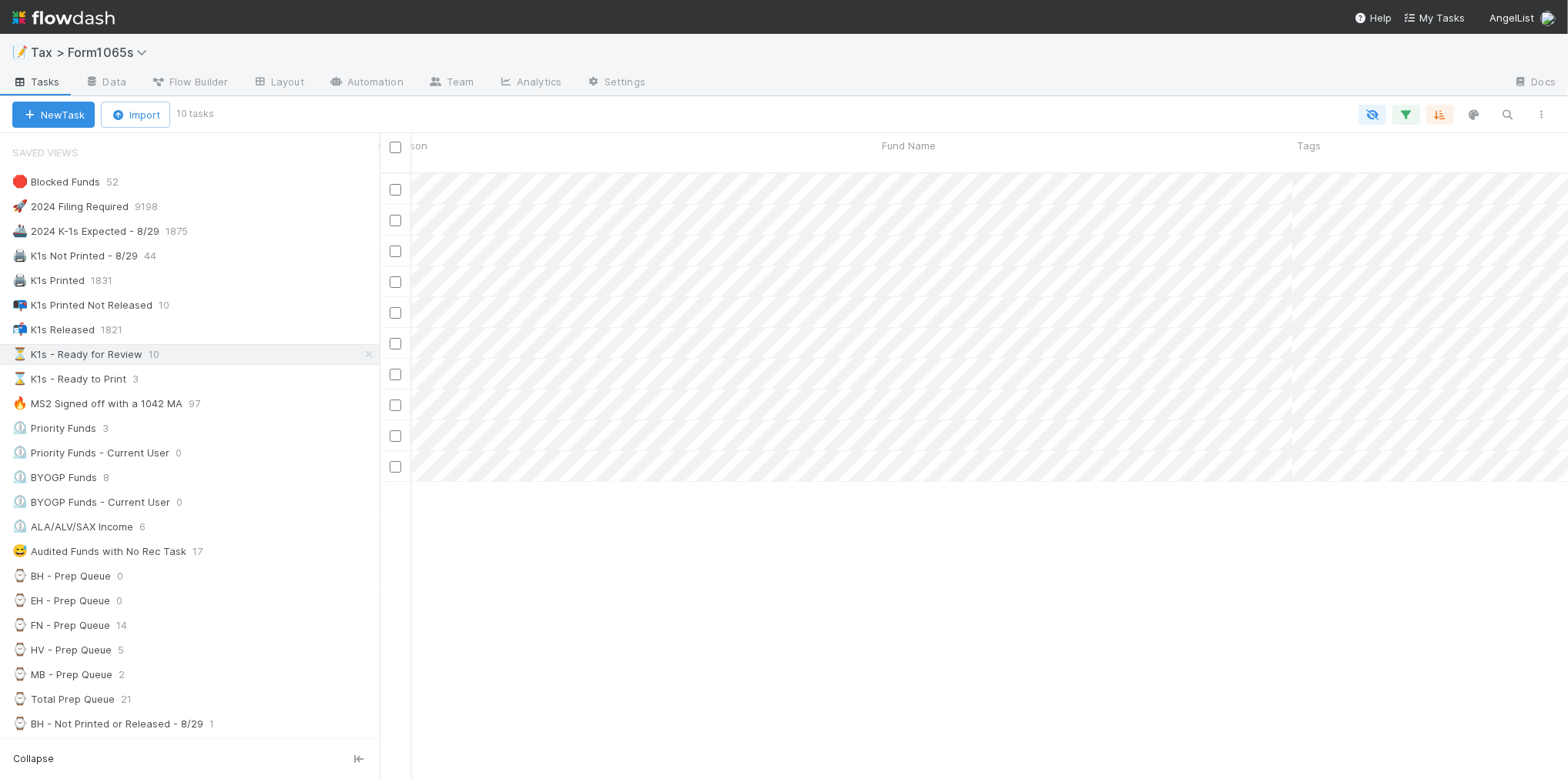
scroll to position [0, 1038]
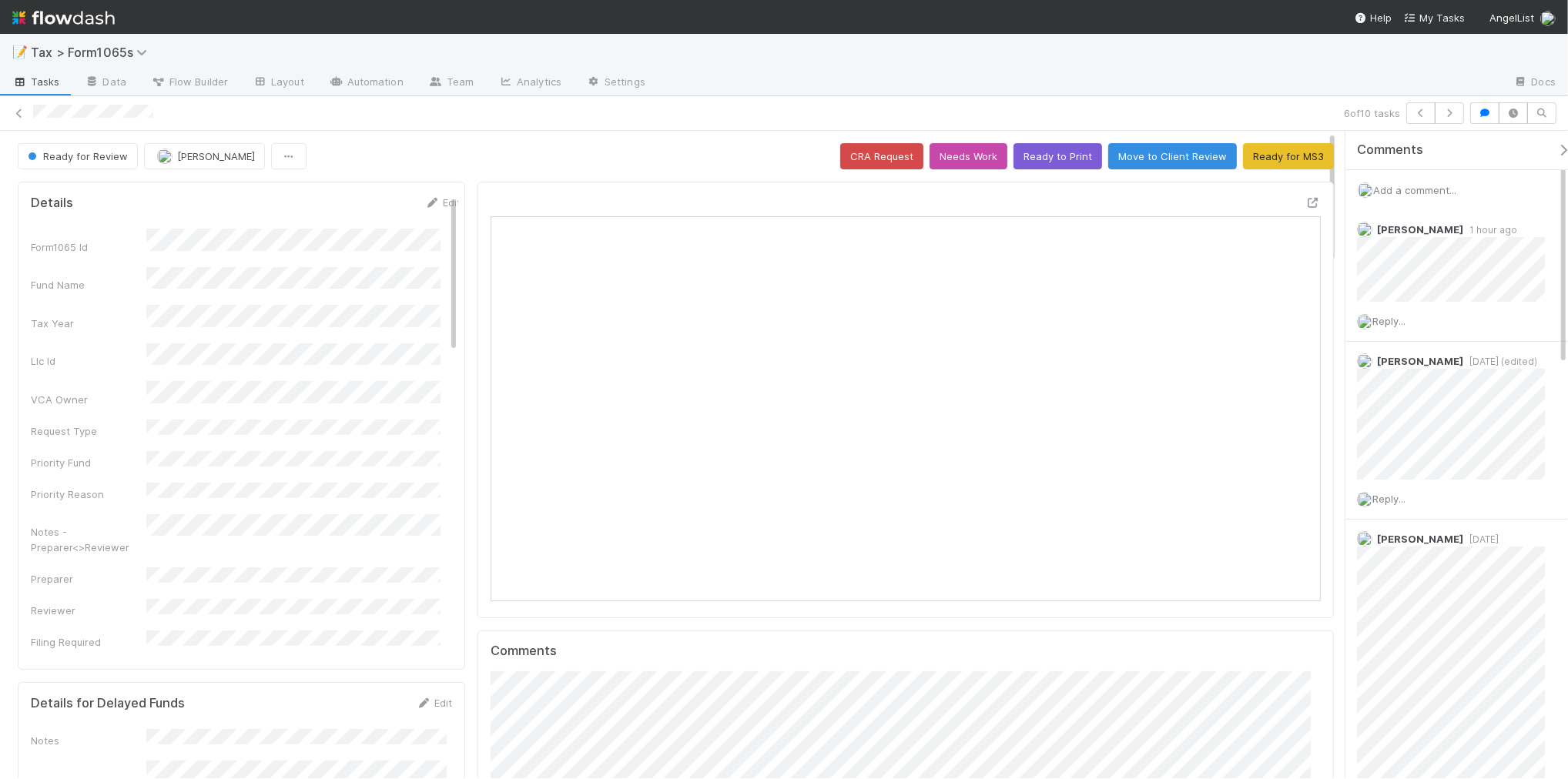
scroll to position [298, 805]
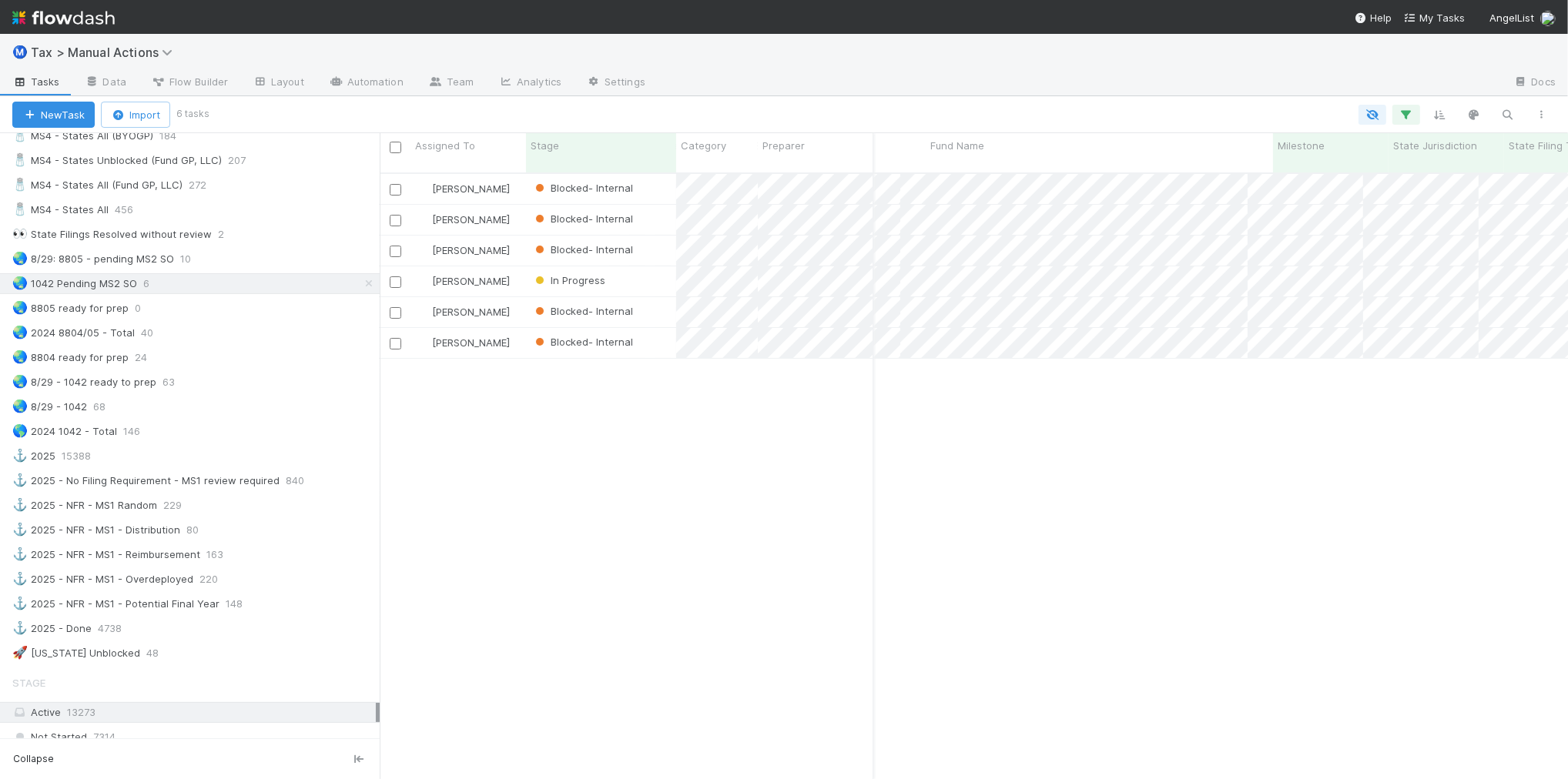
scroll to position [0, 239]
click at [198, 342] on div "🌏 2024 8804/05 - Total 40" at bounding box center [196, 333] width 367 height 19
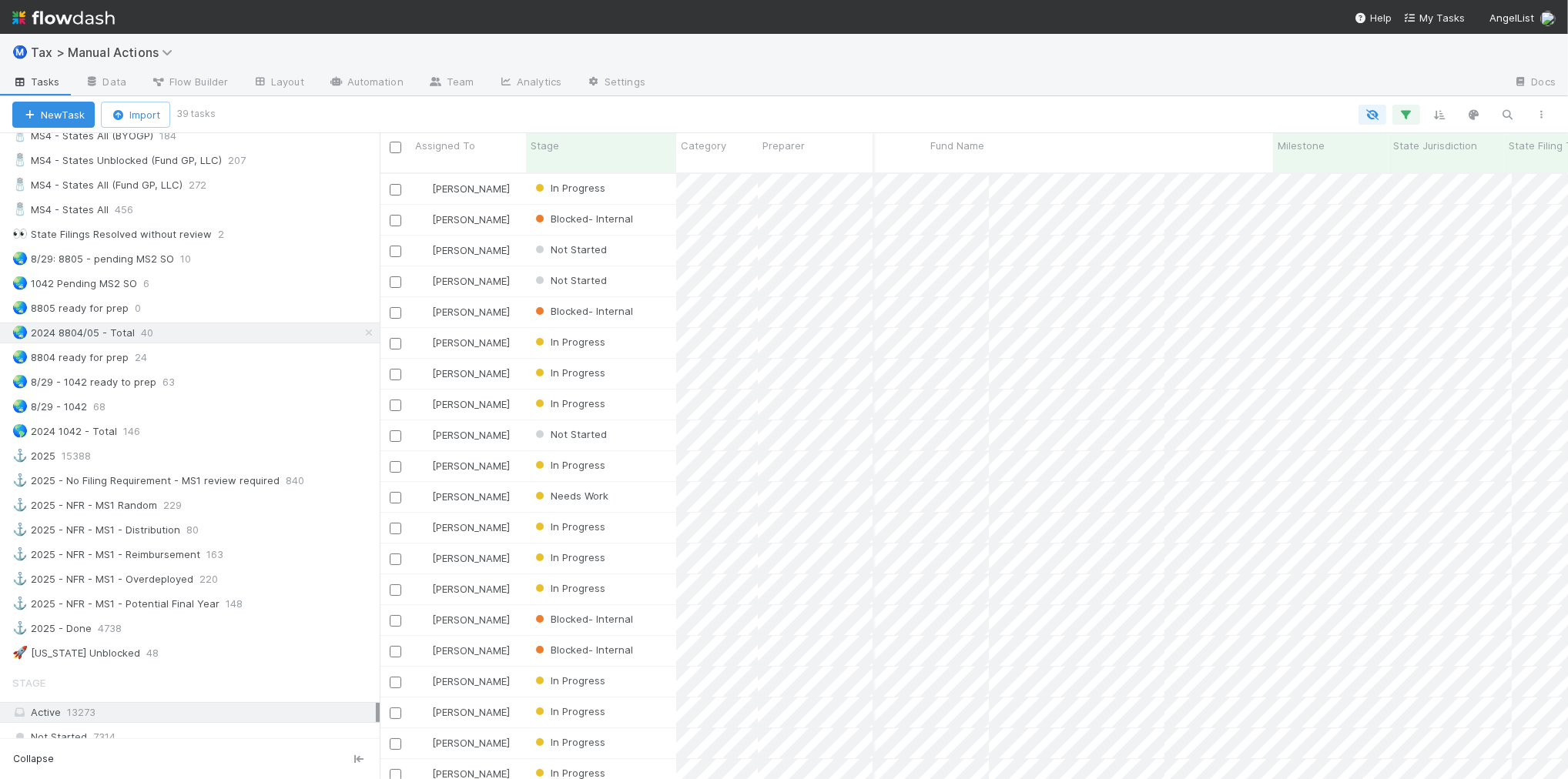
scroll to position [604, 1173]
click at [204, 293] on div "🌏 [STREET_ADDRESS]" at bounding box center [196, 283] width 367 height 19
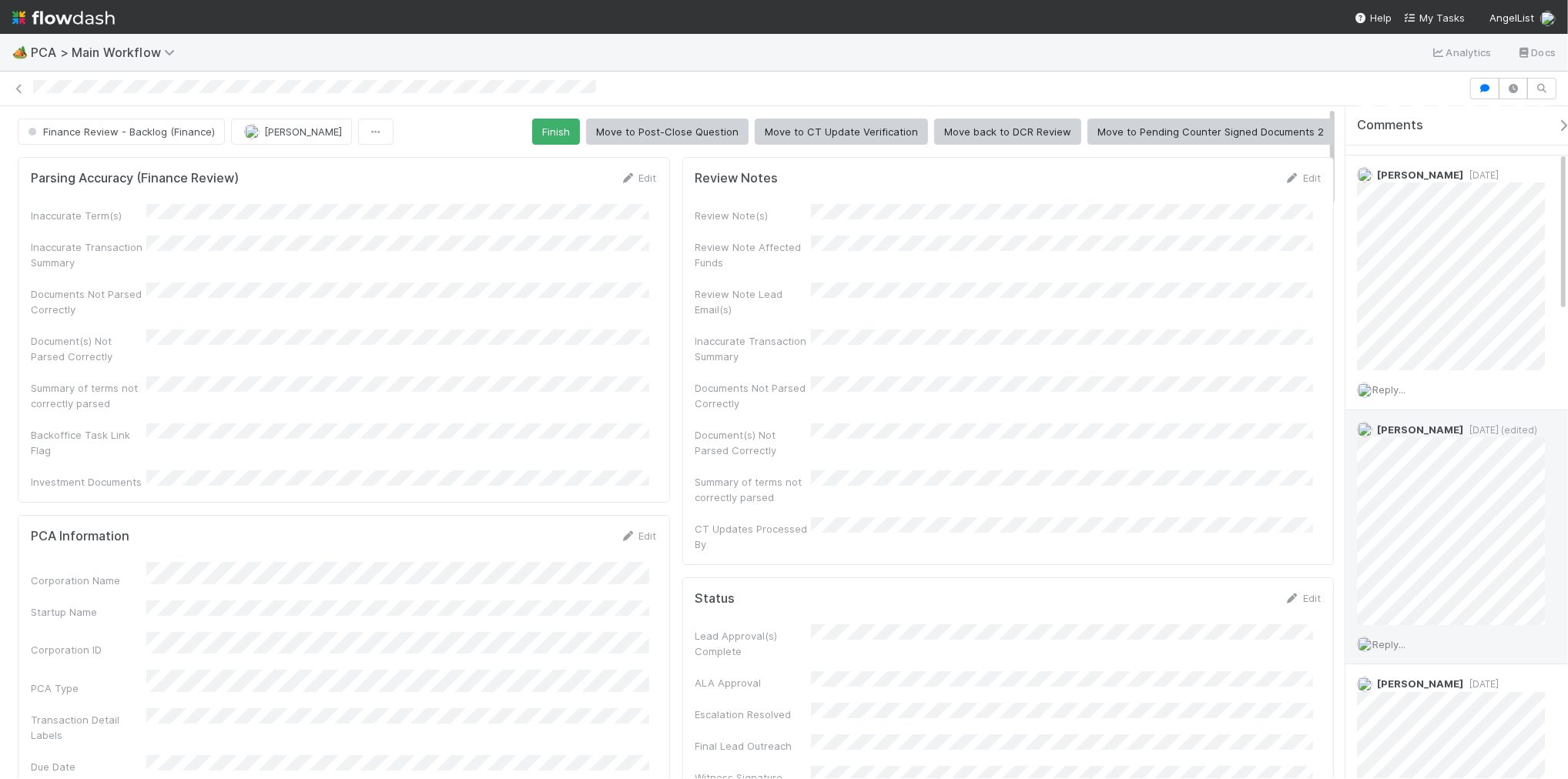
scroll to position [385, 0]
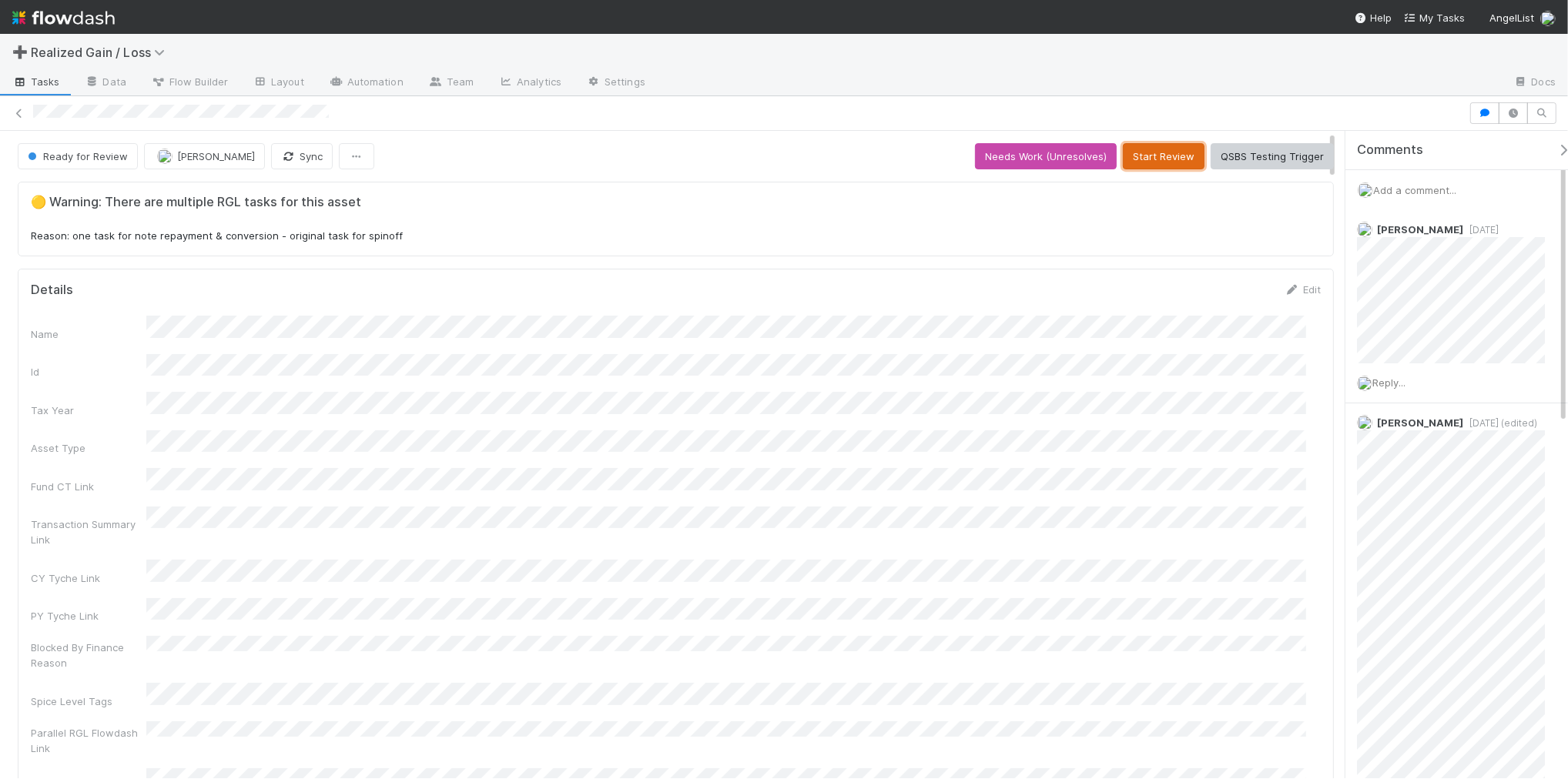
click at [1160, 154] on button "Start Review" at bounding box center [1163, 156] width 82 height 27
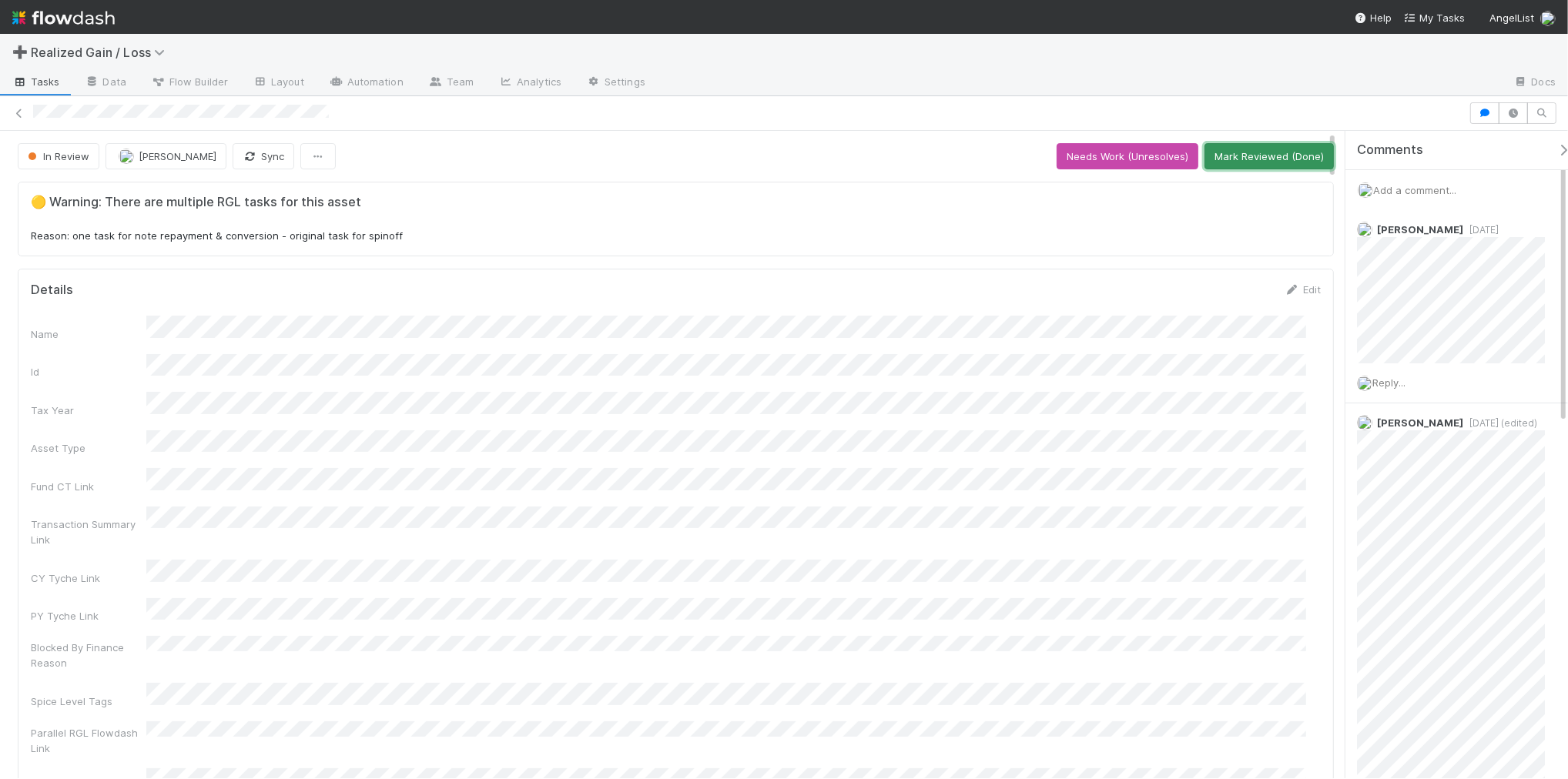
click at [1220, 160] on button "Mark Reviewed (Done)" at bounding box center [1269, 156] width 130 height 27
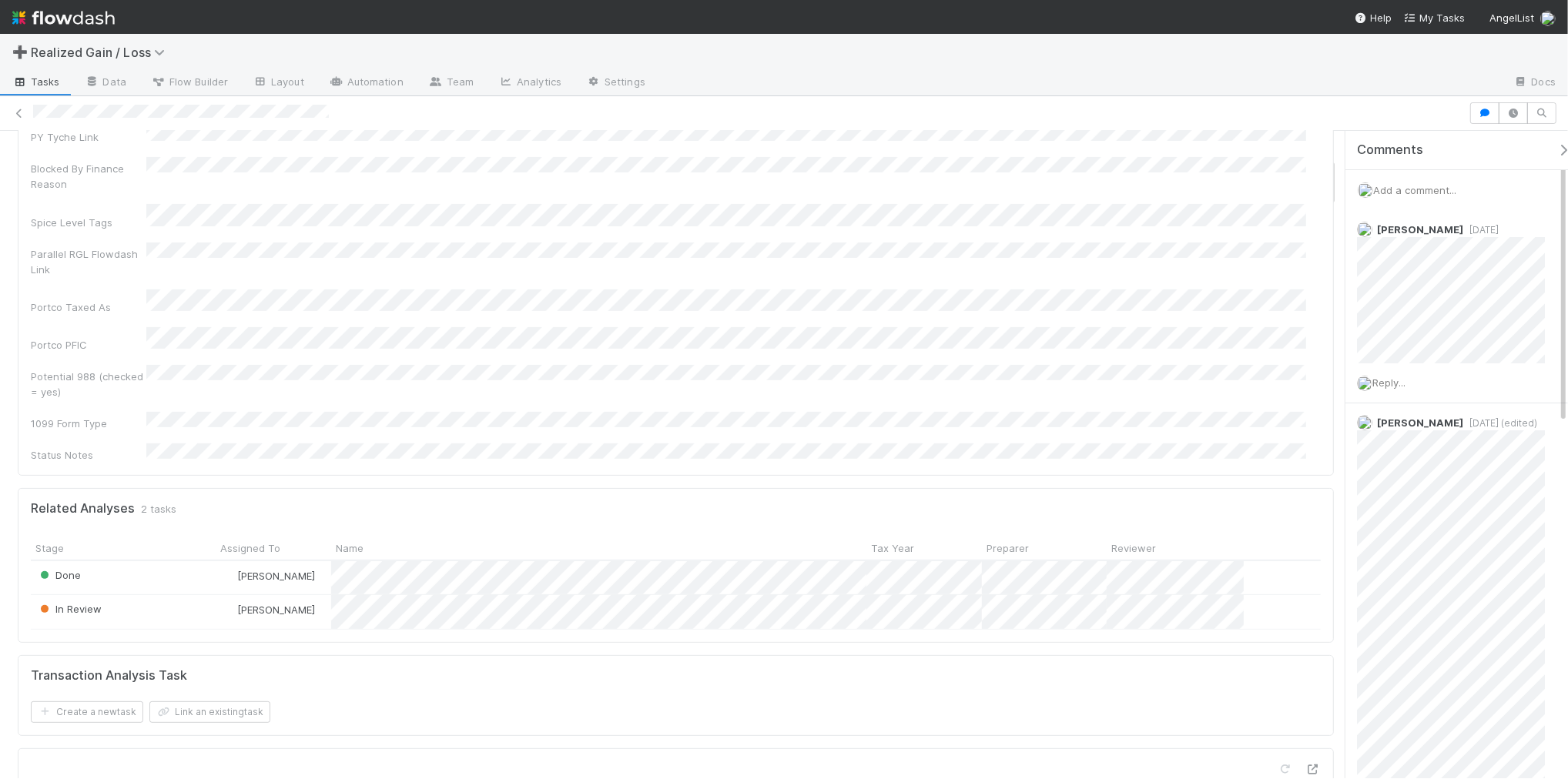
scroll to position [481, 0]
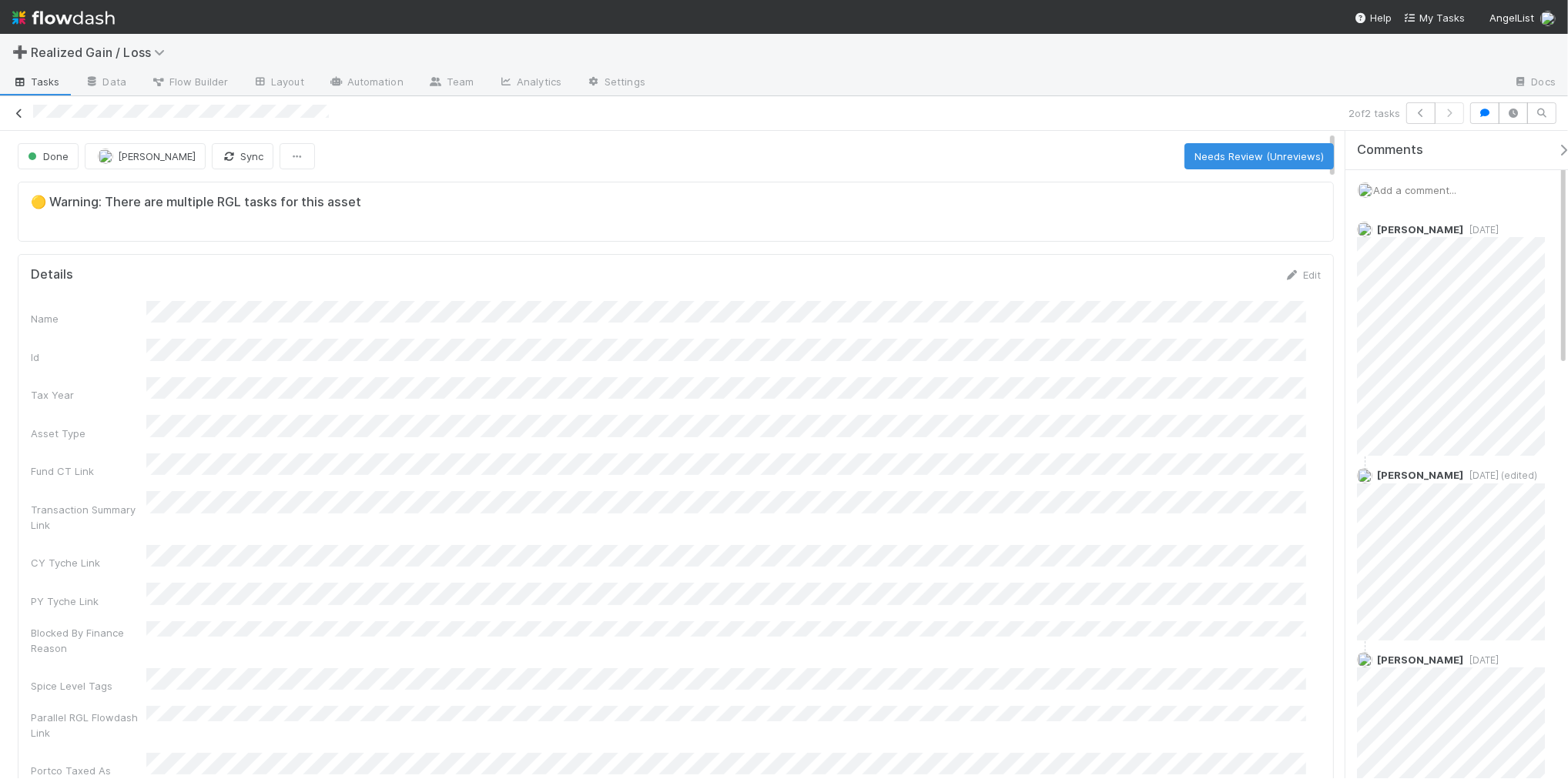
click at [21, 116] on icon at bounding box center [19, 114] width 15 height 10
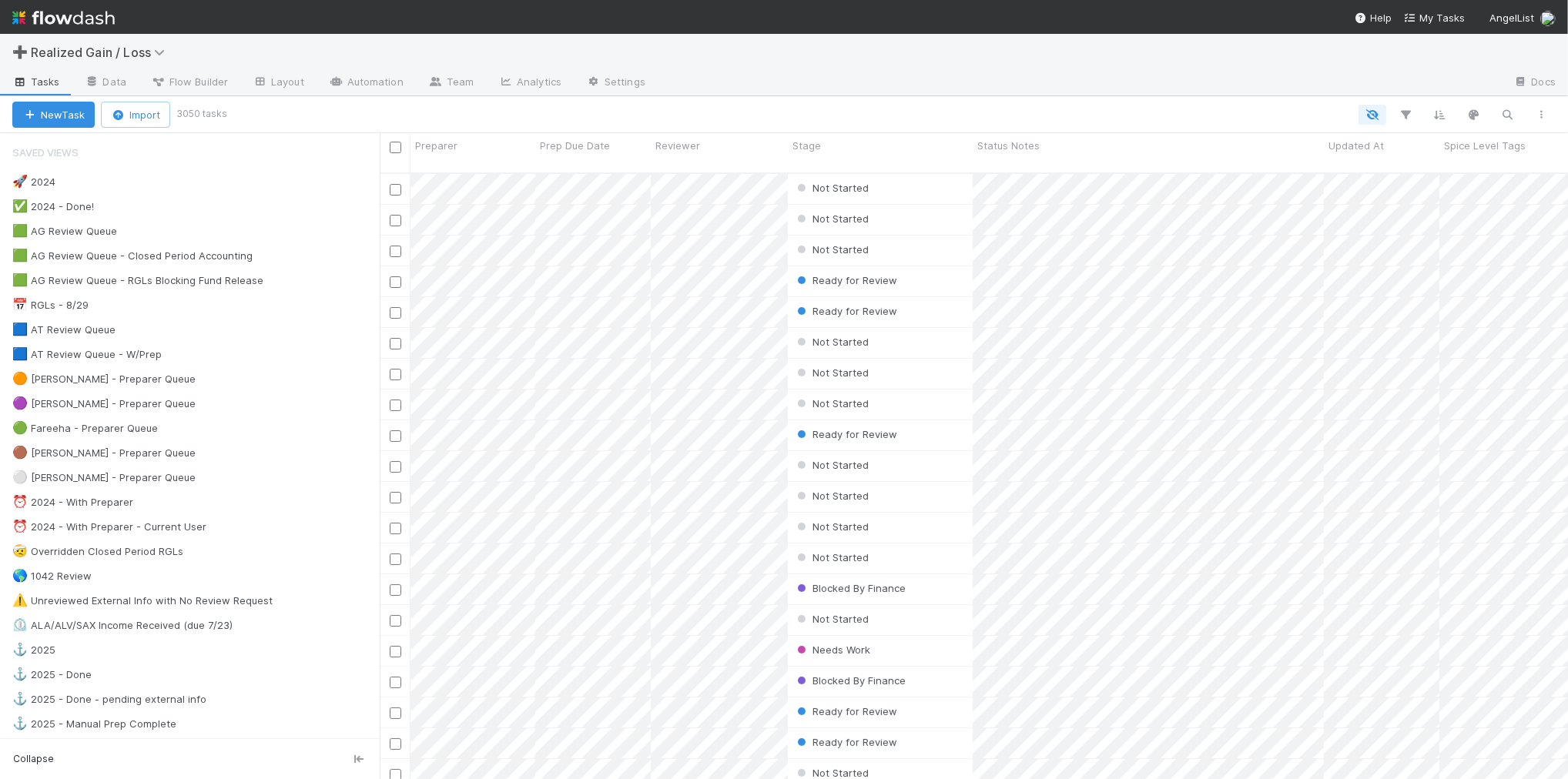
scroll to position [604, 1173]
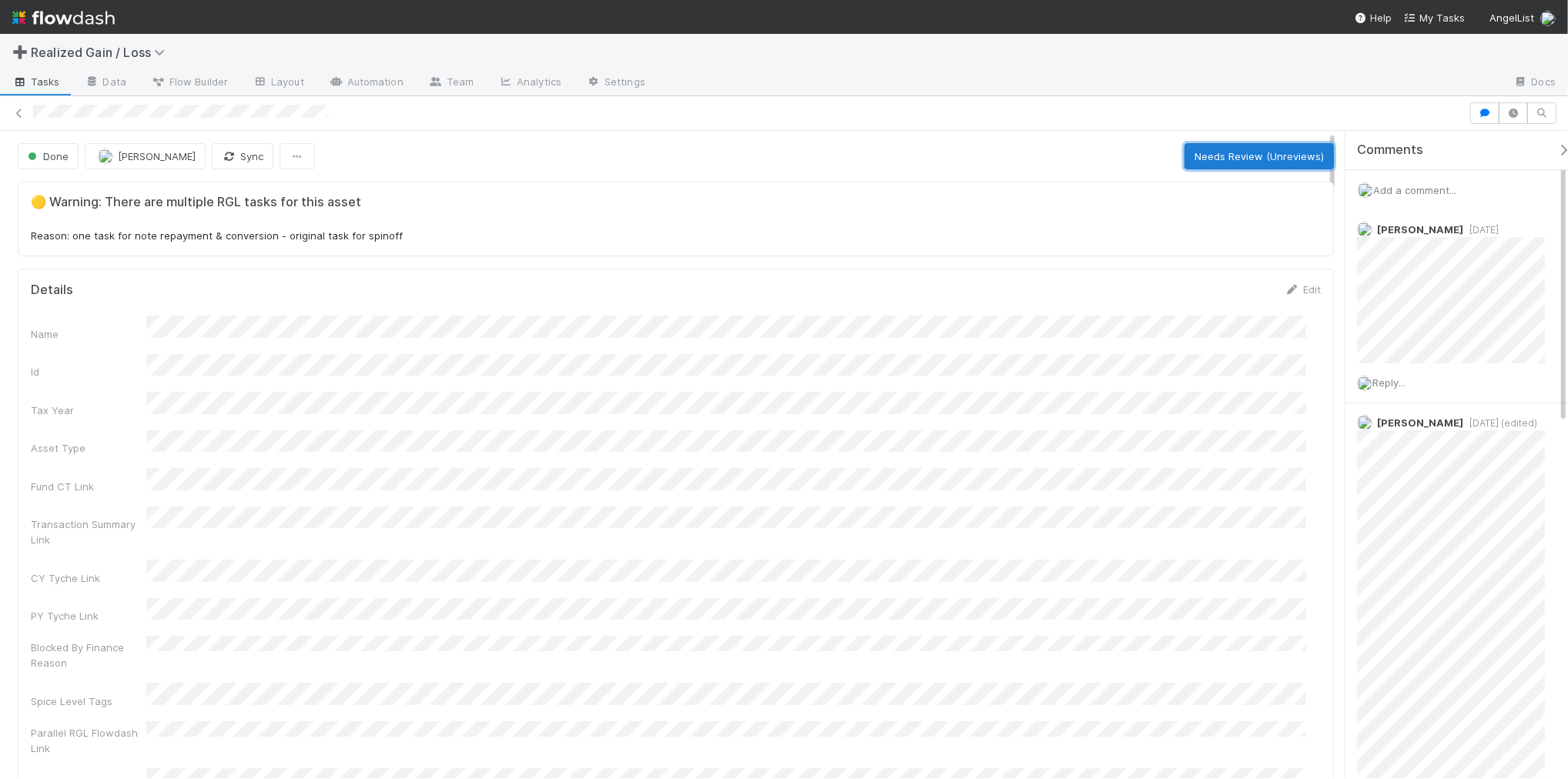
click at [1188, 155] on button "Needs Review (Unreviews)" at bounding box center [1259, 156] width 149 height 27
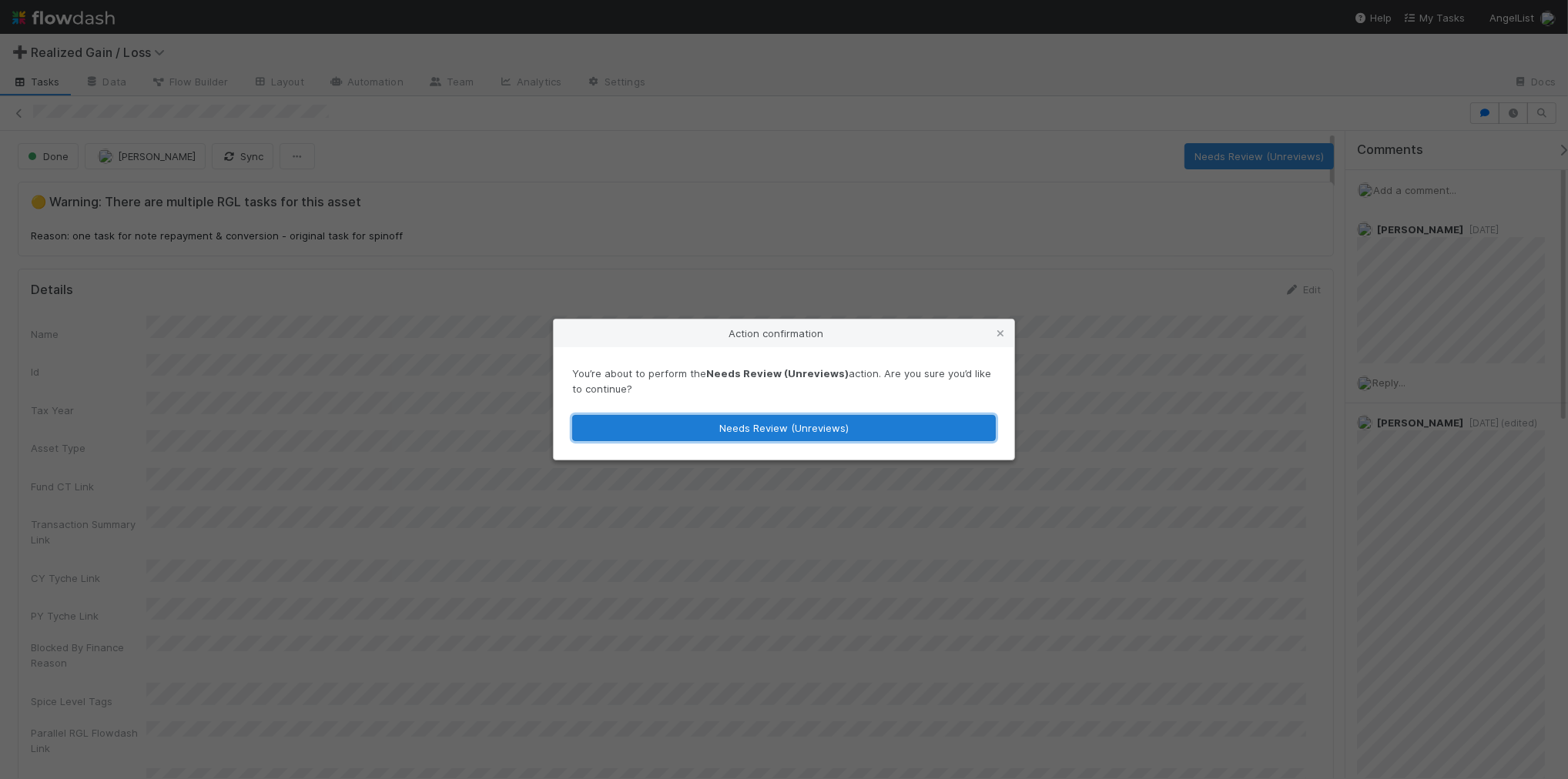
click at [763, 432] on button "Needs Review (Unreviews)" at bounding box center [784, 428] width 424 height 27
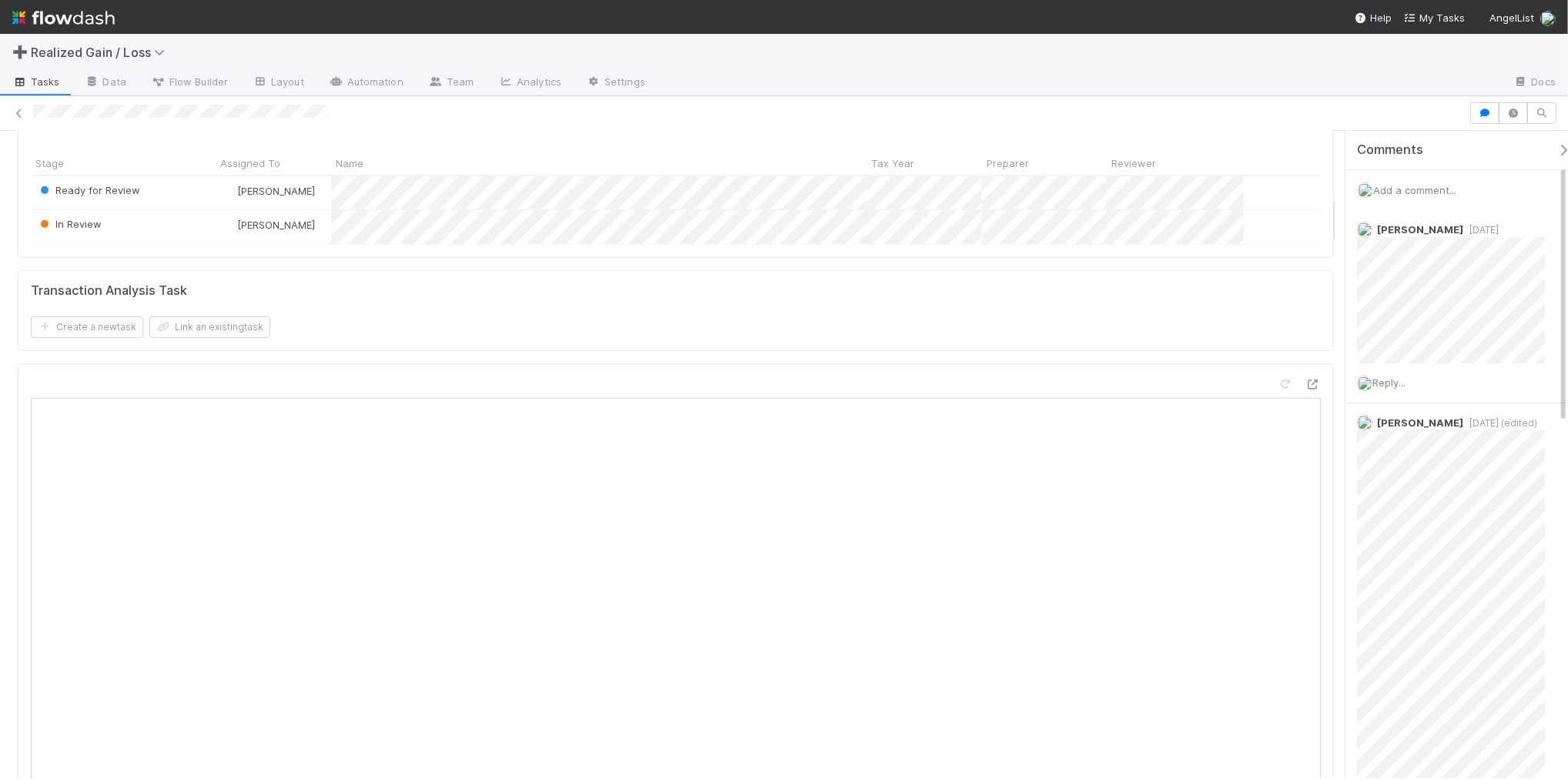
scroll to position [867, 0]
click at [1278, 377] on icon at bounding box center [1286, 383] width 15 height 10
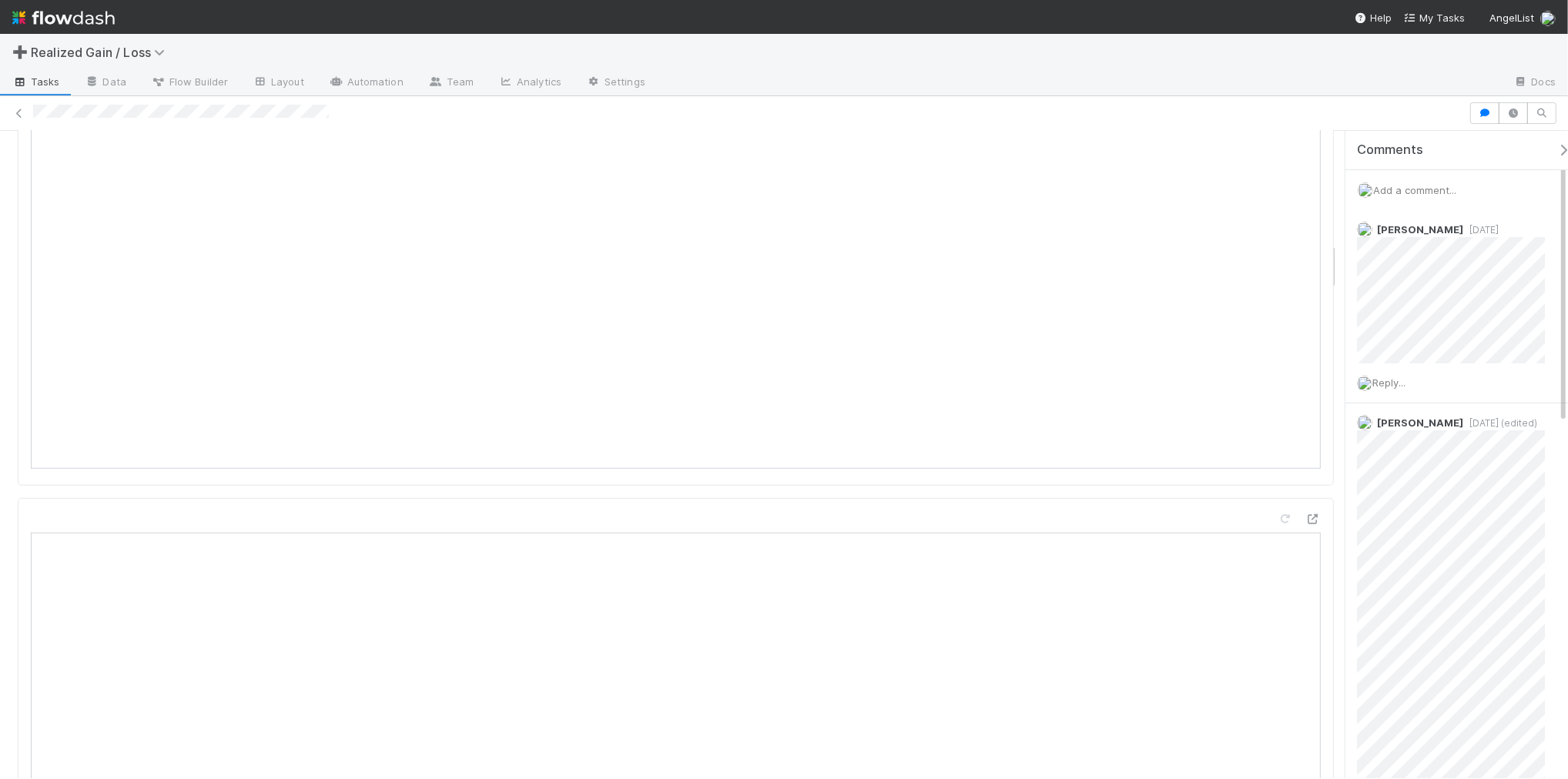
scroll to position [1155, 0]
click at [1278, 537] on icon at bounding box center [1286, 542] width 15 height 10
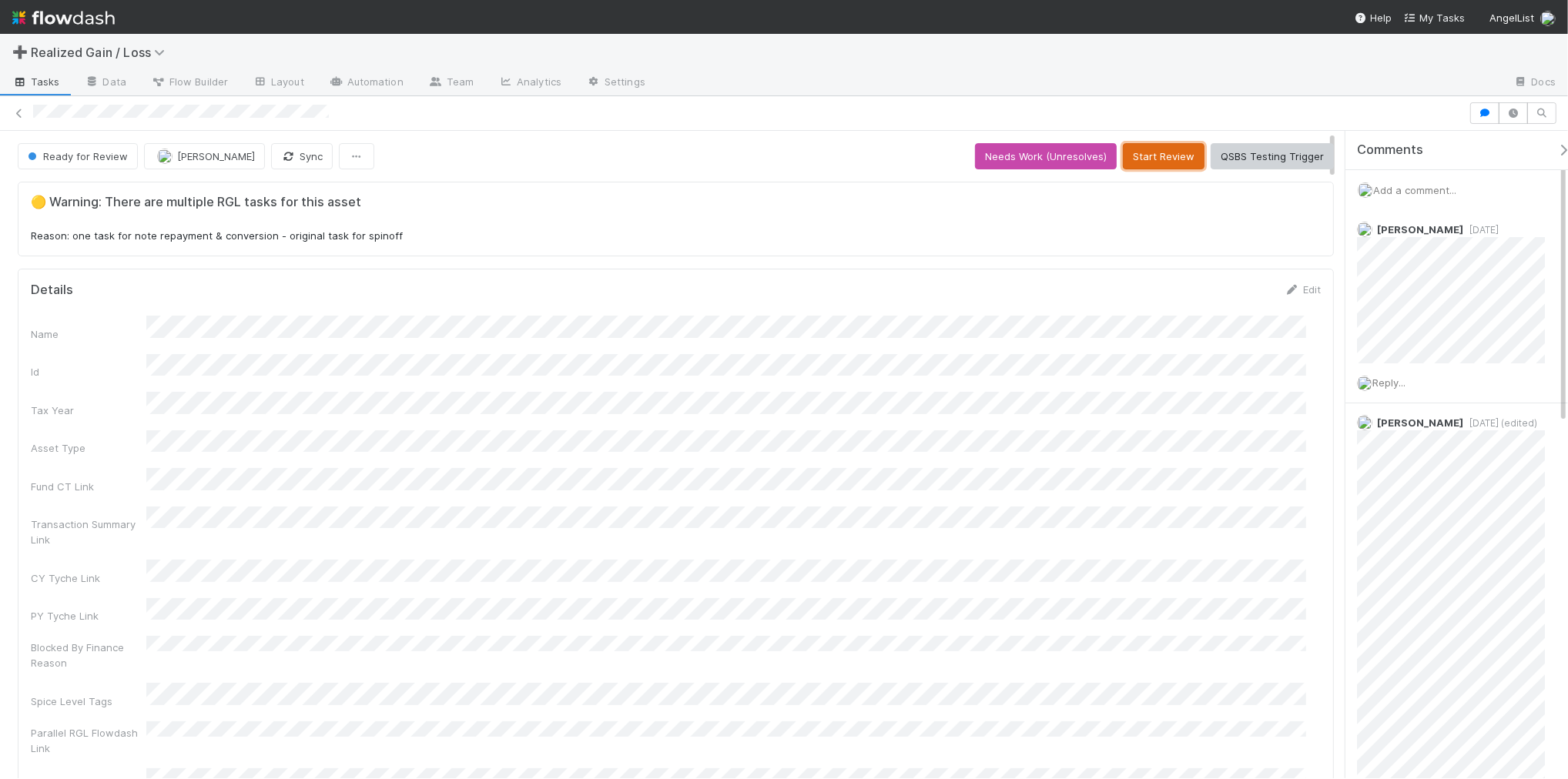
click at [1148, 160] on button "Start Review" at bounding box center [1163, 156] width 82 height 27
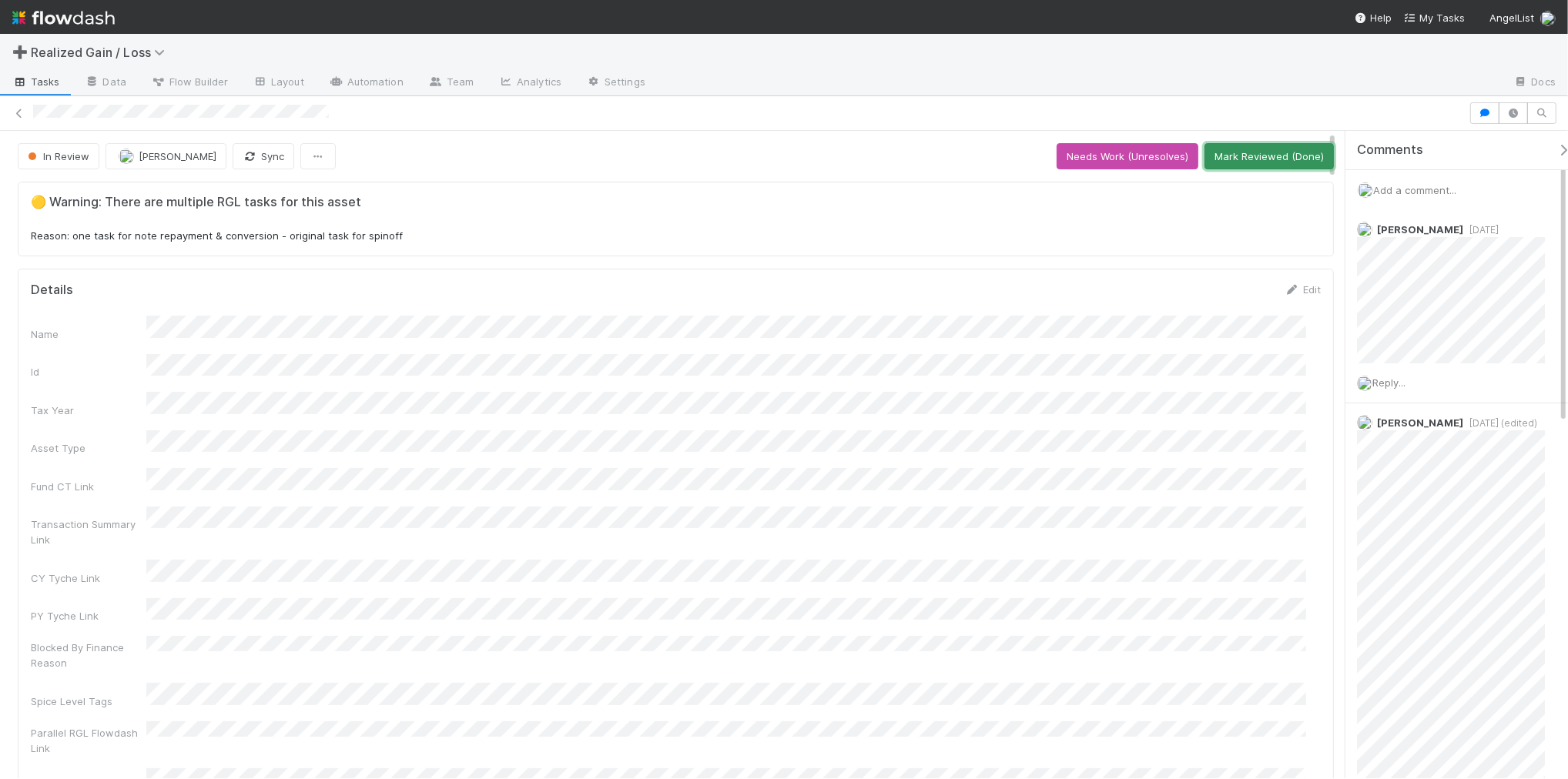
click at [1277, 161] on button "Mark Reviewed (Done)" at bounding box center [1269, 156] width 130 height 27
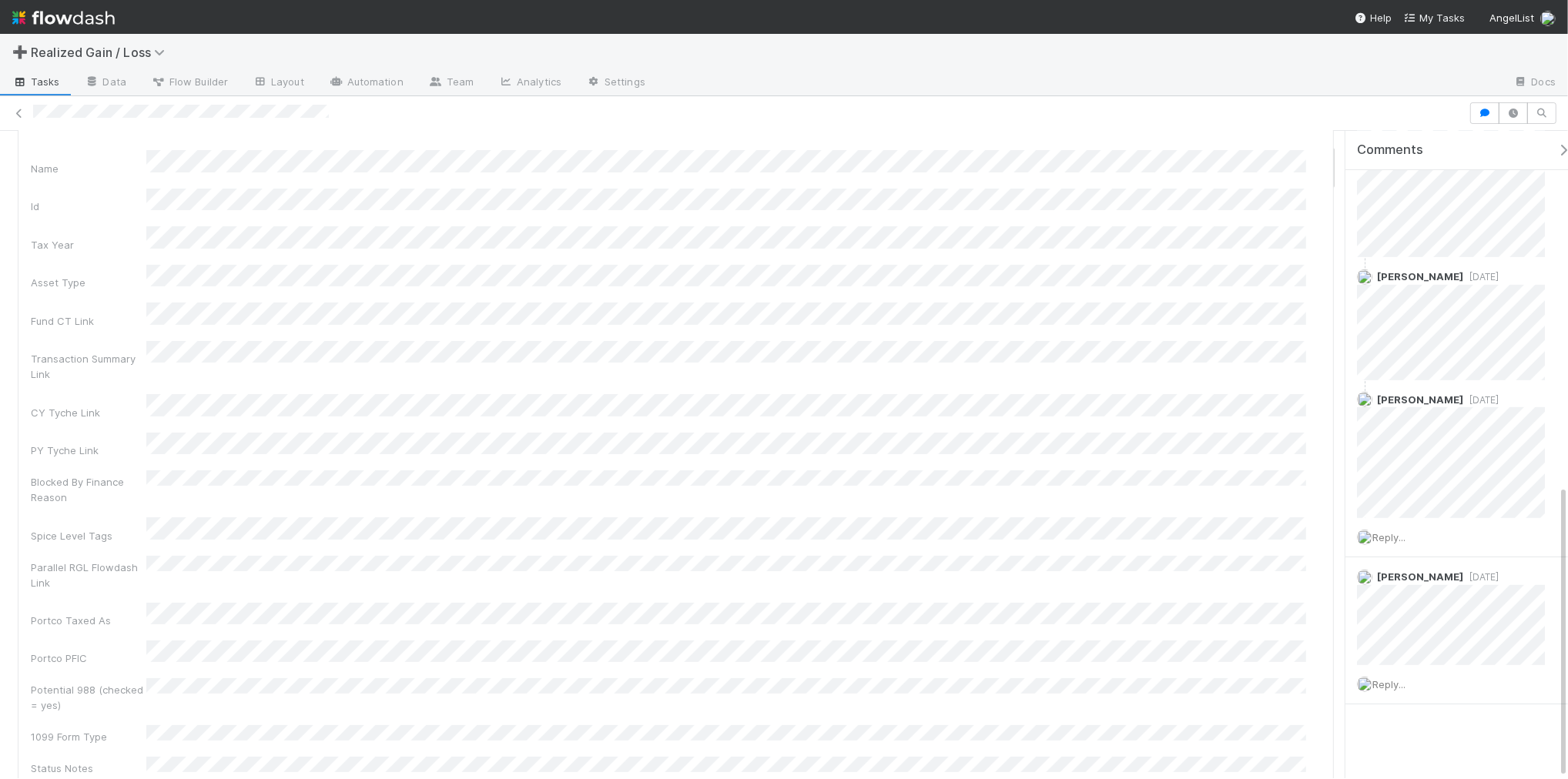
scroll to position [385, 0]
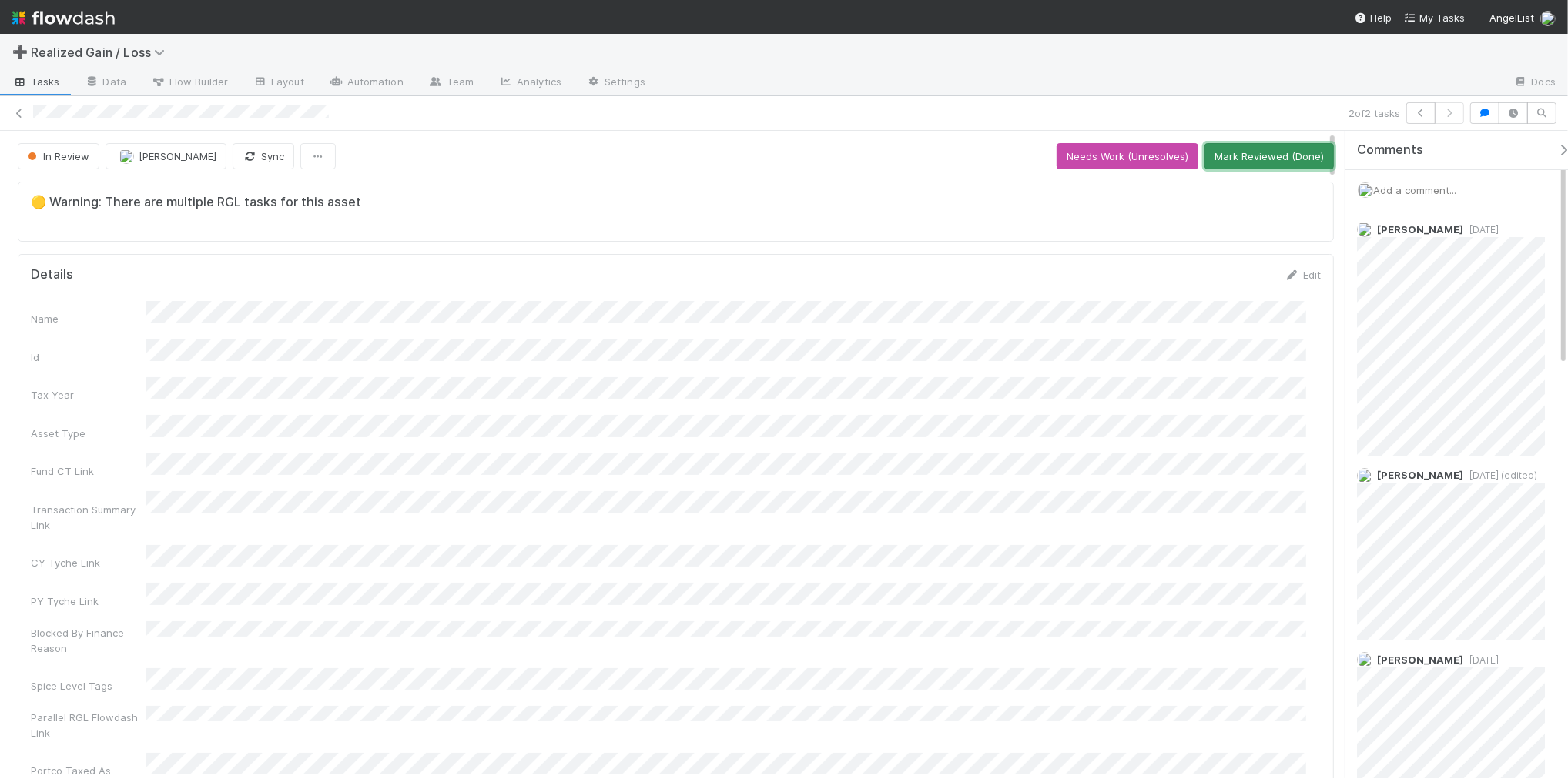
click at [1229, 163] on button "Mark Reviewed (Done)" at bounding box center [1269, 156] width 130 height 27
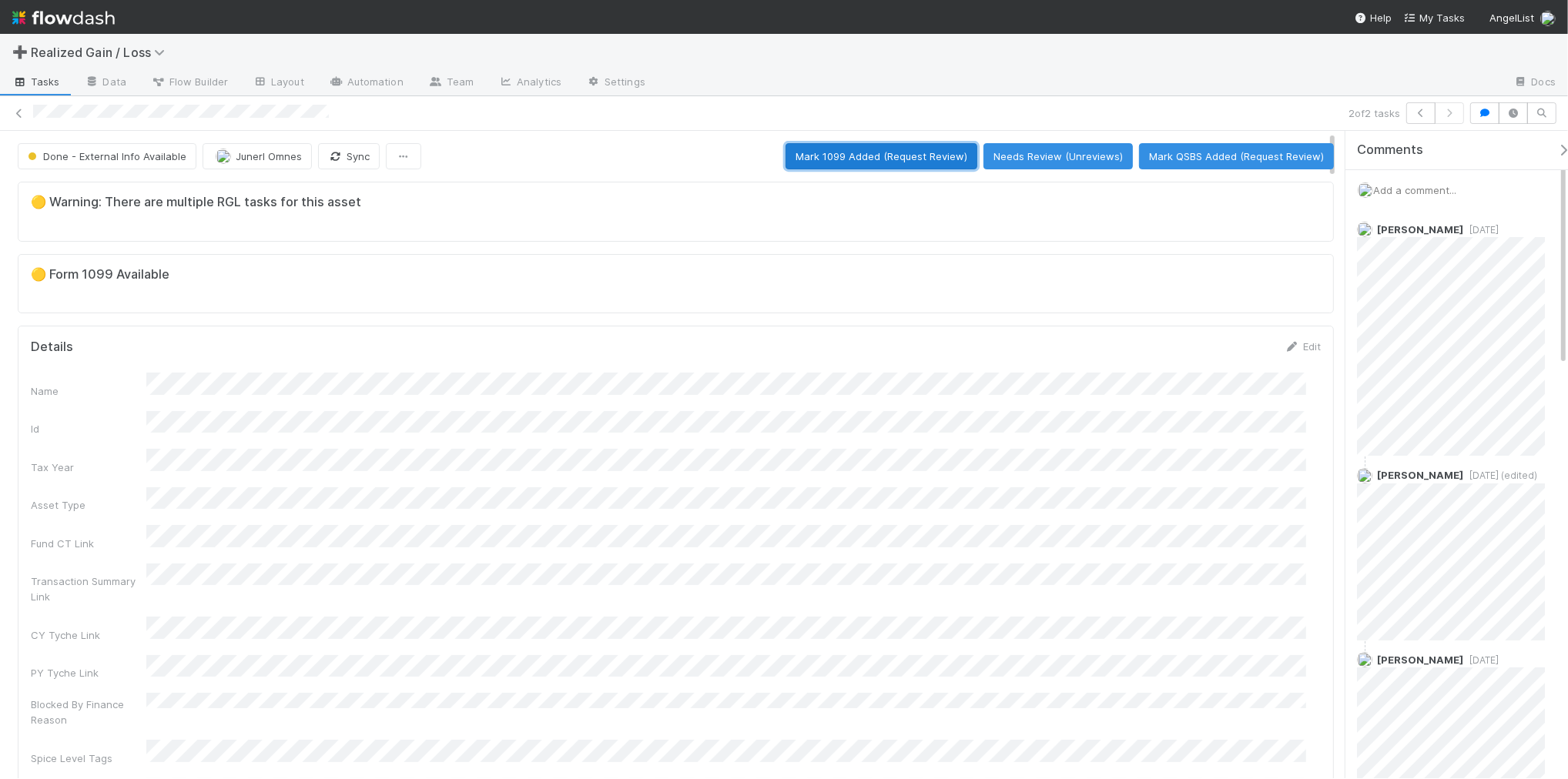
click at [911, 145] on button "Mark 1099 Added (Request Review)" at bounding box center [881, 156] width 191 height 27
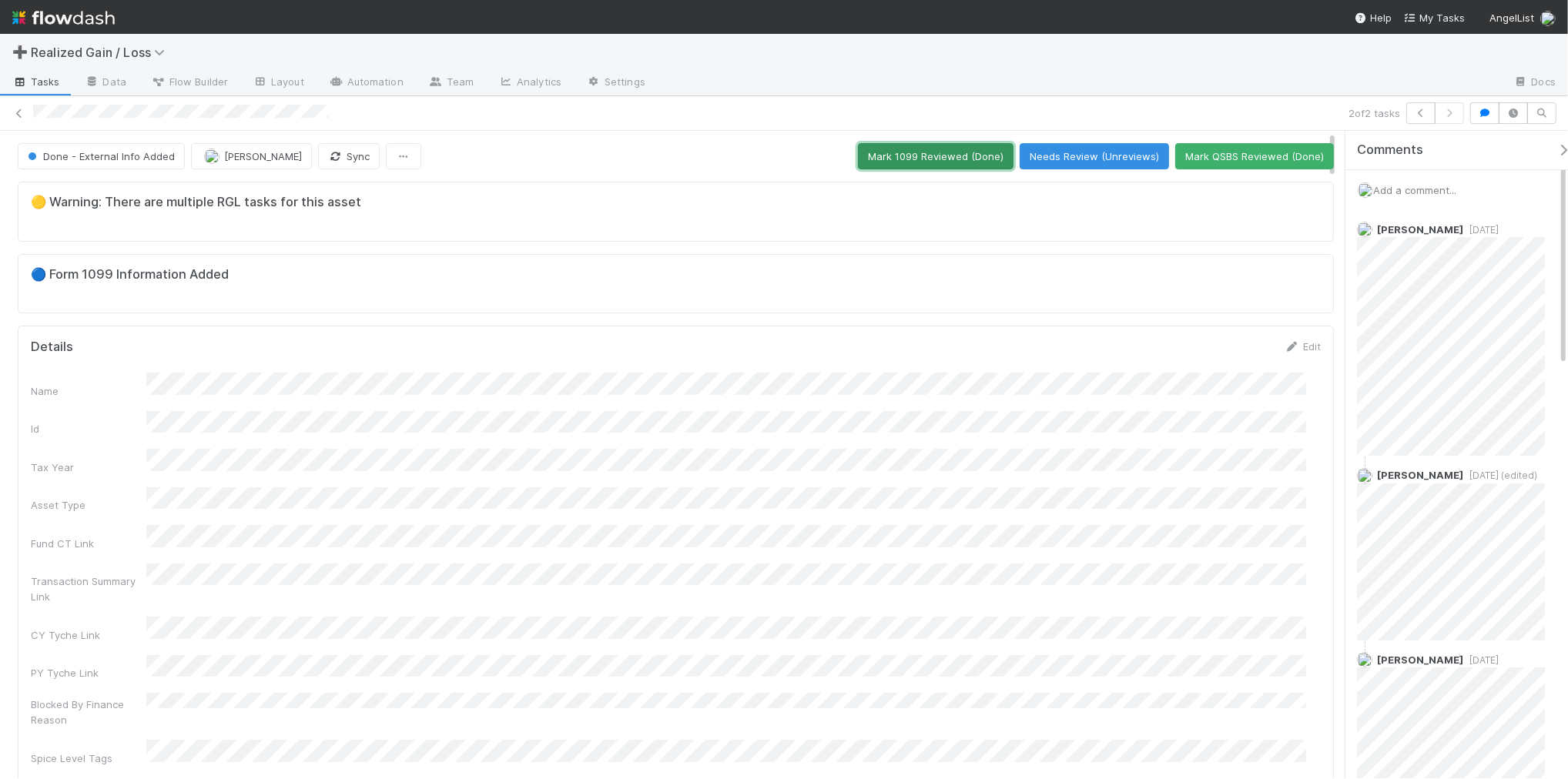
click at [880, 154] on button "Mark 1099 Reviewed (Done)" at bounding box center [935, 156] width 155 height 27
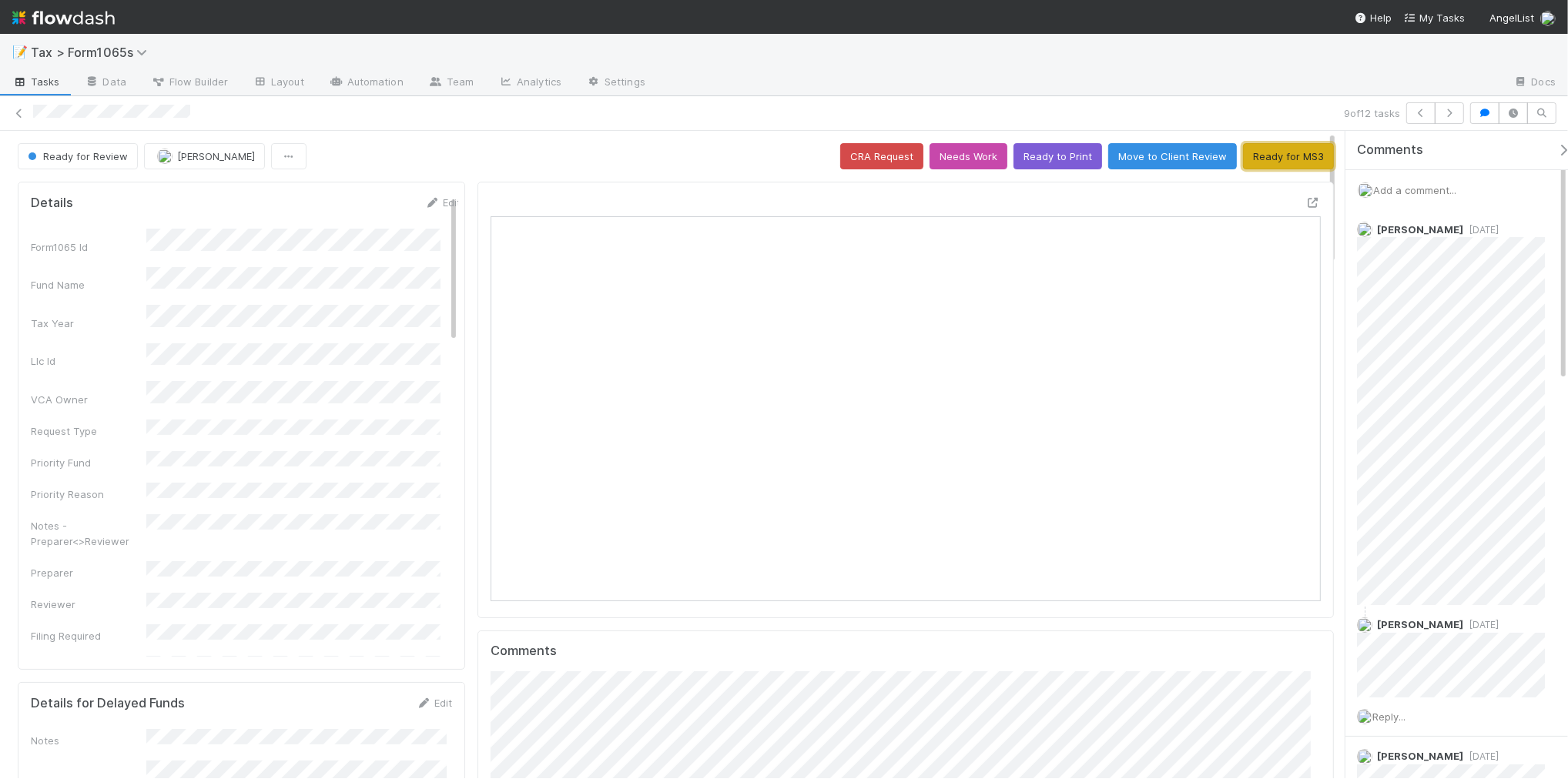
click at [1263, 156] on button "Ready for MS3" at bounding box center [1288, 156] width 91 height 27
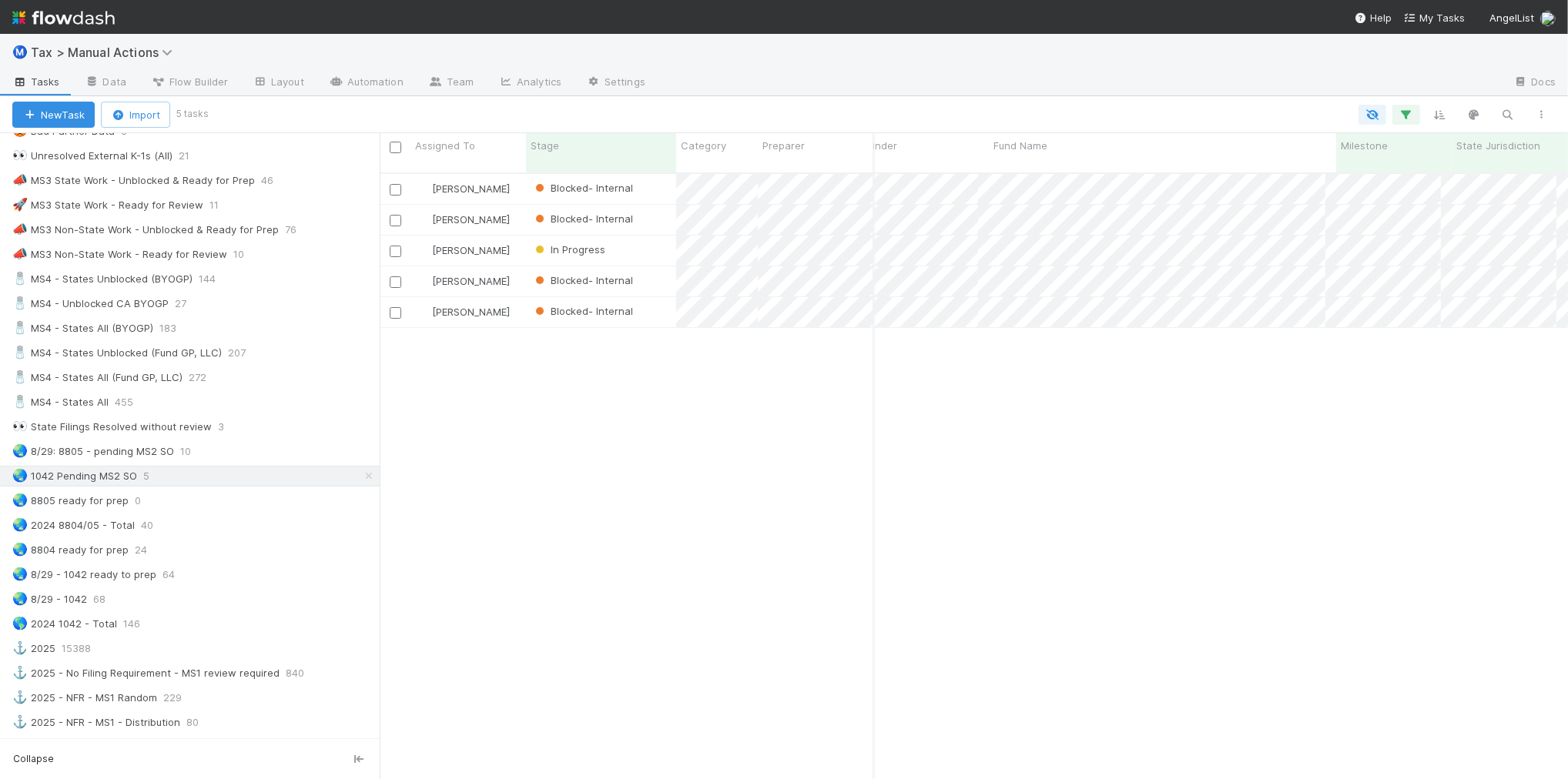
scroll to position [0, 186]
click at [244, 462] on div "🌏 8/29: 8805 - pending MS2 SO 10" at bounding box center [196, 451] width 367 height 19
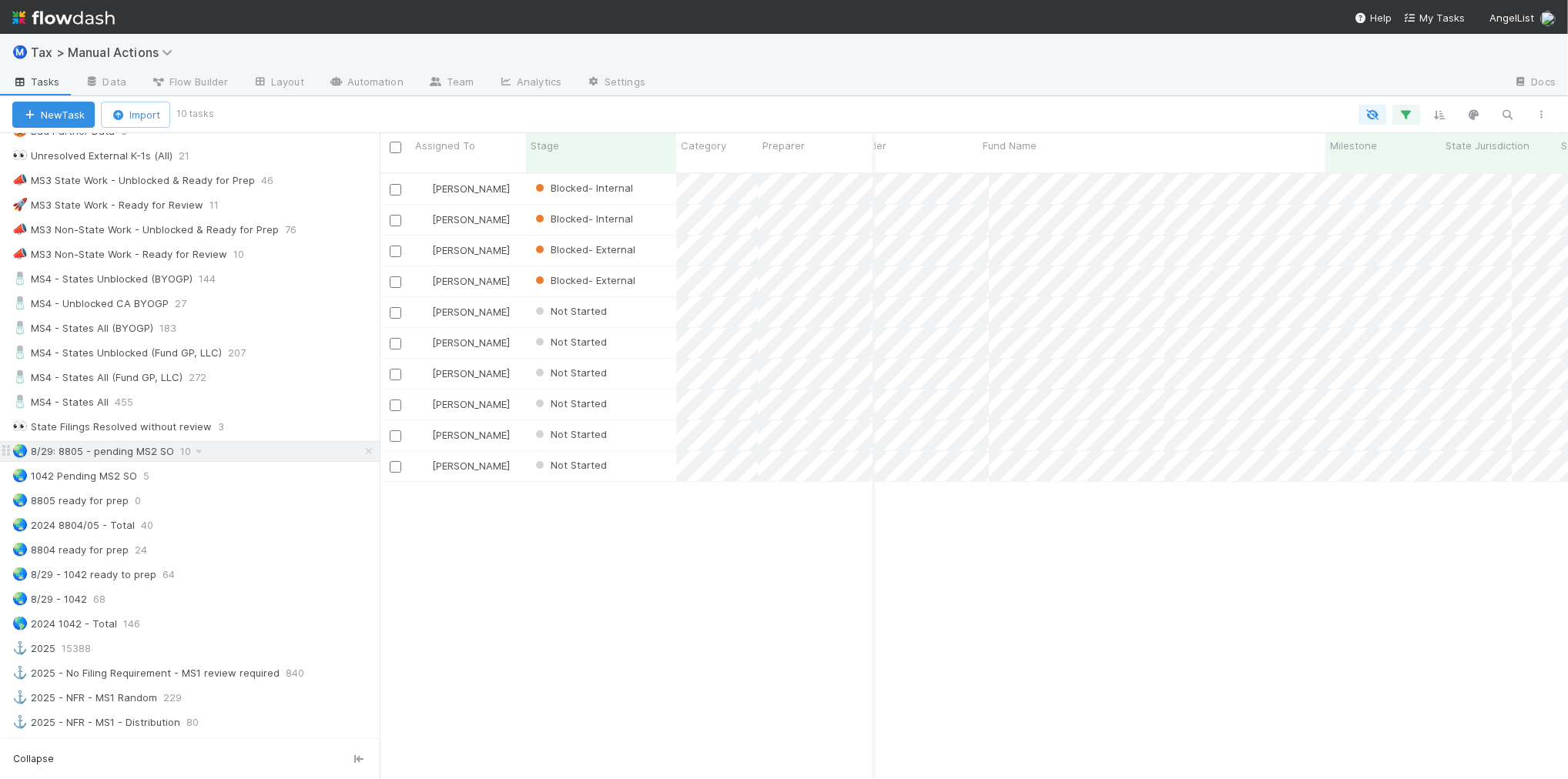
scroll to position [604, 1173]
click at [243, 486] on div "🌏 [STREET_ADDRESS]" at bounding box center [196, 476] width 367 height 19
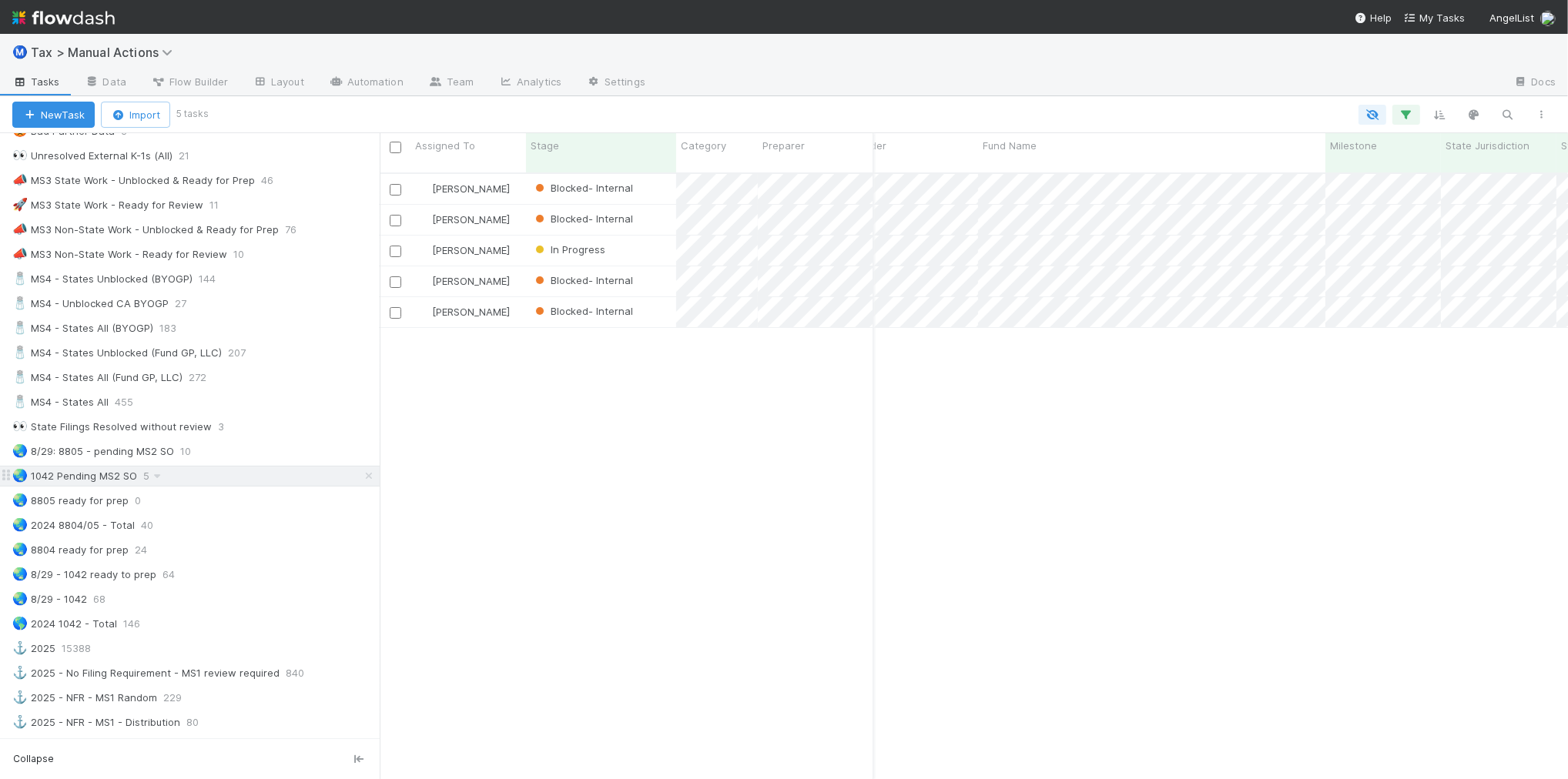
scroll to position [604, 1173]
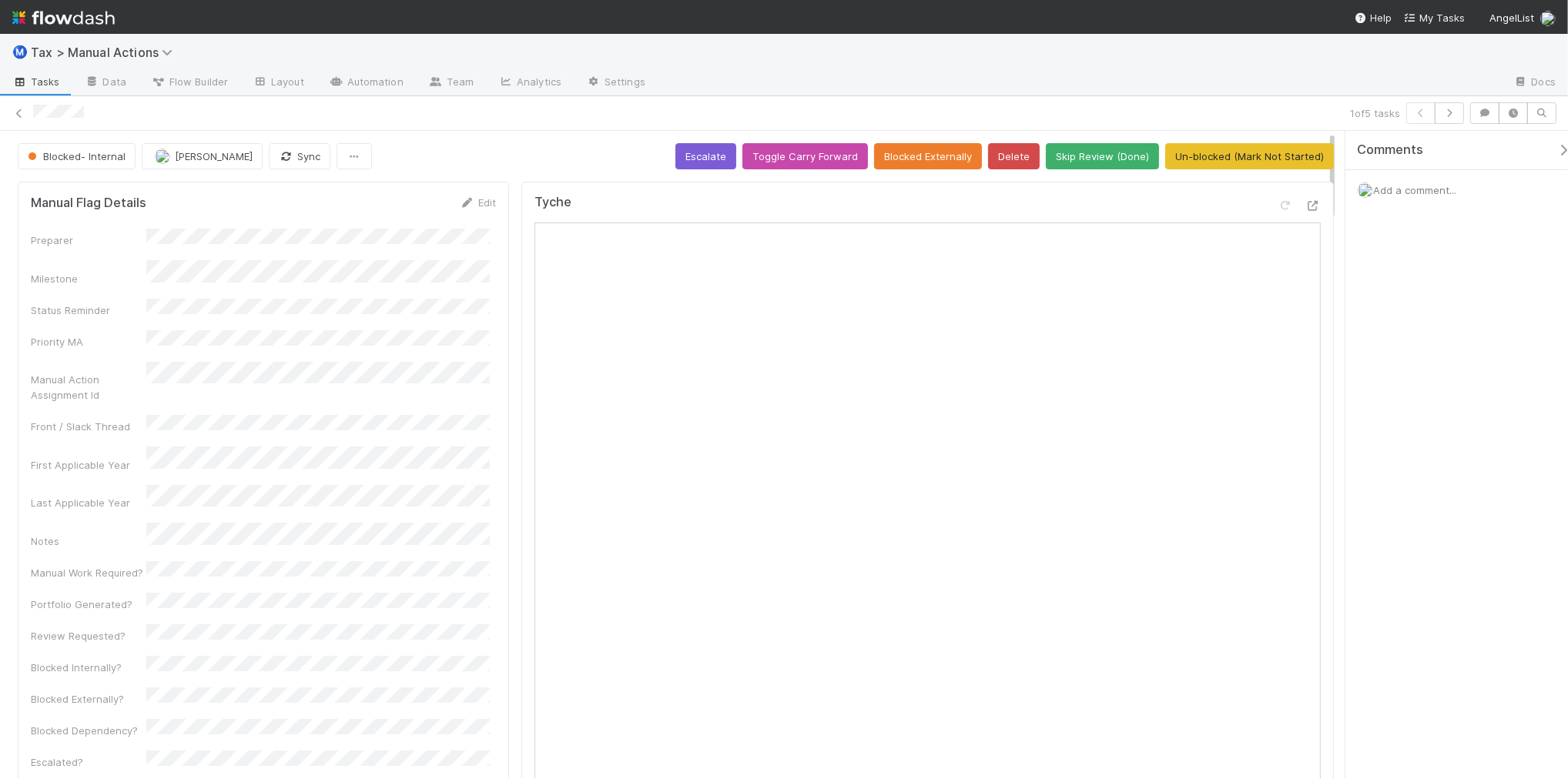
drag, startPoint x: 1334, startPoint y: 224, endPoint x: 1333, endPoint y: 117, distance: 107.0
click at [1333, 117] on div "1 of 5 tasks Blocked- Internal [PERSON_NAME] Sync Escalate Toggle Carry Forward…" at bounding box center [784, 438] width 1568 height 683
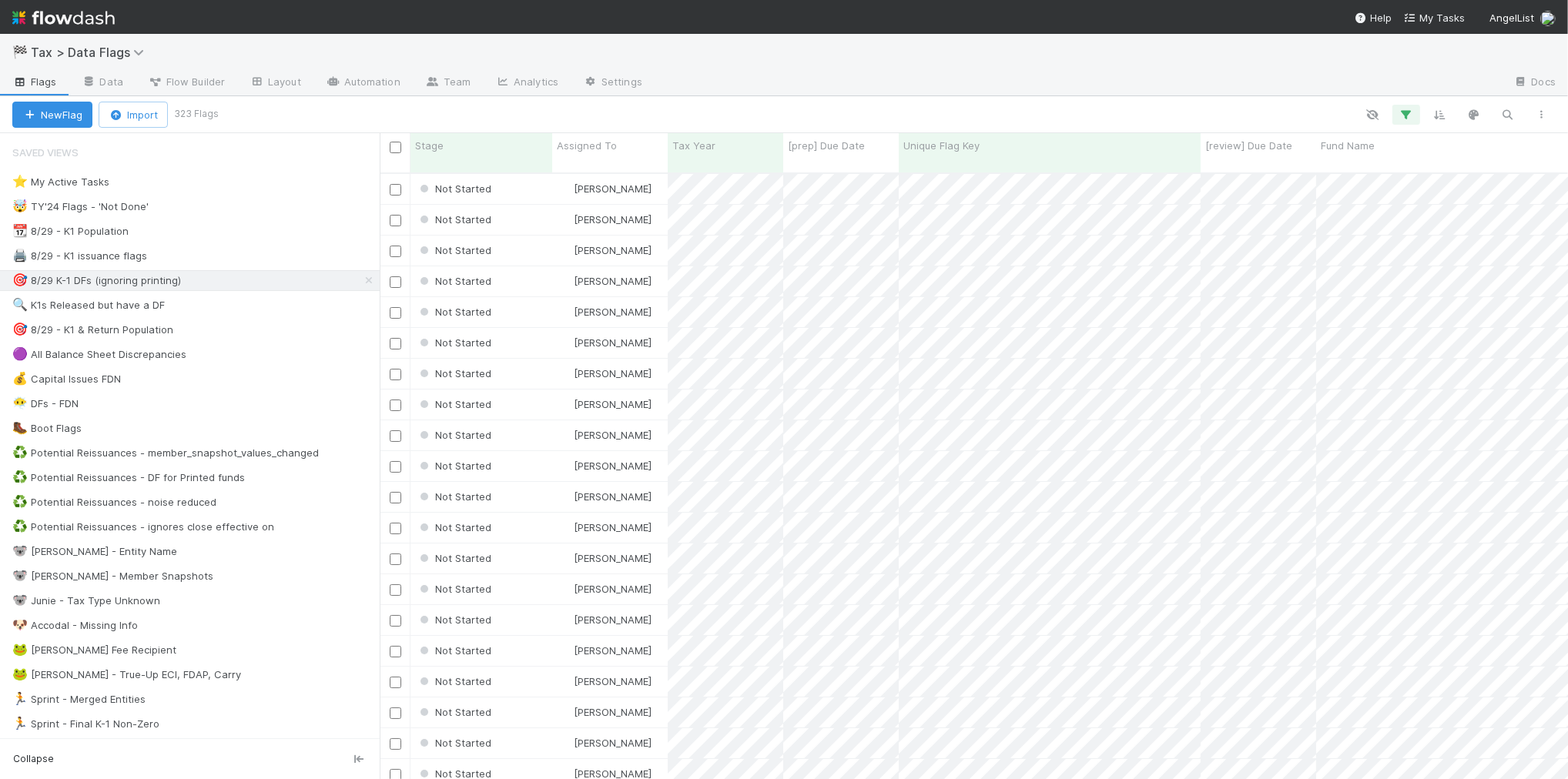
scroll to position [604, 1173]
